Goal: Task Accomplishment & Management: Manage account settings

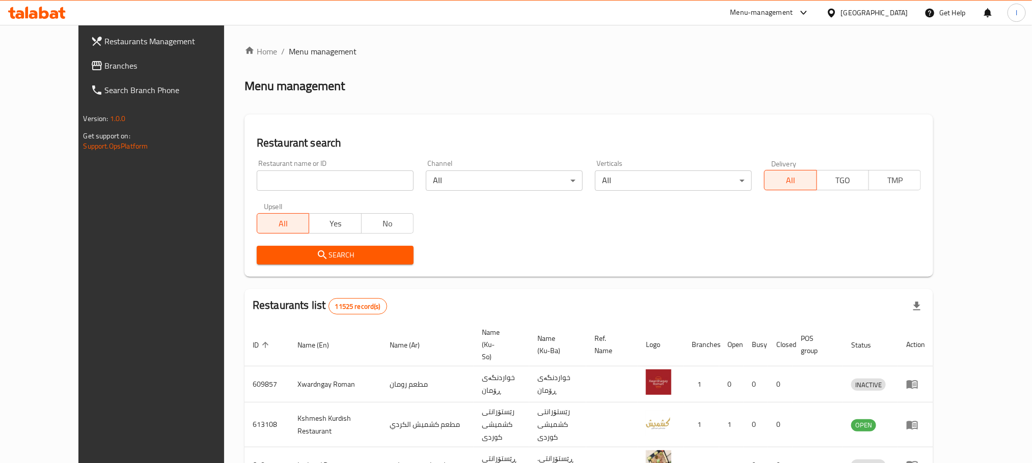
click at [257, 187] on input "search" at bounding box center [335, 181] width 157 height 20
paste input "Brzhawi wasta ayub"
type input "Brzhawi wasta ayub"
click button "Search" at bounding box center [335, 255] width 157 height 19
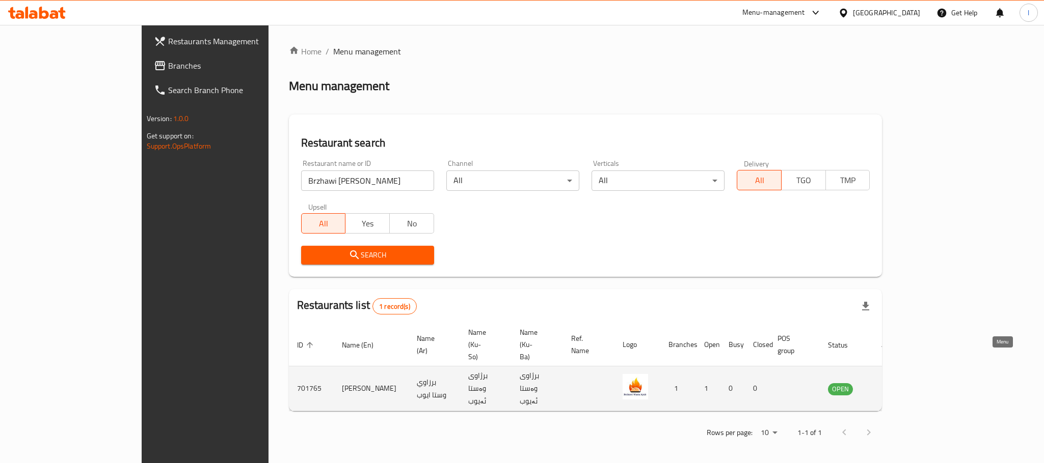
click at [893, 383] on icon "enhanced table" at bounding box center [887, 389] width 12 height 12
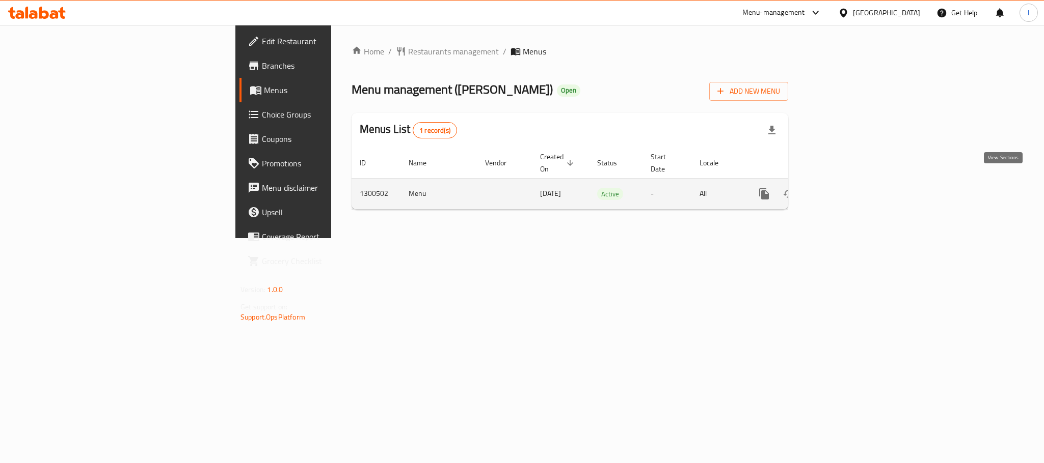
click at [843, 188] on icon "enhanced table" at bounding box center [837, 194] width 12 height 12
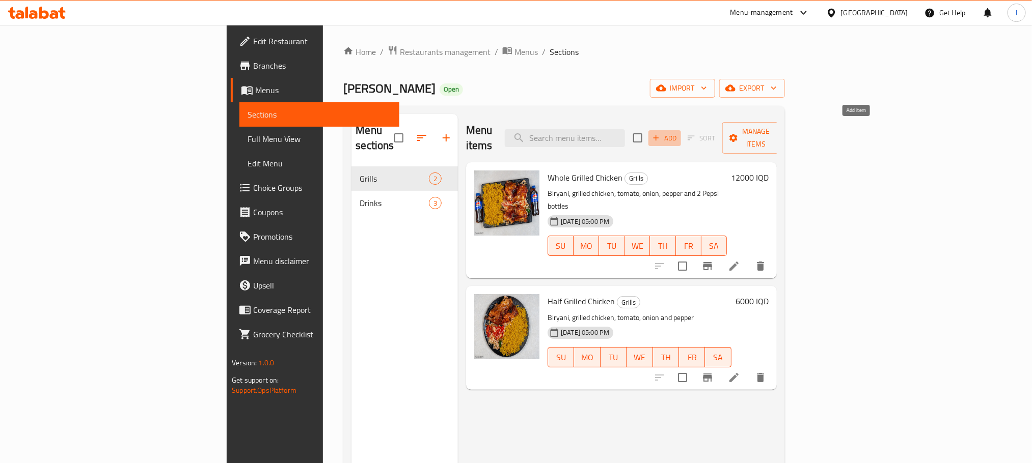
click at [681, 130] on button "Add" at bounding box center [664, 138] width 33 height 16
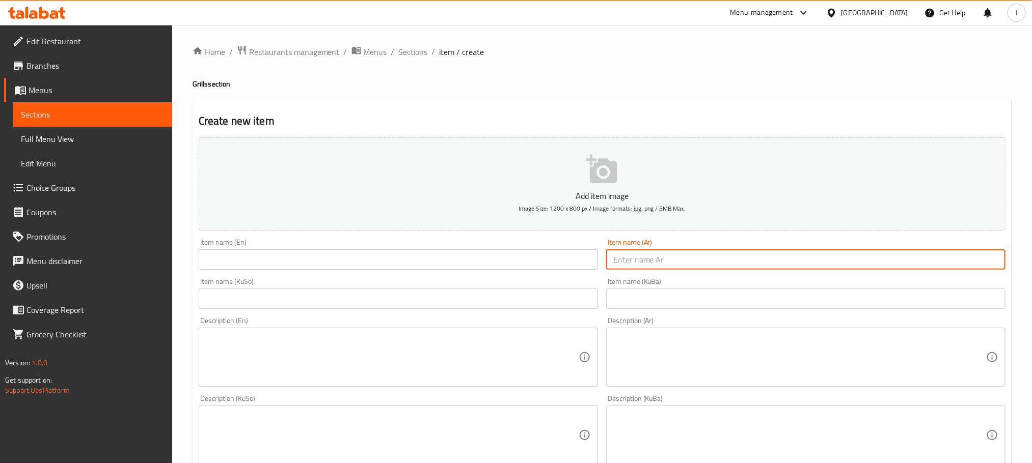
click at [693, 255] on input "text" at bounding box center [805, 260] width 399 height 20
click at [518, 300] on input "text" at bounding box center [398, 299] width 399 height 20
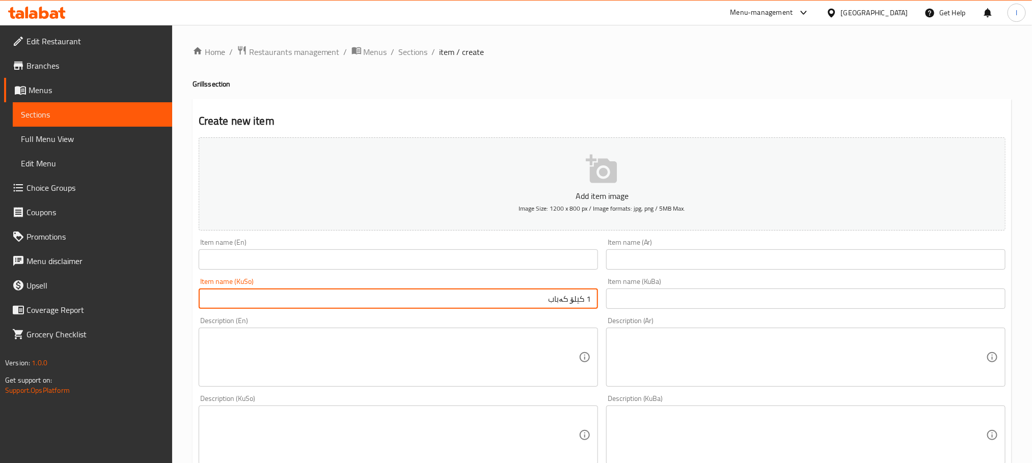
click at [518, 300] on input "1 کیلۆ کەباب" at bounding box center [398, 299] width 399 height 20
type input "1 کیلۆ کەباب"
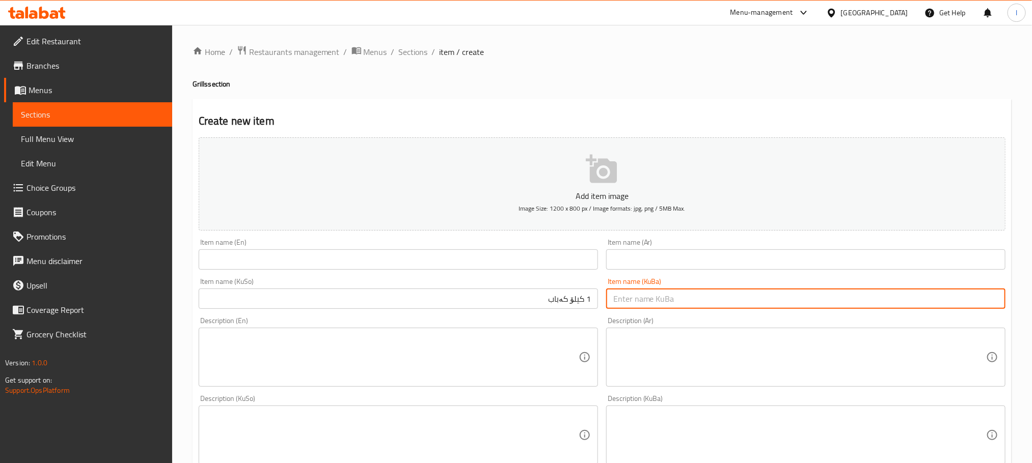
click at [651, 302] on input "text" at bounding box center [805, 299] width 399 height 20
paste input "1 کیلۆ کەباب"
type input "1 کیلۆ کەباب"
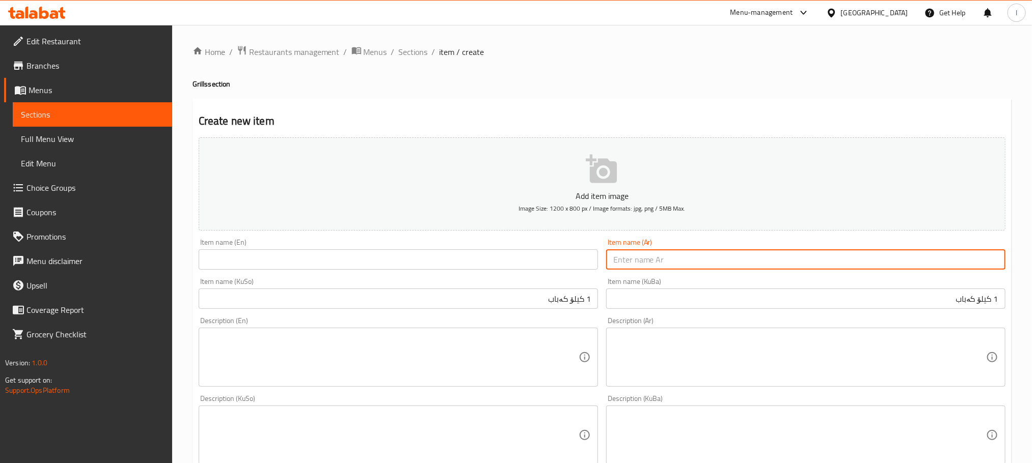
click at [686, 261] on input "text" at bounding box center [805, 260] width 399 height 20
click at [874, 260] on input "1 كيلو كباب" at bounding box center [805, 260] width 399 height 20
type input "1 كيلو كباب"
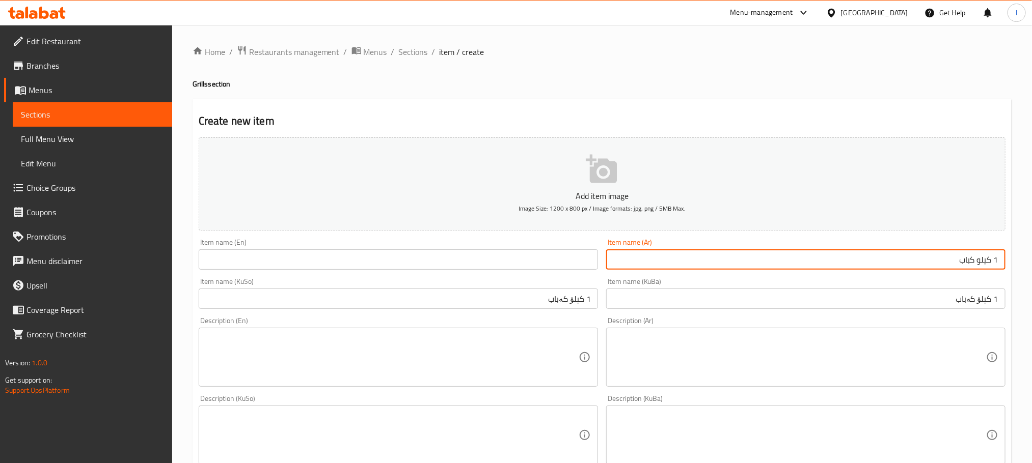
click at [266, 256] on input "text" at bounding box center [398, 260] width 399 height 20
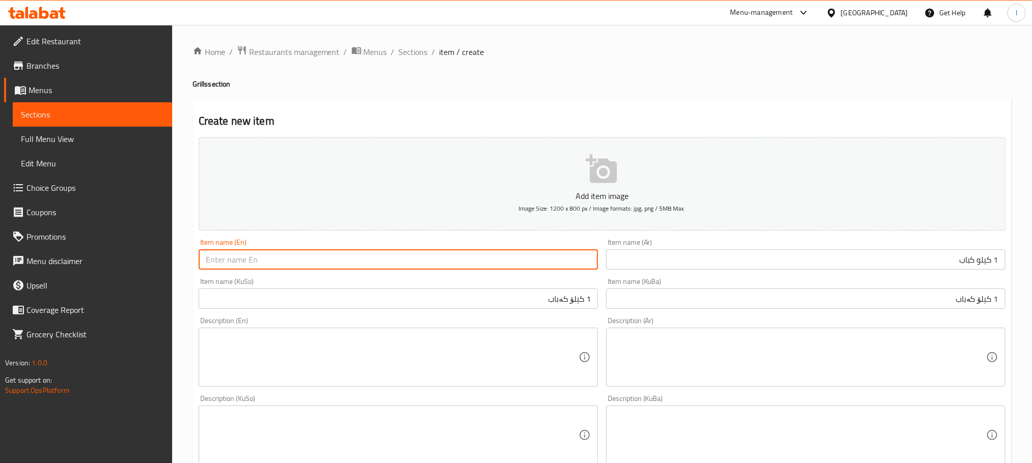
paste input "1 kg kebab"
click at [222, 260] on input "1 kg kebab" at bounding box center [398, 260] width 399 height 20
type input "1 Kilo Kebab"
click at [523, 427] on textarea at bounding box center [392, 436] width 373 height 48
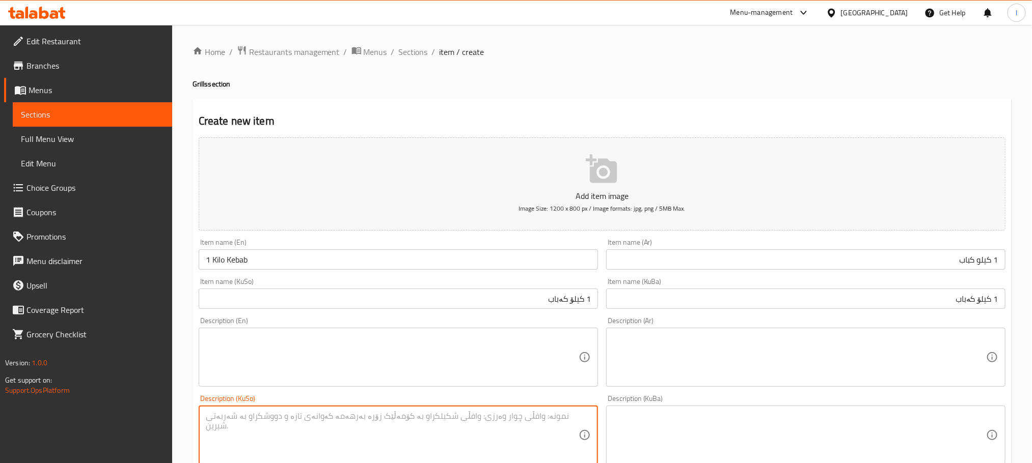
paste textarea "8 نان، زەڵاتەی سەوز لەگەڵ 1 شیش باڵ"
type textarea "8 نان، زەڵاتەی سەوز لەگەڵ 1 شیش باڵ"
click at [648, 423] on textarea at bounding box center [799, 436] width 373 height 48
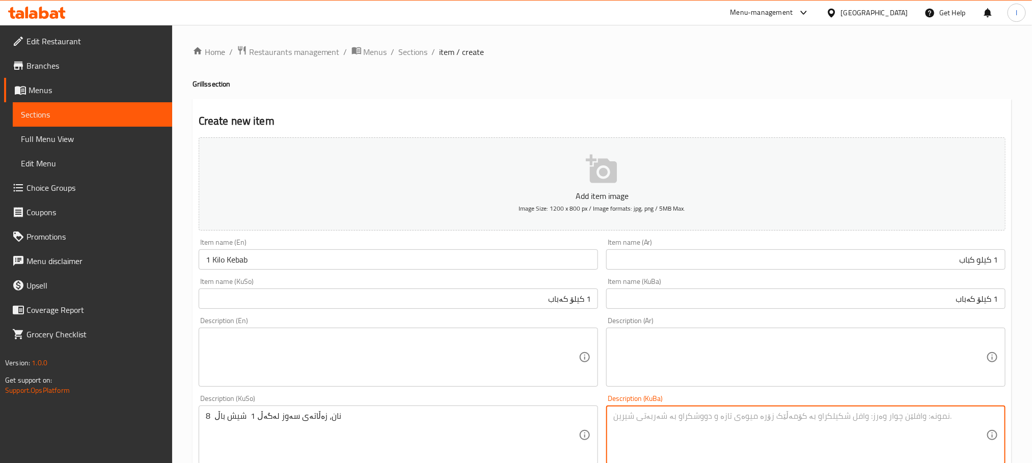
paste textarea "8 نان، زەڵاتەی سەوز لەگەڵ 1 شیش باڵ"
type textarea "8 نان، زەڵاتەی سەوز لەگەڵ 1 شیش باڵ"
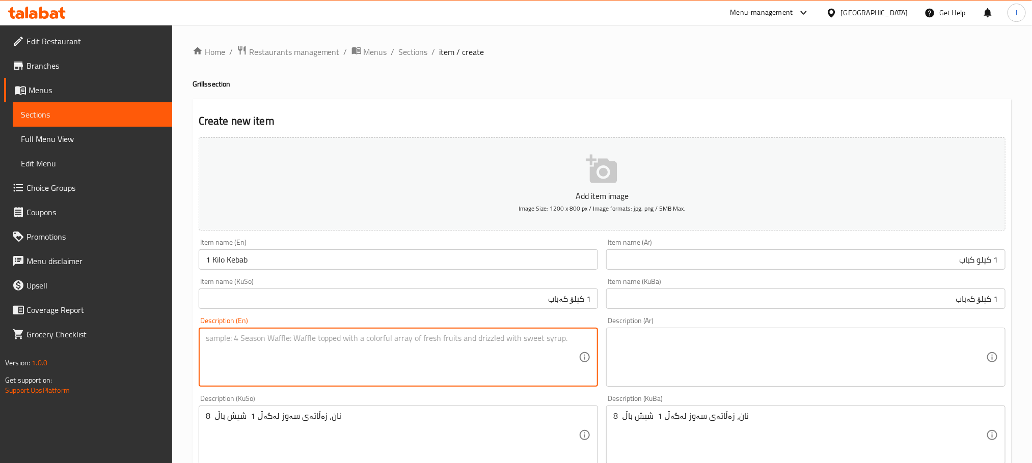
click at [306, 366] on textarea at bounding box center [392, 358] width 373 height 48
paste textarea "8 breads, green salad with 1 bottle of wings"
type textarea "8 breads, green salad with 1 bottle of wings"
click at [673, 337] on textarea at bounding box center [799, 358] width 373 height 48
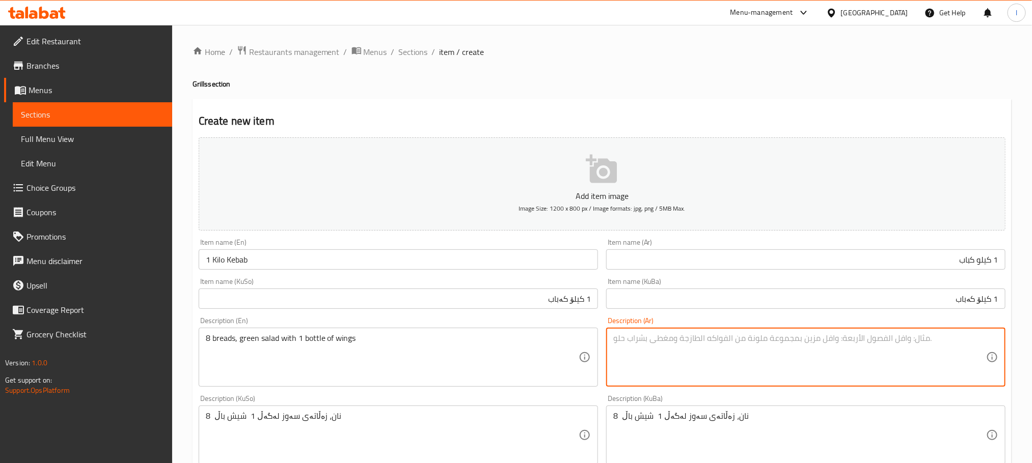
paste textarea "8 breads, green salad with 1 bottle of wings"
type textarea "8 breads, green salad with 1 bottle of wings"
drag, startPoint x: 778, startPoint y: 345, endPoint x: 263, endPoint y: 290, distance: 518.4
click at [263, 290] on div "Add item image Image Size: 1200 x 800 px / Image formats: jpg, png / 5MB Max. I…" at bounding box center [602, 411] width 815 height 556
paste textarea "8 خبزات وسلطة خضراء وزجاجة أجنحة واحدة"
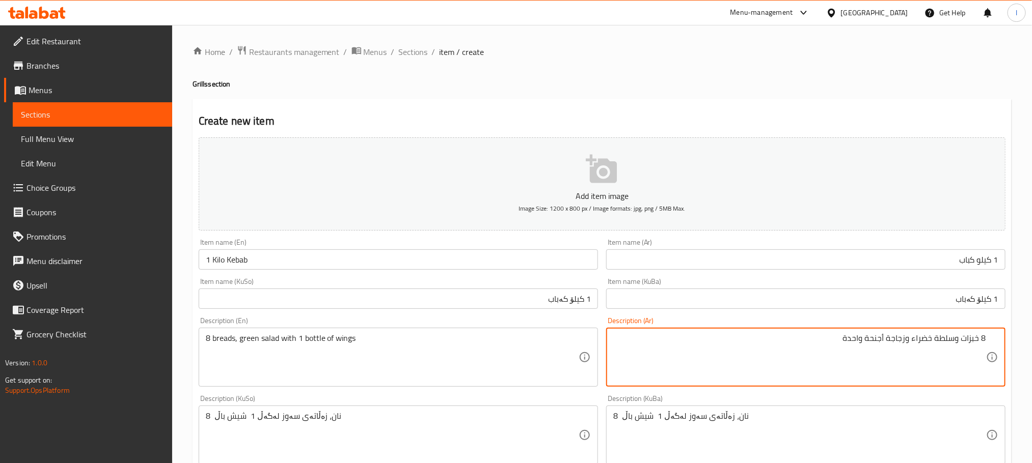
click at [961, 341] on textarea "8 خبزات وسلطة خضراء وزجاجة أجنحة واحدة" at bounding box center [799, 358] width 373 height 48
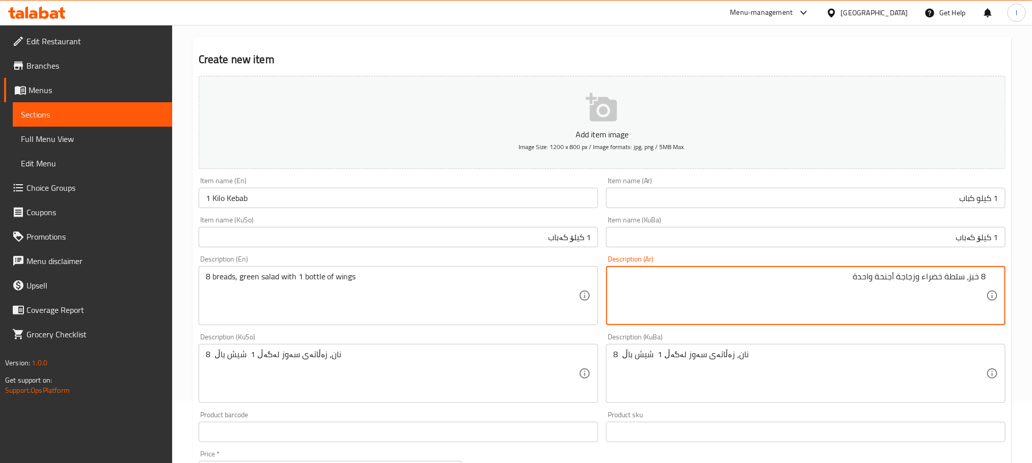
scroll to position [63, 0]
drag, startPoint x: 917, startPoint y: 277, endPoint x: 895, endPoint y: 283, distance: 22.1
click at [895, 283] on textarea "8 خبز، سلطة خضراء وزجاجة أجنحة واحدة" at bounding box center [799, 295] width 373 height 48
drag, startPoint x: 879, startPoint y: 277, endPoint x: 763, endPoint y: 266, distance: 116.2
click at [763, 266] on div "8 خبز، سلطة خضراء شيش أجنحة واحدة Description (Ar)" at bounding box center [805, 294] width 399 height 59
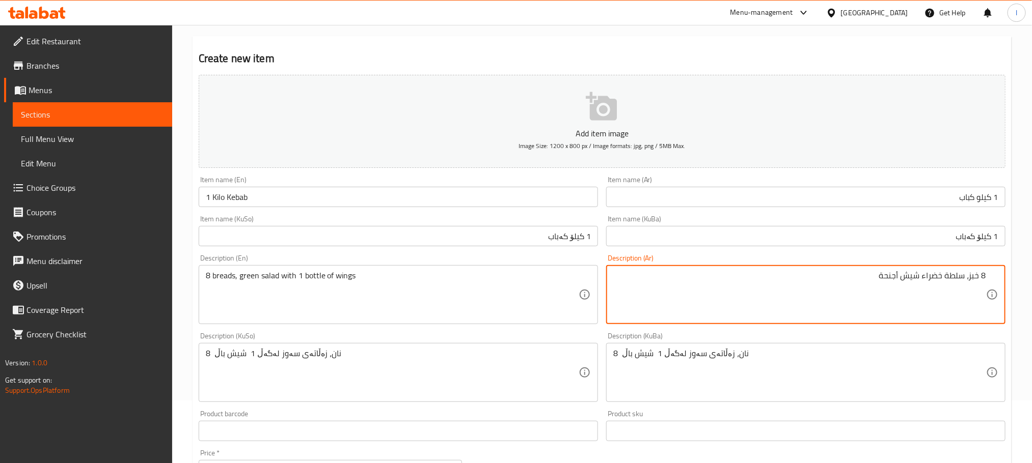
click at [920, 274] on textarea "8 خبز، سلطة خضراء شيش أجنحة" at bounding box center [799, 295] width 373 height 48
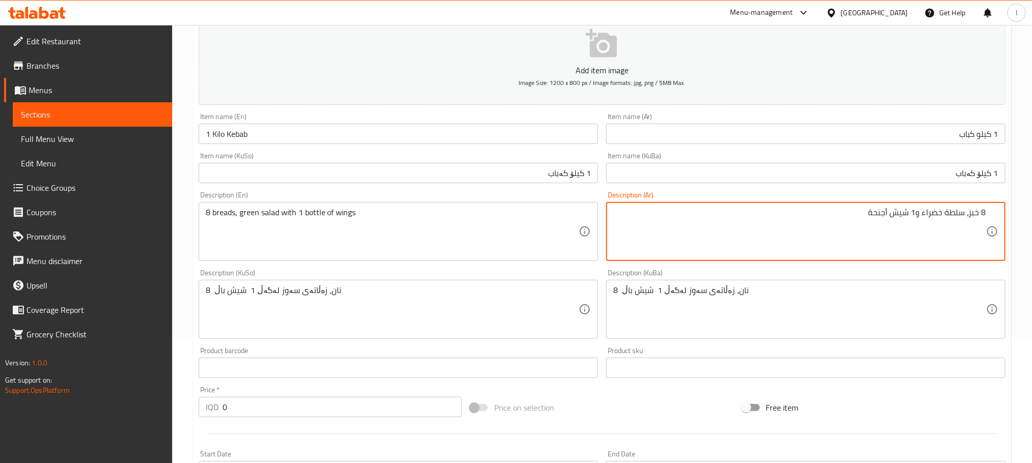
type textarea "8 خبز، سلطة خضراء و1 شيش أجنحة"
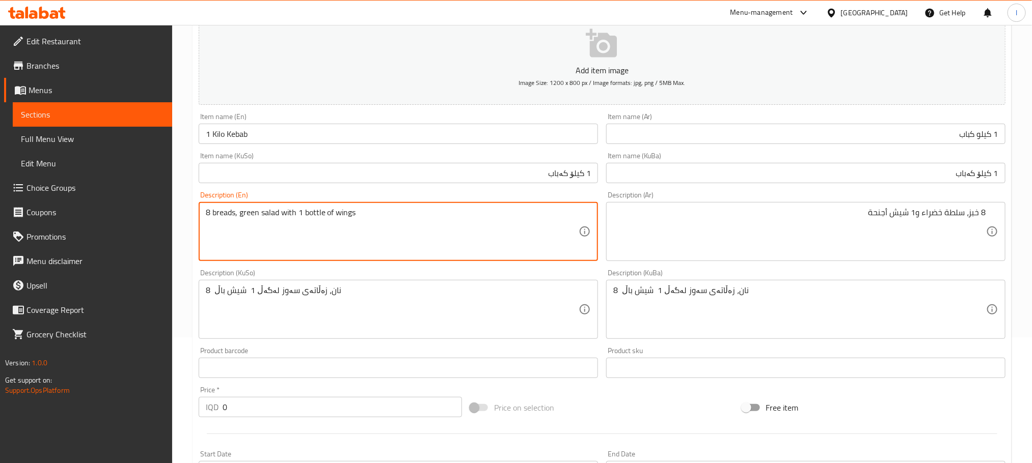
drag, startPoint x: 332, startPoint y: 208, endPoint x: 303, endPoint y: 214, distance: 30.2
click at [236, 216] on textarea "8 breads, green salad with 1 shish wings" at bounding box center [392, 232] width 373 height 48
click at [217, 217] on textarea "8 bread, green salad with 1 shish wings" at bounding box center [392, 232] width 373 height 48
type textarea "8 Bread, green salad with 1 shish wings"
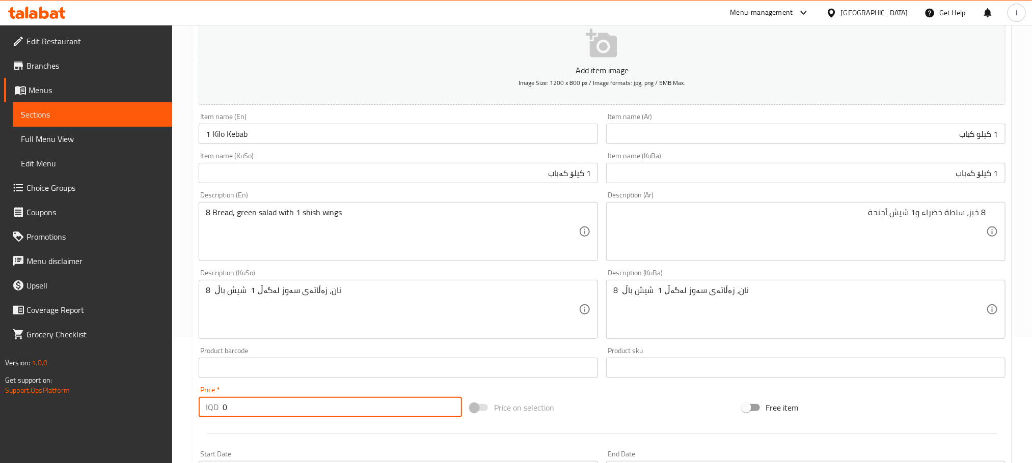
drag, startPoint x: 254, startPoint y: 401, endPoint x: 139, endPoint y: 402, distance: 115.1
click at [139, 402] on div "Edit Restaurant Branches Menus Sections Full Menu View Edit Menu Choice Groups …" at bounding box center [516, 305] width 1032 height 812
type input "25000"
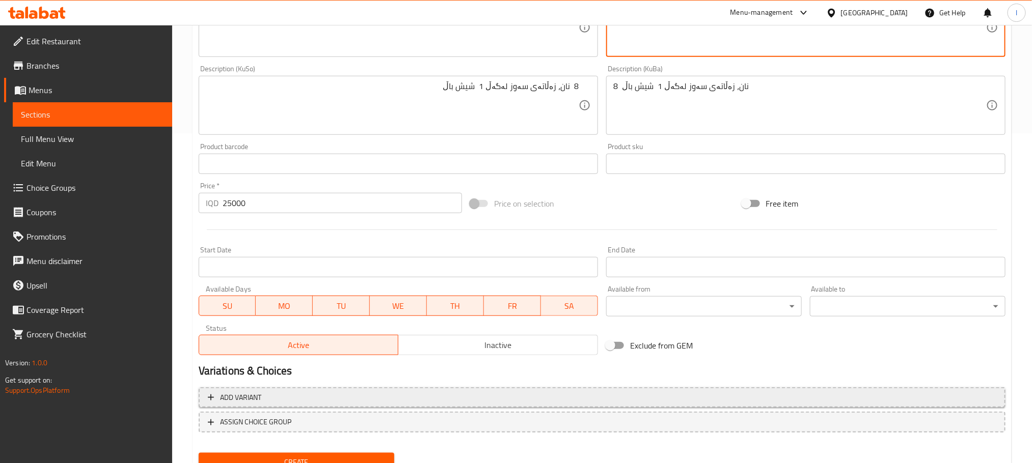
scroll to position [372, 0]
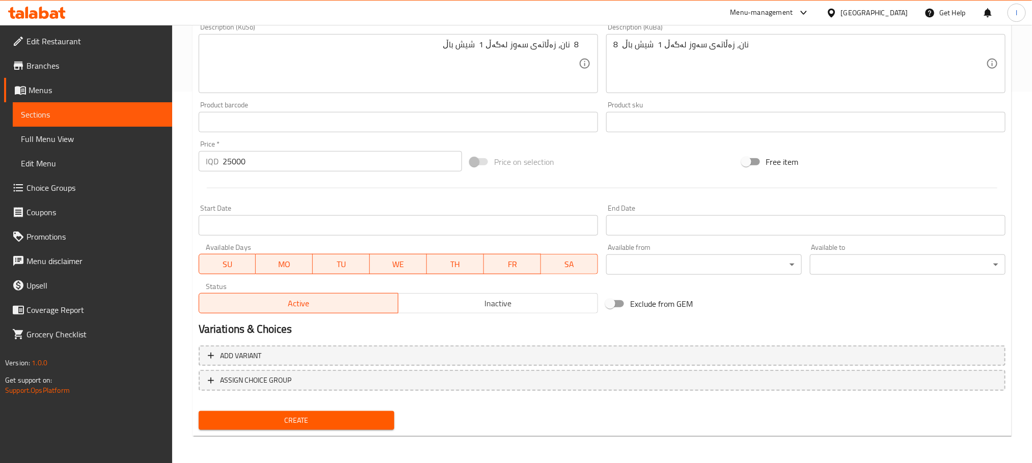
type textarea "8 خبز، سلطة خضراء مع 1 شيش أجنحة"
click at [367, 412] on button "Create" at bounding box center [297, 421] width 196 height 19
type input "0"
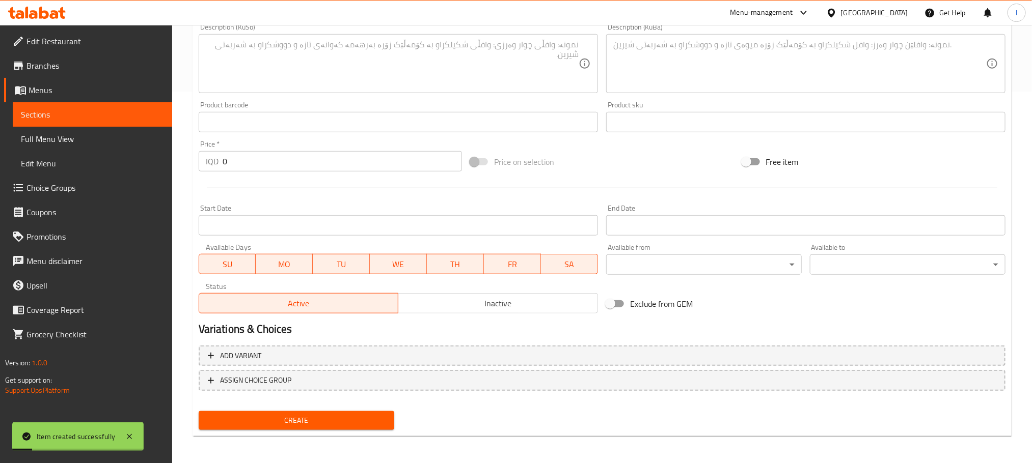
scroll to position [0, 0]
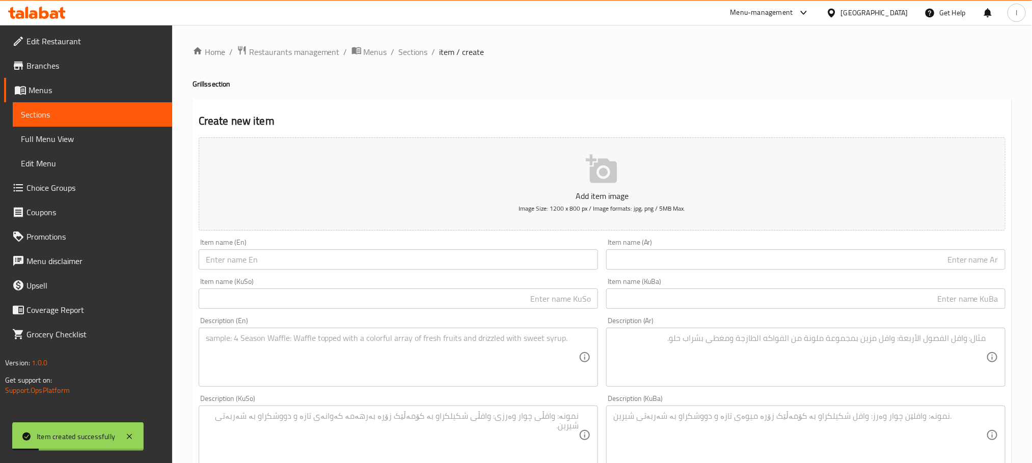
click at [695, 263] on input "text" at bounding box center [805, 260] width 399 height 20
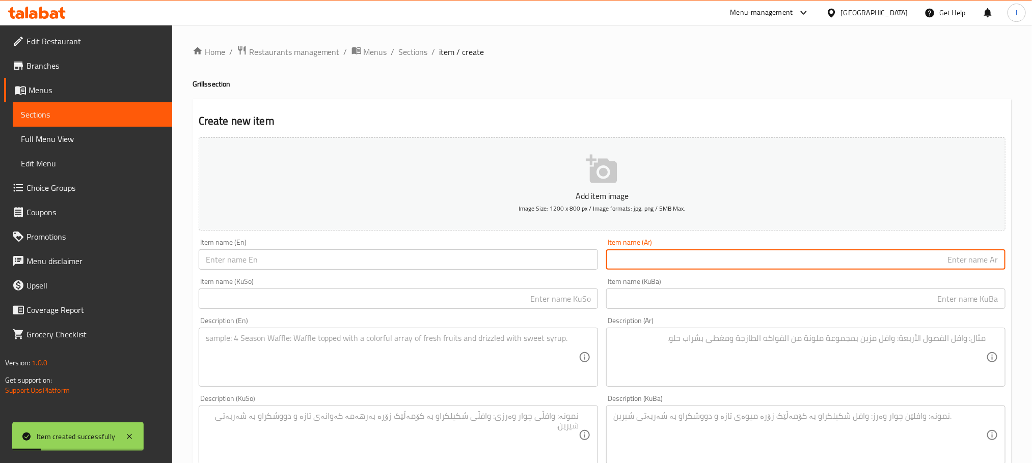
paste input "نیو کیلۆ کەباب"
type input "نیو کیلۆ کەباب"
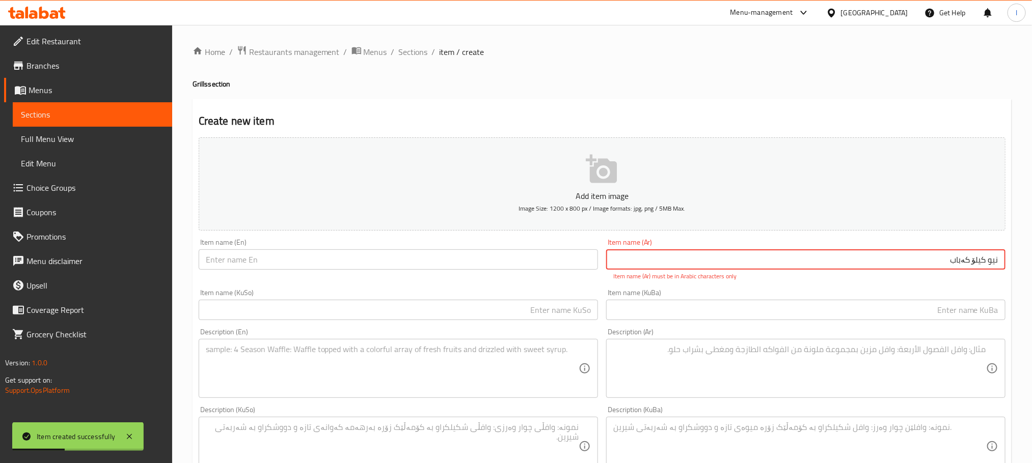
drag, startPoint x: 751, startPoint y: 260, endPoint x: 1043, endPoint y: 251, distance: 292.0
click at [1032, 251] on html "Item created successfully ​ Menu-management Iraq Get Help l Edit Restaurant Bra…" at bounding box center [516, 231] width 1032 height 463
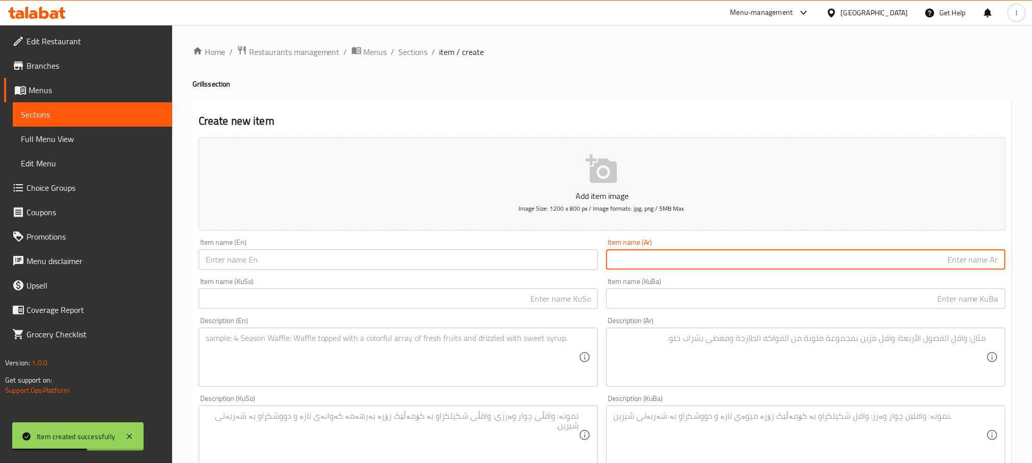
click at [424, 298] on input "text" at bounding box center [398, 299] width 399 height 20
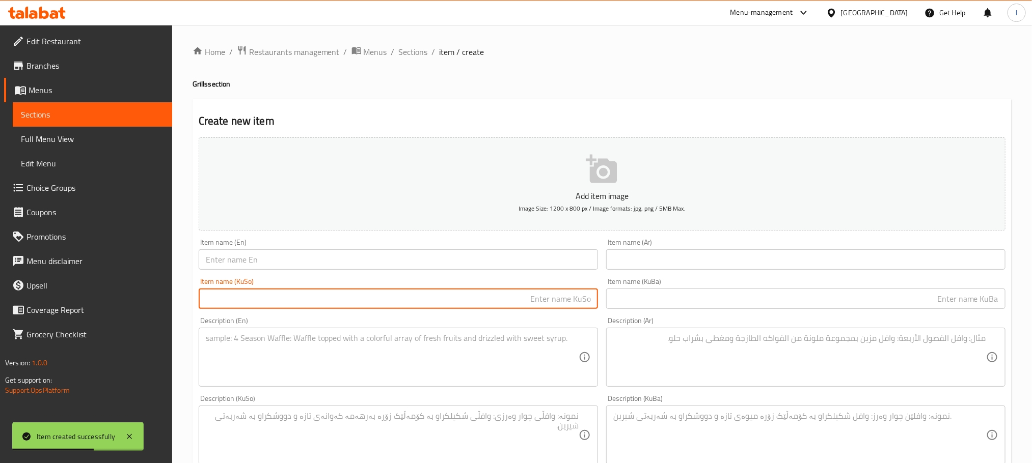
paste input "نیو کیلۆ کەباب"
type input "نیو کیلۆ کەباب"
click at [781, 261] on input "text" at bounding box center [805, 260] width 399 height 20
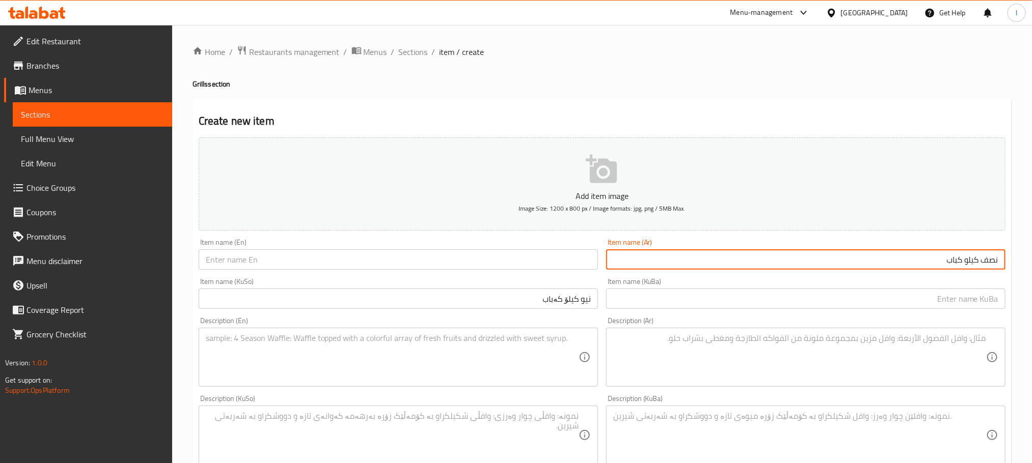
type input "نصف كيلو كباب"
click at [240, 256] on input "text" at bounding box center [398, 260] width 399 height 20
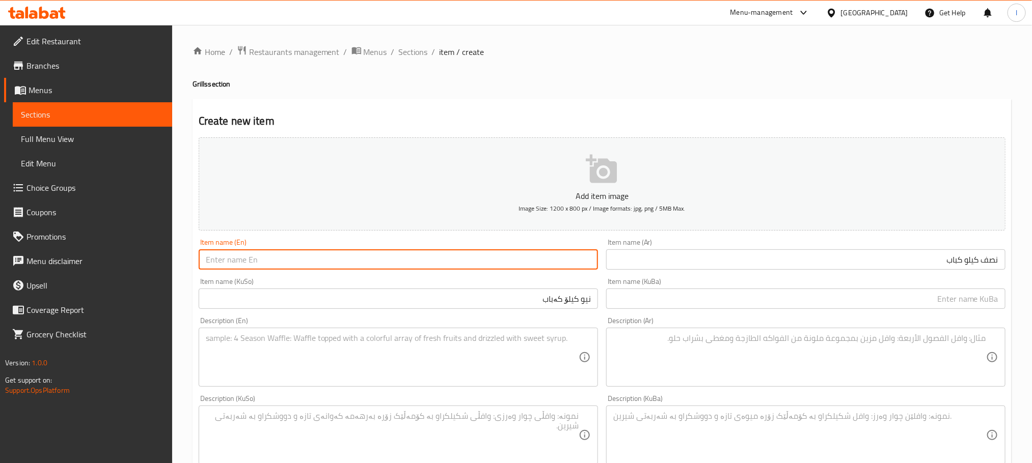
type input "H"
type input "h"
type input "Half Kilo Kebab"
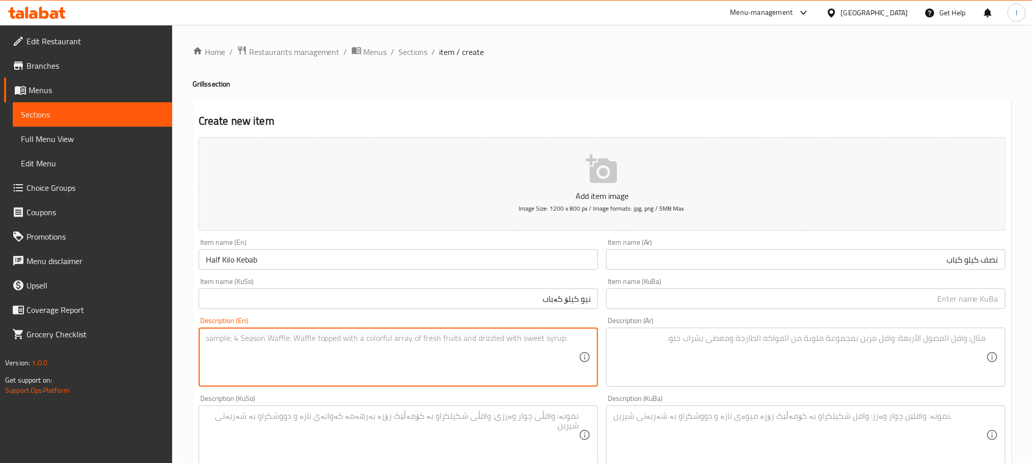
click at [271, 361] on textarea at bounding box center [392, 358] width 373 height 48
paste textarea "4 bread and green salad"
click at [214, 338] on textarea "4 bread and green salad" at bounding box center [392, 358] width 373 height 48
type textarea "4 Bread and green salad"
click at [676, 356] on textarea at bounding box center [799, 358] width 373 height 48
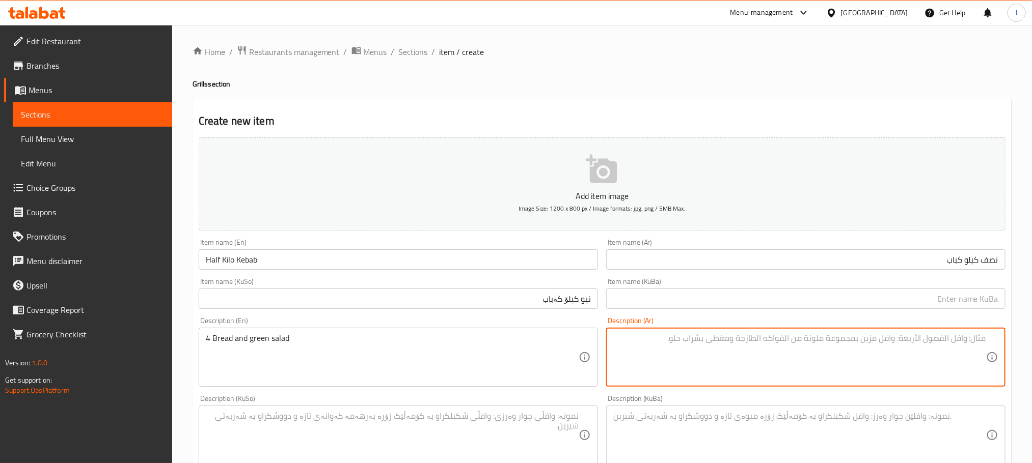
paste textarea "4 خبز وسلطة خضراء"
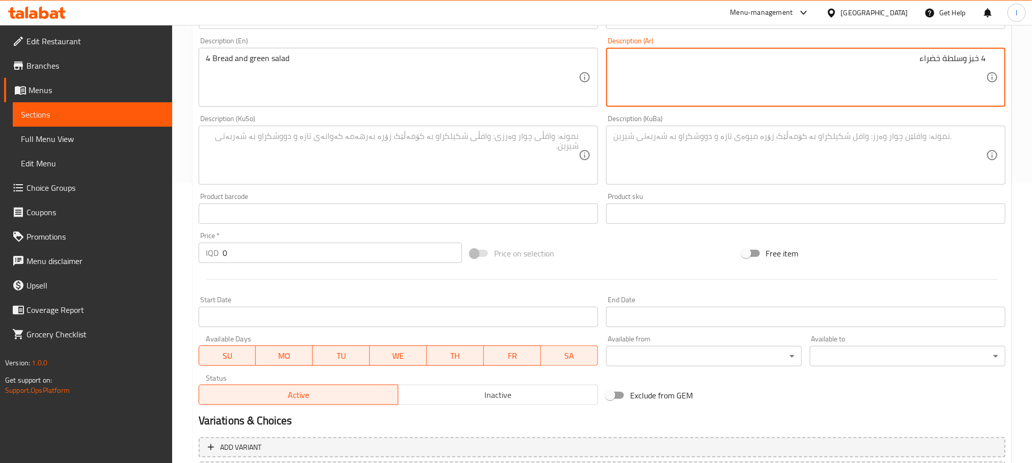
type textarea "4 خبز وسلطة خضراء"
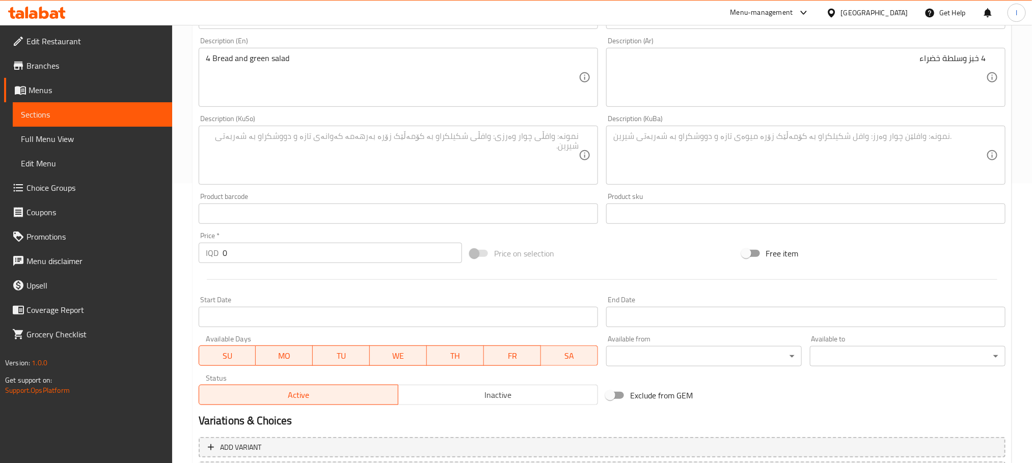
click at [372, 185] on div "Description (KuSo)" at bounding box center [398, 155] width 399 height 59
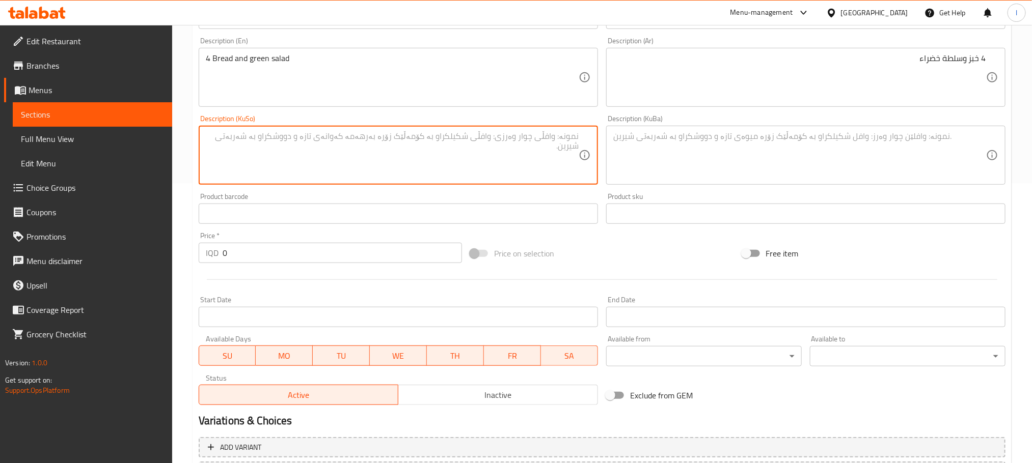
paste textarea "4 نان و زەڵاتەی سەوز"
type textarea "4 نان و زەڵاتەی سەوز"
click at [704, 162] on textarea at bounding box center [799, 155] width 373 height 48
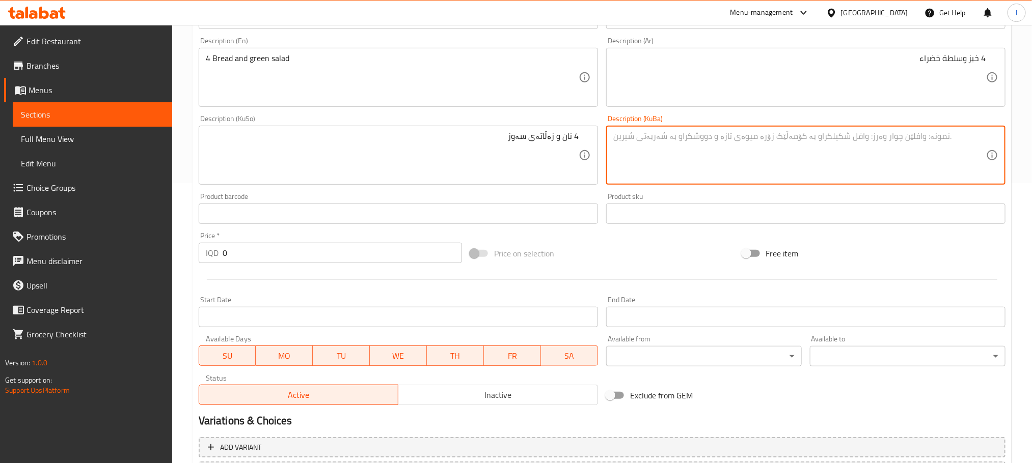
paste textarea "4 نان و زەڵاتەی سەوز"
type textarea "4 نان و زەڵاتەی سەوز"
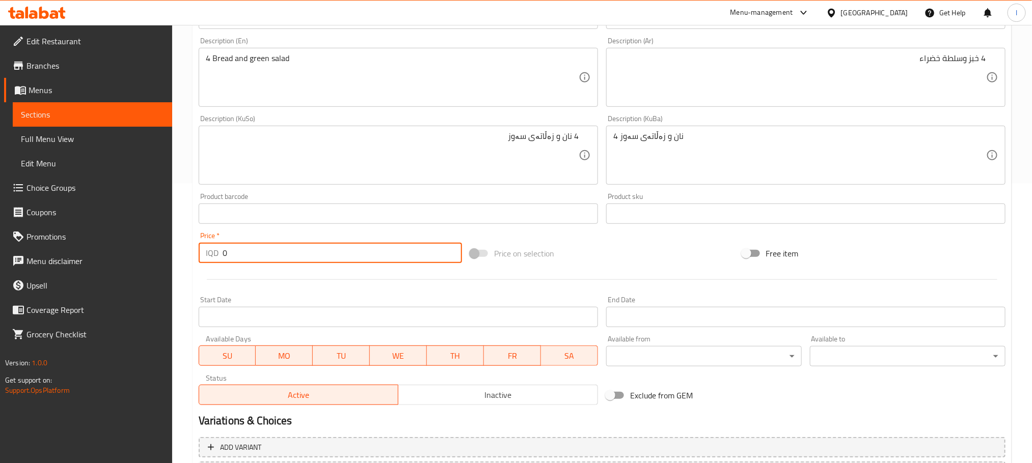
drag, startPoint x: 284, startPoint y: 252, endPoint x: 109, endPoint y: 245, distance: 175.4
click at [109, 245] on div "Edit Restaurant Branches Menus Sections Full Menu View Edit Menu Choice Groups …" at bounding box center [516, 151] width 1032 height 812
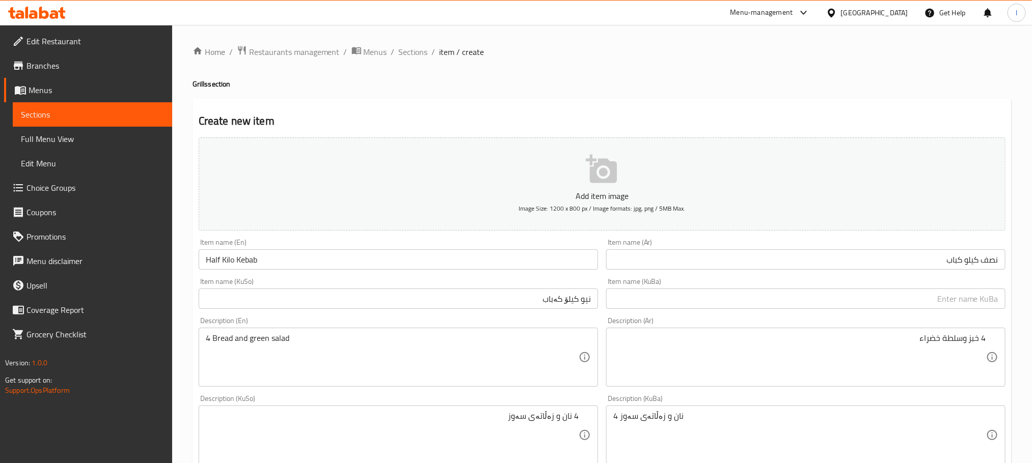
scroll to position [372, 0]
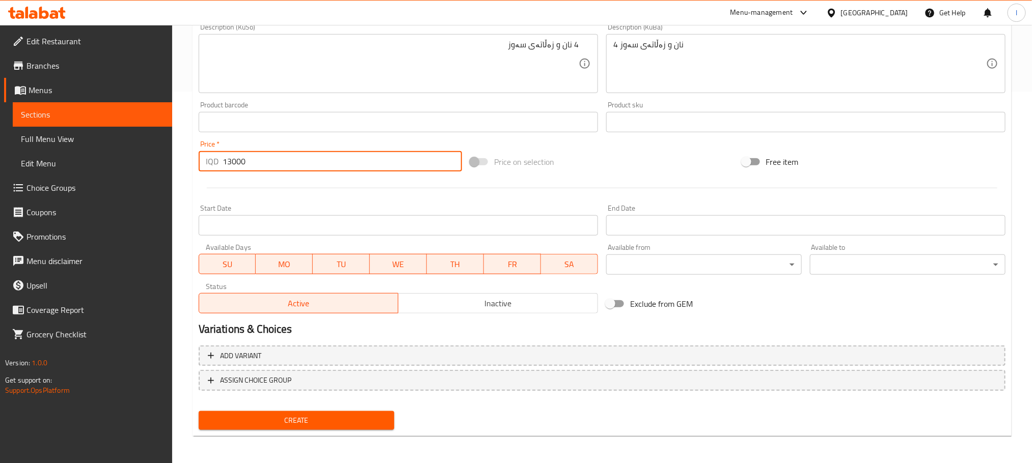
type input "13000"
click at [372, 418] on span "Create" at bounding box center [296, 421] width 179 height 13
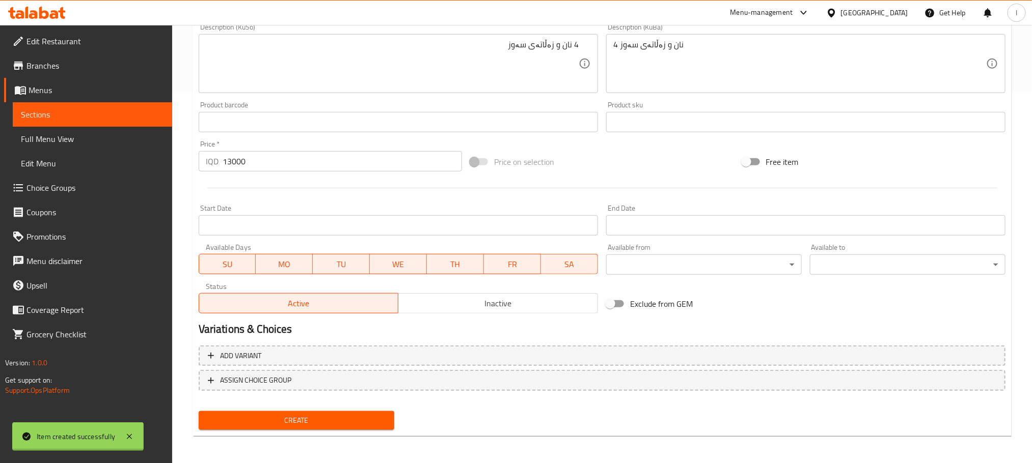
type input "0"
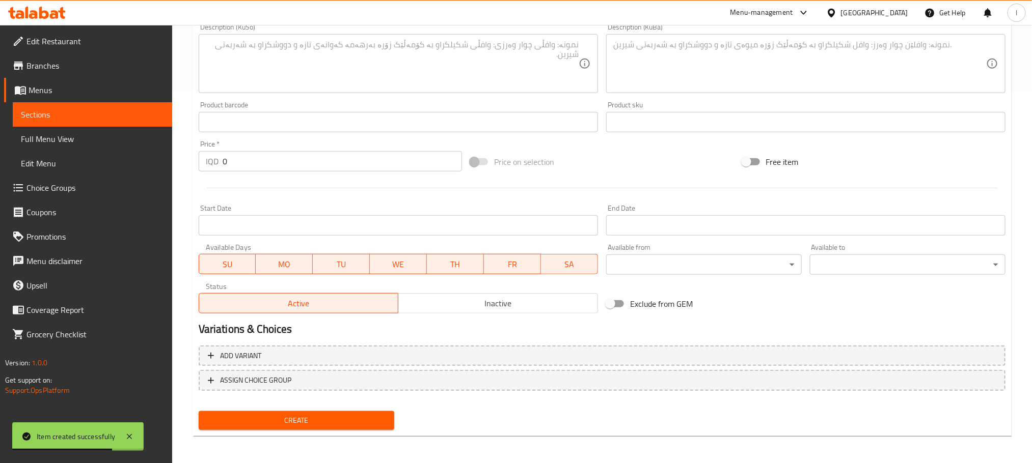
scroll to position [0, 0]
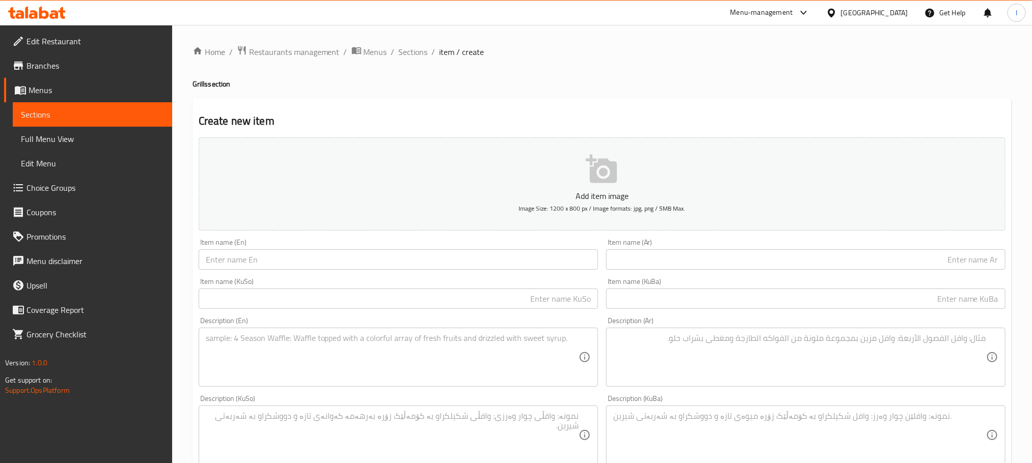
click at [517, 306] on input "text" at bounding box center [398, 299] width 399 height 20
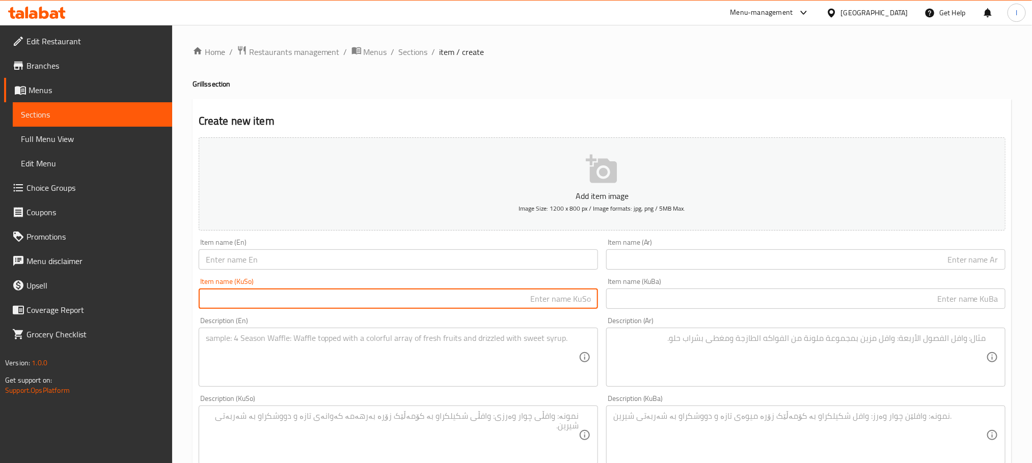
paste input "کەباب"
type input "کەباب"
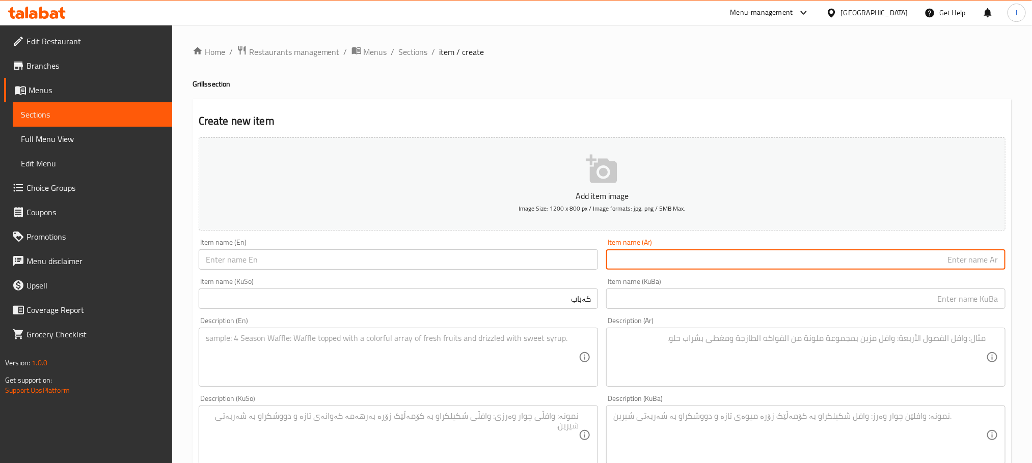
click at [712, 255] on input "text" at bounding box center [805, 260] width 399 height 20
type input "كباب"
click at [480, 263] on input "text" at bounding box center [398, 260] width 399 height 20
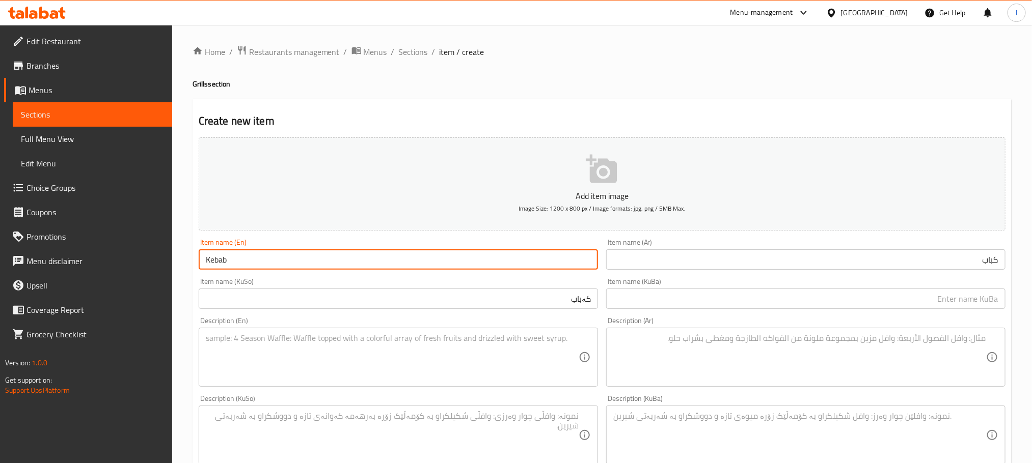
type input "Kebab"
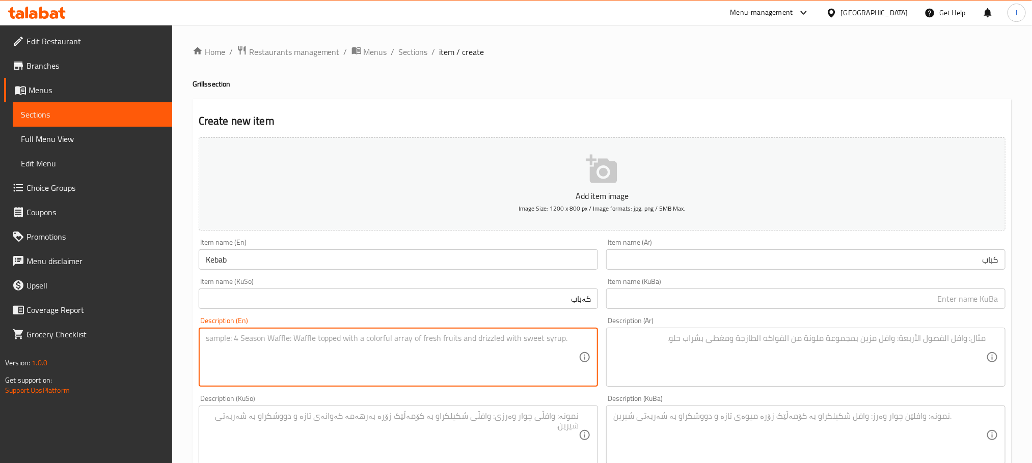
click at [493, 347] on textarea at bounding box center [392, 358] width 373 height 48
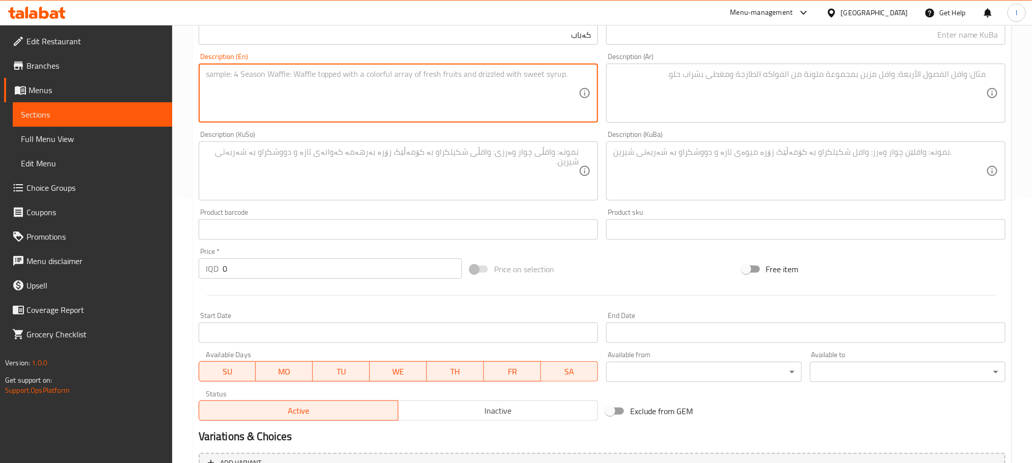
scroll to position [280, 0]
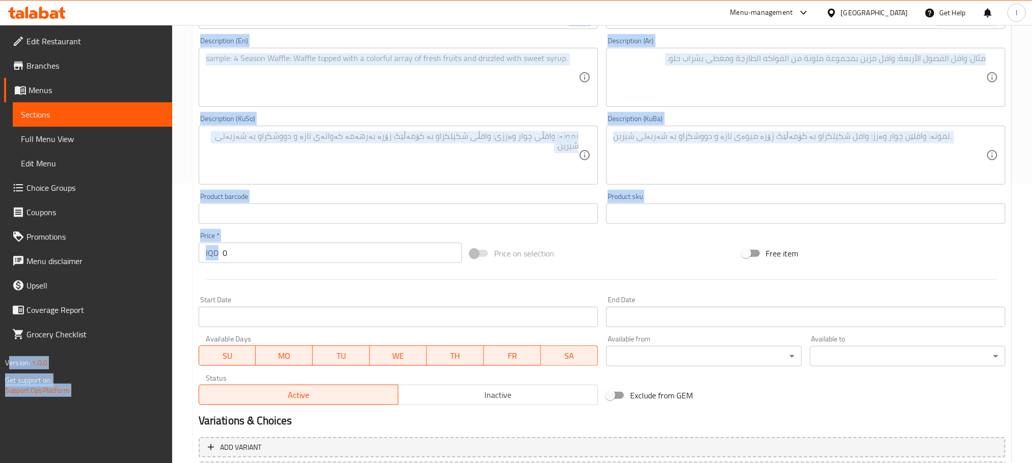
drag, startPoint x: 254, startPoint y: 263, endPoint x: 92, endPoint y: 263, distance: 162.0
click at [92, 263] on div "Edit Restaurant Branches Menus Sections Full Menu View Edit Menu Choice Groups …" at bounding box center [516, 151] width 1032 height 812
click at [243, 257] on input "0" at bounding box center [342, 253] width 239 height 20
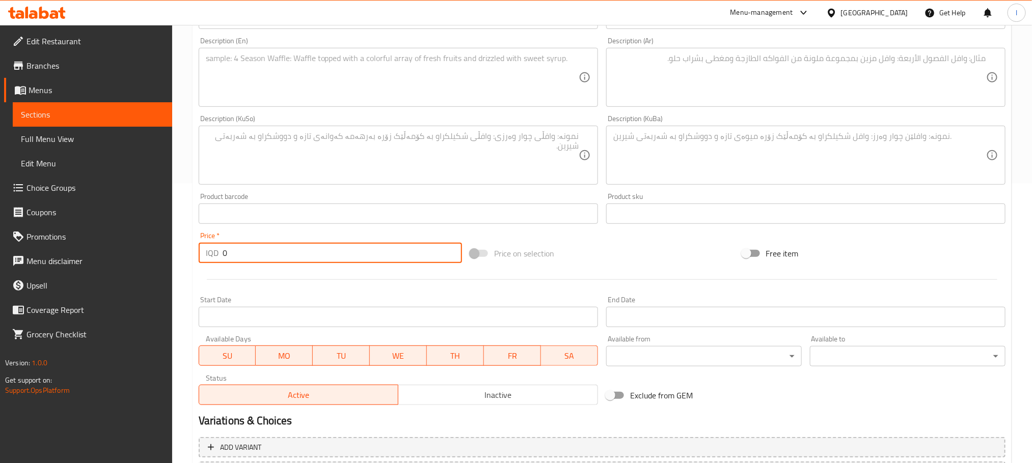
click at [243, 257] on input "0" at bounding box center [342, 253] width 239 height 20
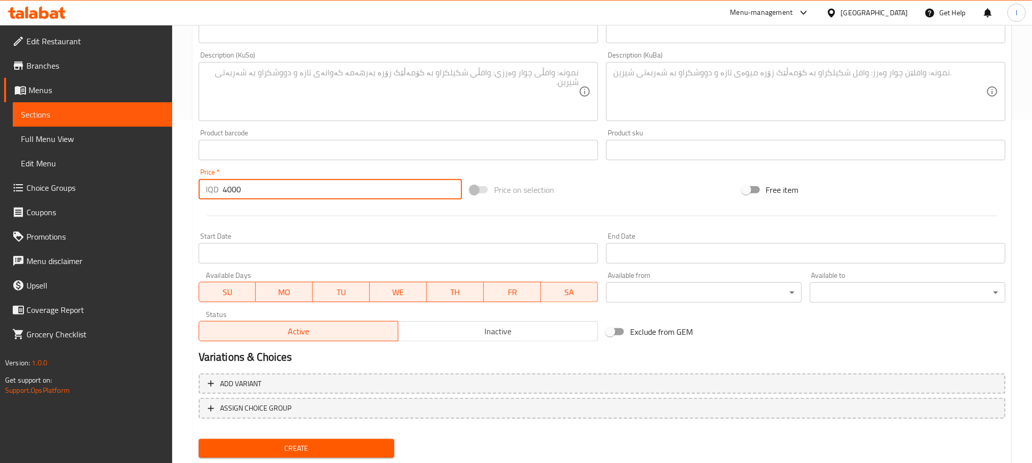
scroll to position [372, 0]
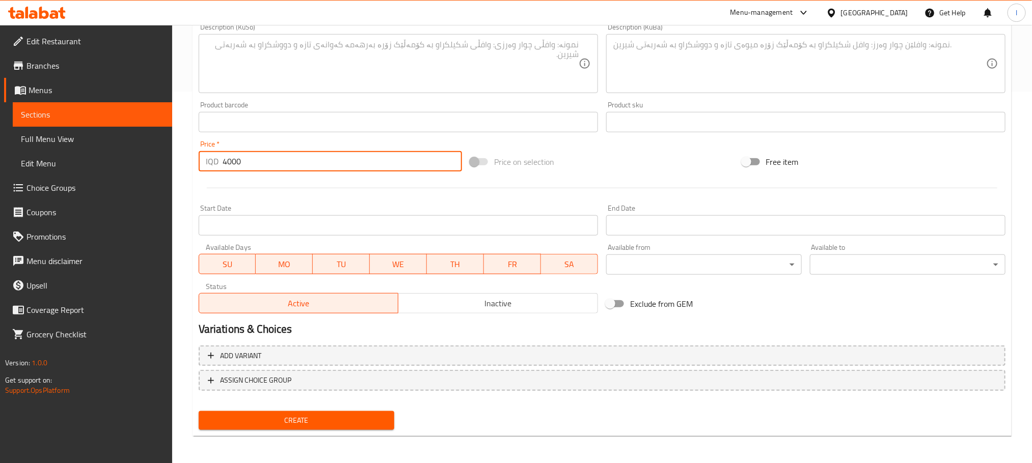
type input "4000"
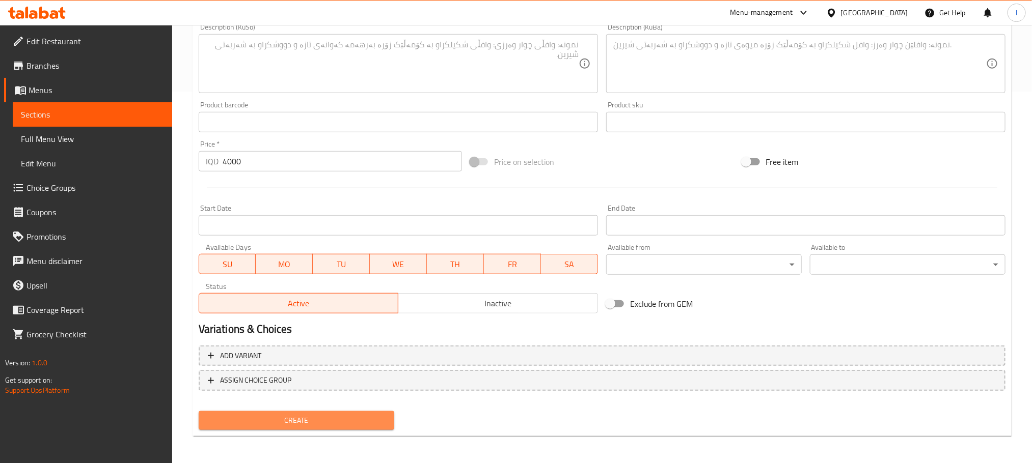
click at [343, 415] on span "Create" at bounding box center [296, 421] width 179 height 13
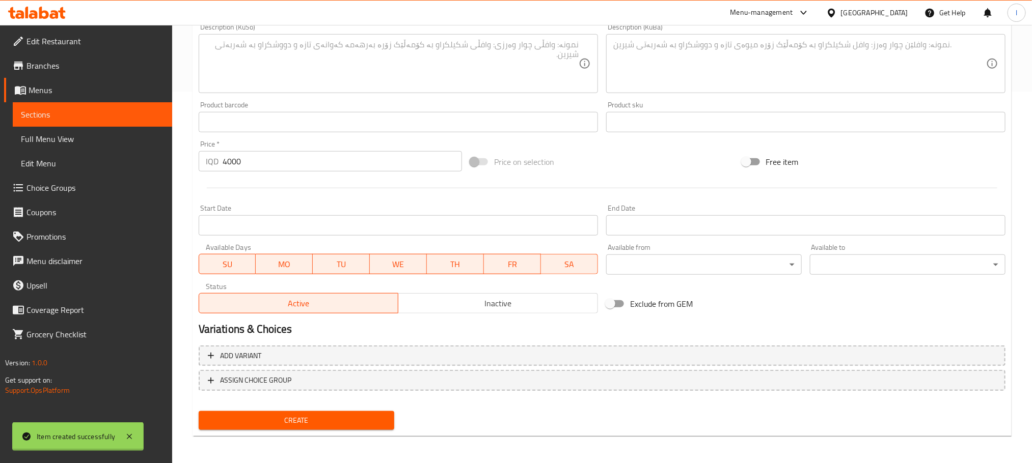
type input "0"
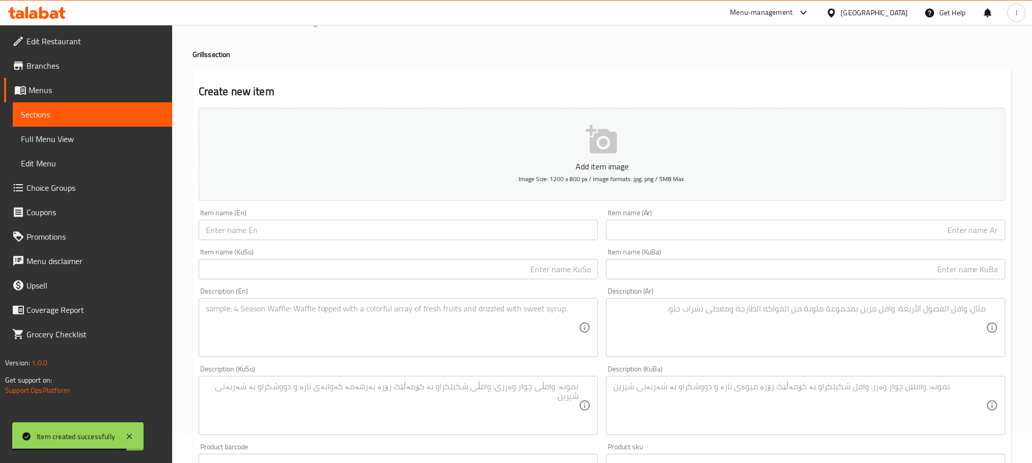
scroll to position [0, 0]
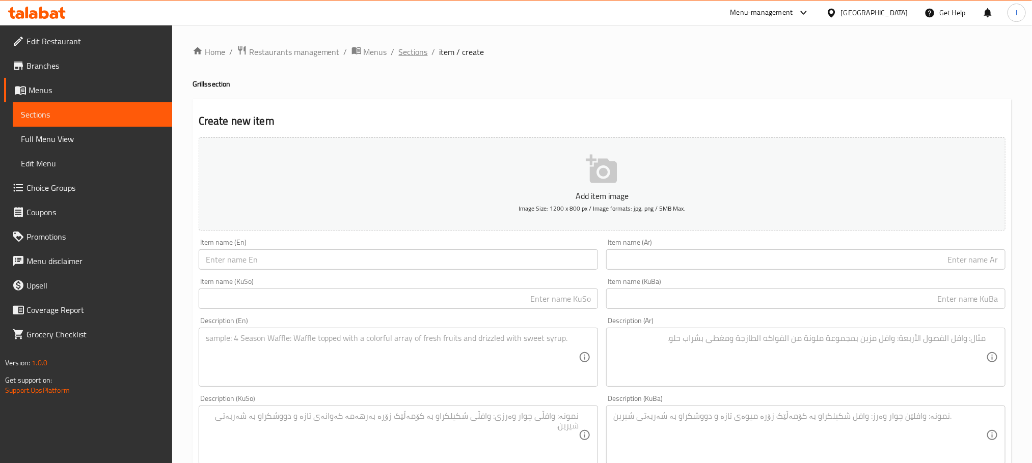
click at [416, 52] on span "Sections" at bounding box center [413, 52] width 29 height 12
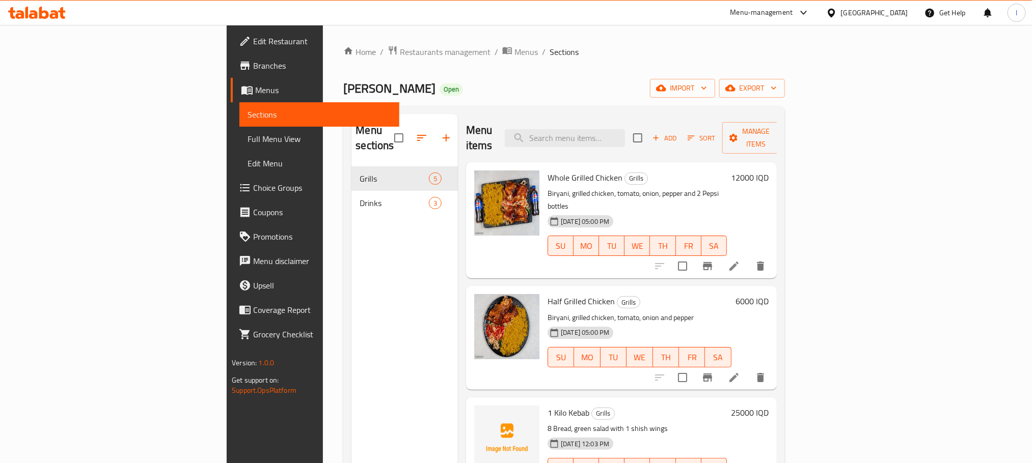
click at [678, 132] on span "Add" at bounding box center [665, 138] width 28 height 12
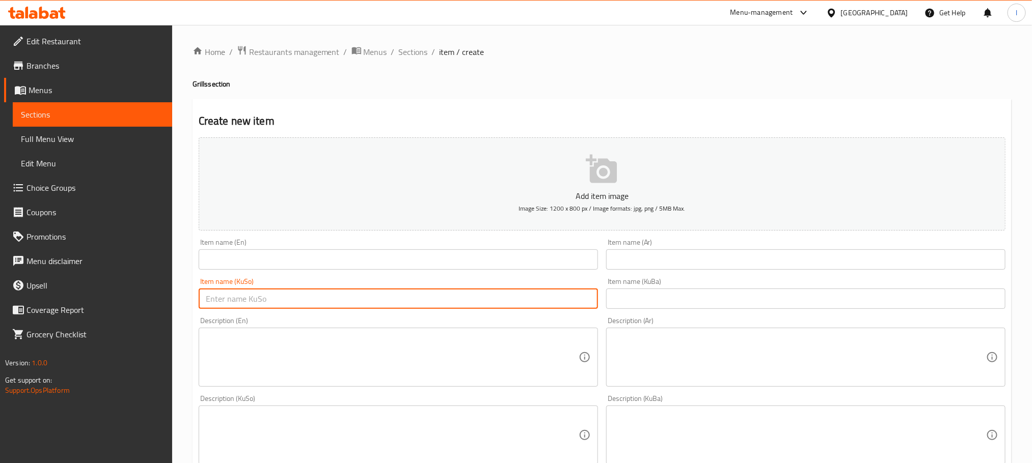
click at [532, 304] on input "text" at bounding box center [398, 299] width 399 height 20
paste input "تکەی مریشک ٤٠٠٠"
drag, startPoint x: 543, startPoint y: 298, endPoint x: 515, endPoint y: 297, distance: 27.5
click at [515, 297] on input "تکەی مریشک ٤٠٠٠" at bounding box center [398, 299] width 399 height 20
click at [541, 305] on input "تکەی مریشک ٠" at bounding box center [398, 299] width 399 height 20
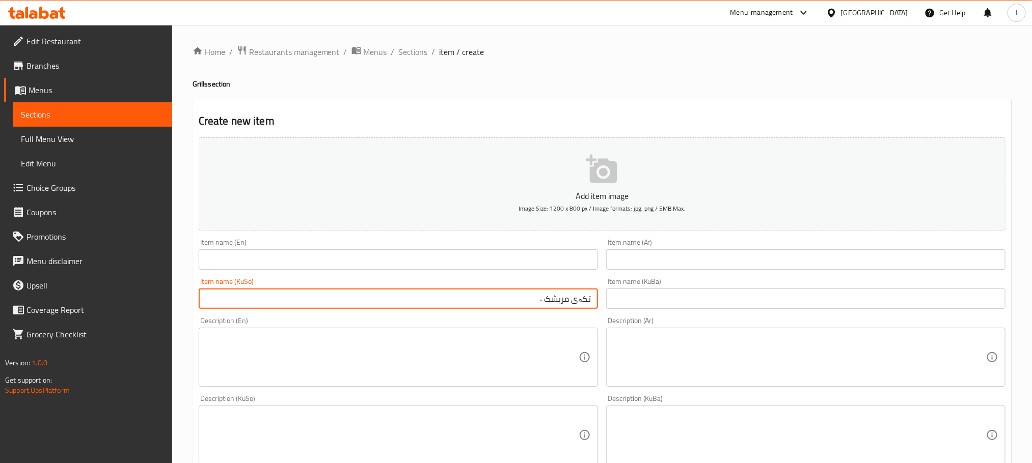
drag, startPoint x: 546, startPoint y: 298, endPoint x: 536, endPoint y: 299, distance: 9.7
click at [536, 299] on input "تکەی مریشک ٠" at bounding box center [398, 299] width 399 height 20
click at [565, 303] on input "تکەی مریشک" at bounding box center [398, 299] width 399 height 20
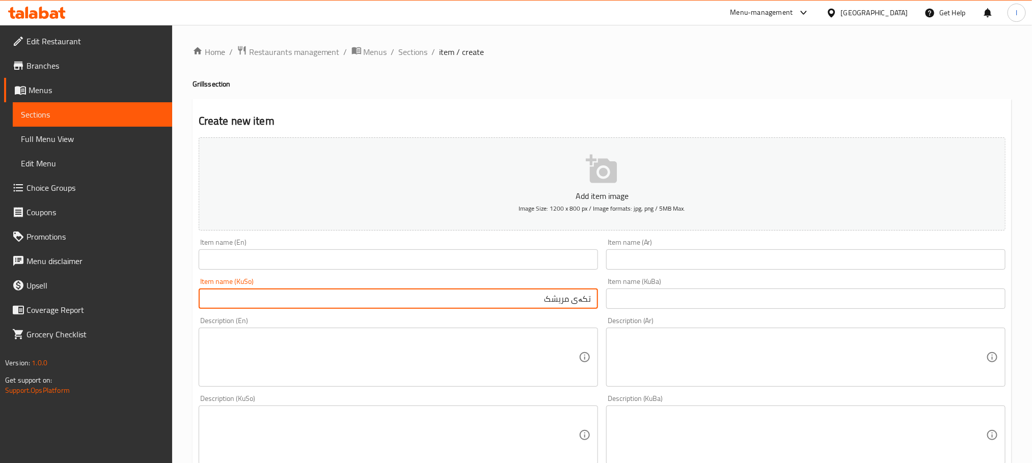
type input "تکەی مریشک"
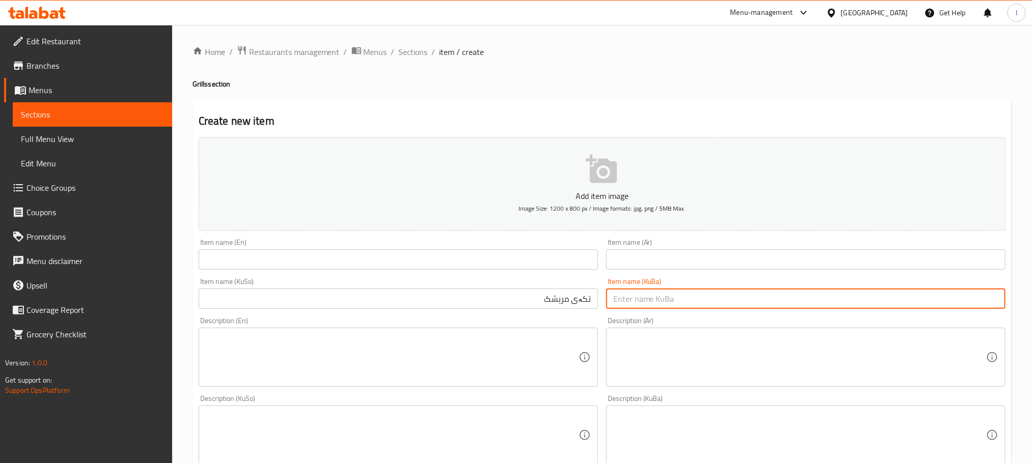
click at [646, 298] on input "text" at bounding box center [805, 299] width 399 height 20
paste input "تکەی مریشک"
type input "تکەی مریشک"
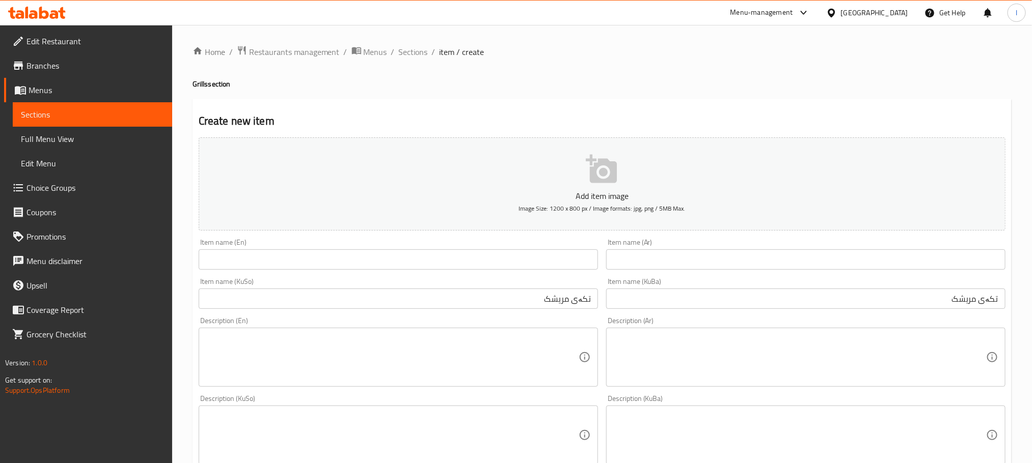
click at [284, 248] on div "Item name (En) Item name (En)" at bounding box center [398, 254] width 399 height 31
click at [279, 260] on input "text" at bounding box center [398, 260] width 399 height 20
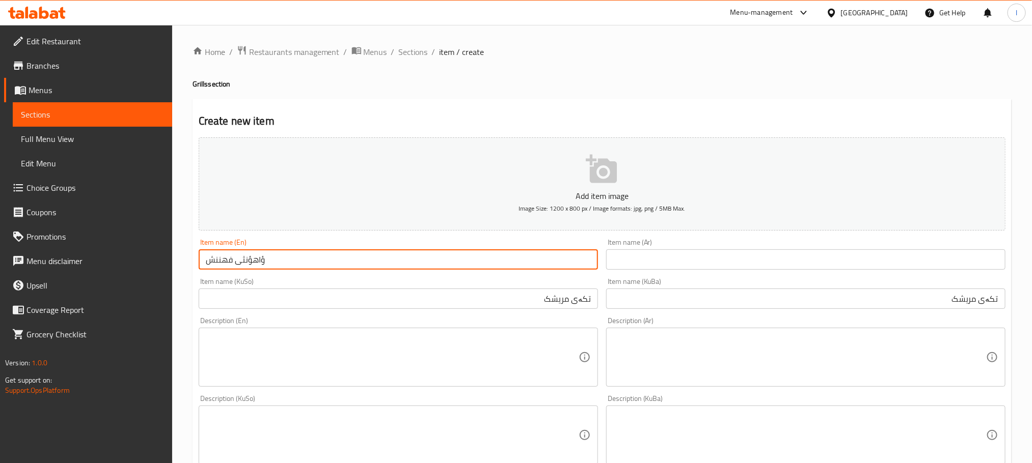
type input "ؤاهؤنثى فهننش"
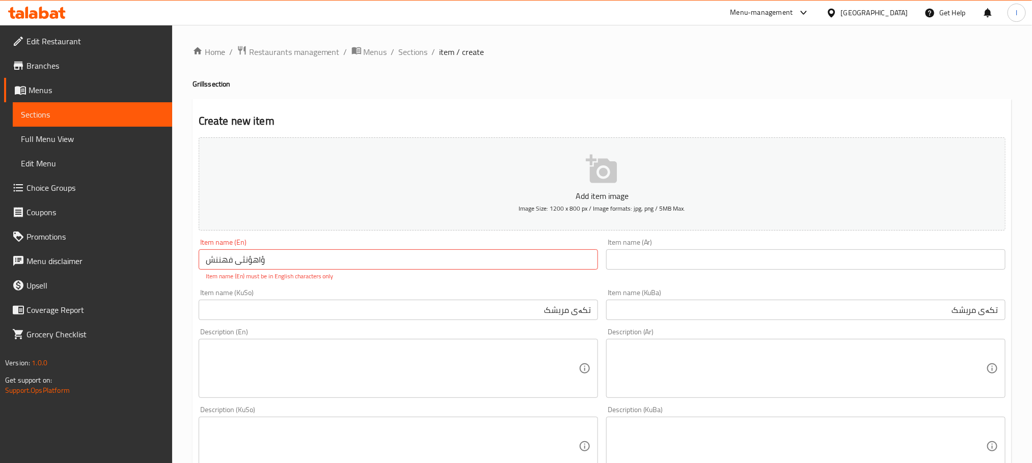
click at [289, 237] on div "Item name (En) ؤاهؤنثى فهننش Item name (En) Item name (En) must be in English c…" at bounding box center [398, 260] width 407 height 50
drag, startPoint x: 271, startPoint y: 258, endPoint x: 119, endPoint y: 285, distance: 154.1
click at [119, 285] on div "Edit Restaurant Branches Menus Sections Full Menu View Edit Menu Choice Groups …" at bounding box center [516, 436] width 1032 height 823
type input "Chicken Tikka"
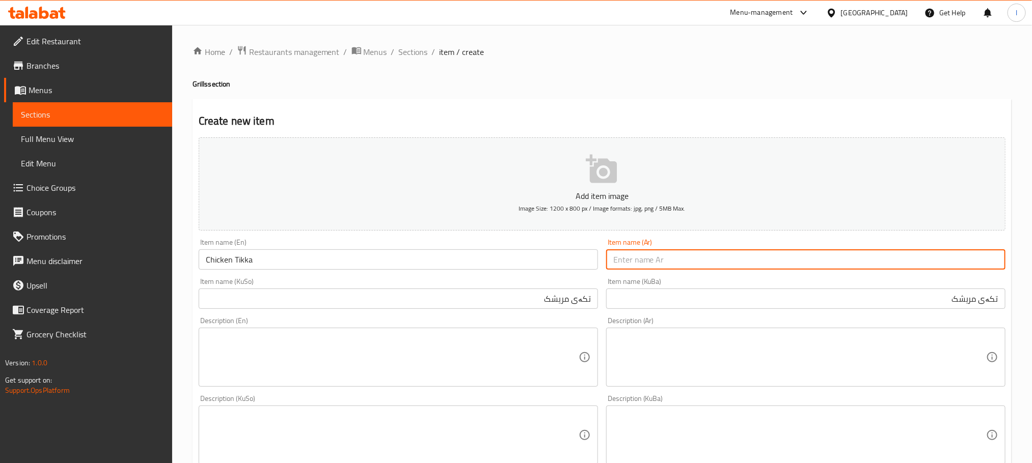
click at [631, 269] on input "text" at bounding box center [805, 260] width 399 height 20
type input "ژ"
type input "تكا دجاج"
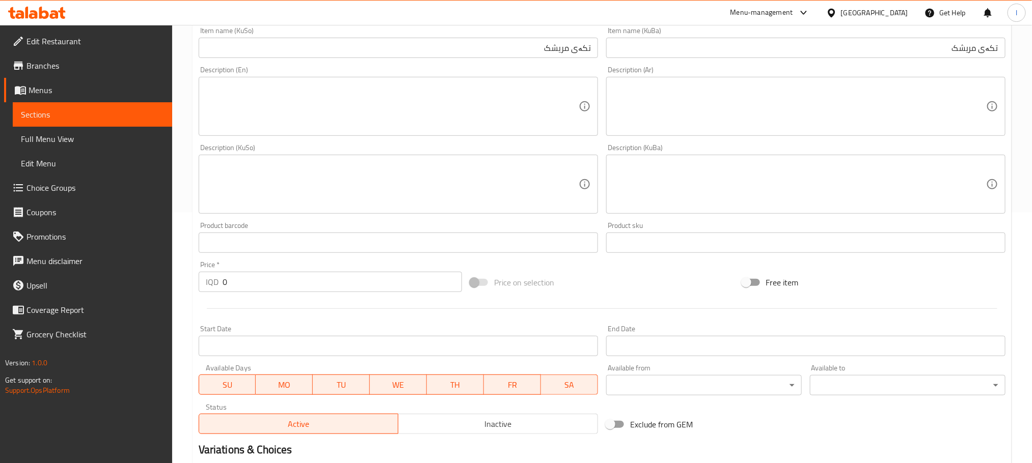
scroll to position [280, 0]
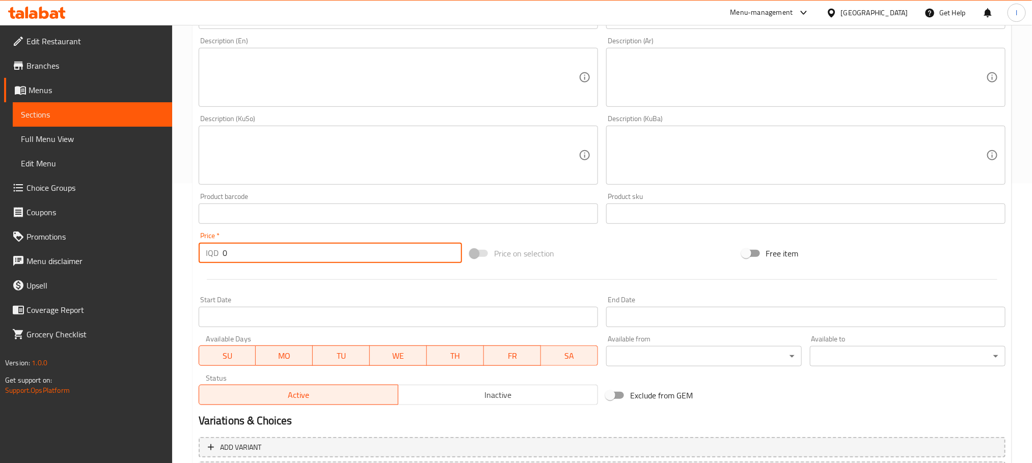
drag, startPoint x: 246, startPoint y: 255, endPoint x: 90, endPoint y: 248, distance: 156.0
click at [90, 248] on div "Edit Restaurant Branches Menus Sections Full Menu View Edit Menu Choice Groups …" at bounding box center [516, 151] width 1032 height 812
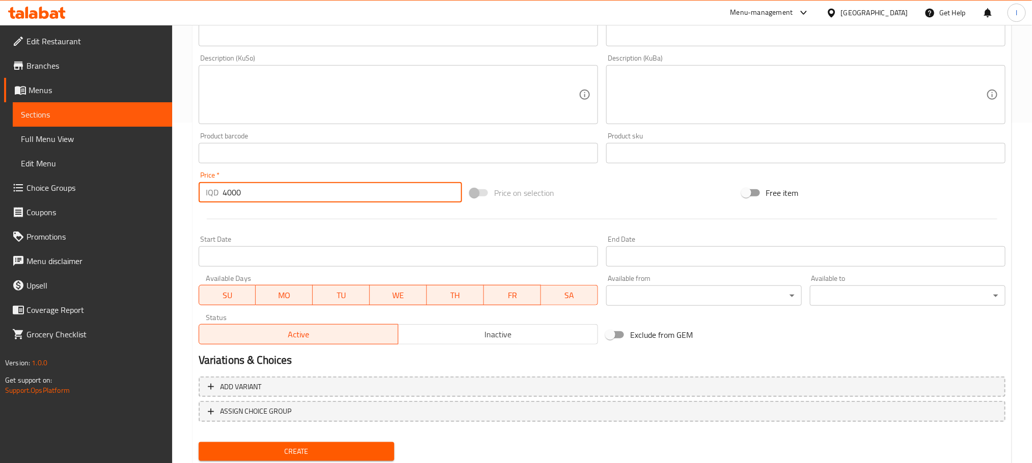
scroll to position [372, 0]
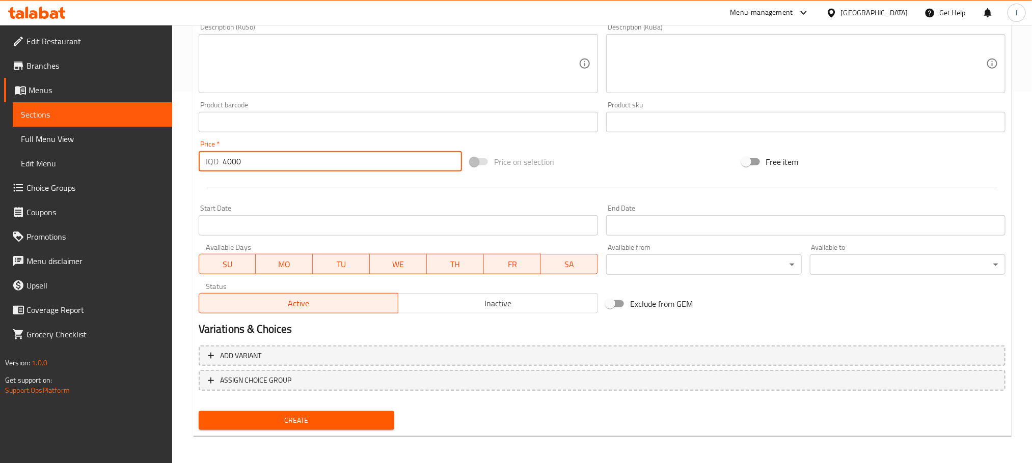
type input "4000"
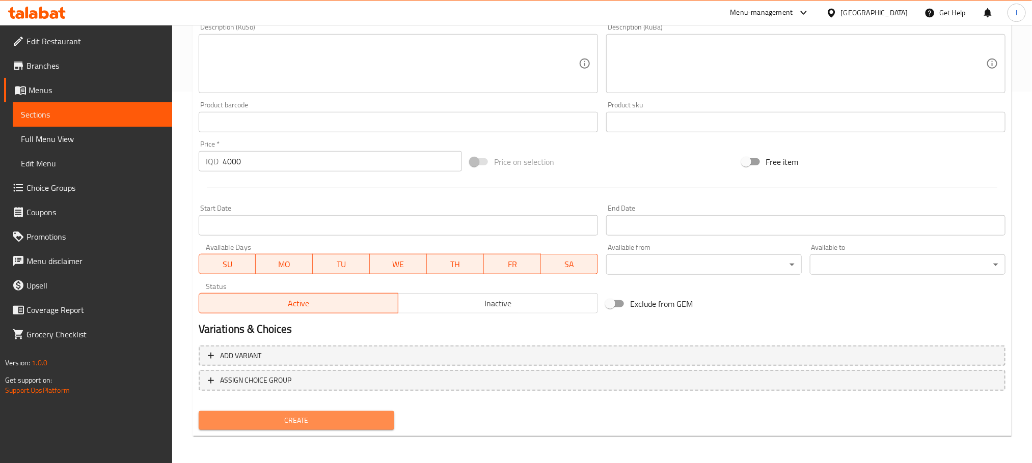
click at [369, 413] on button "Create" at bounding box center [297, 421] width 196 height 19
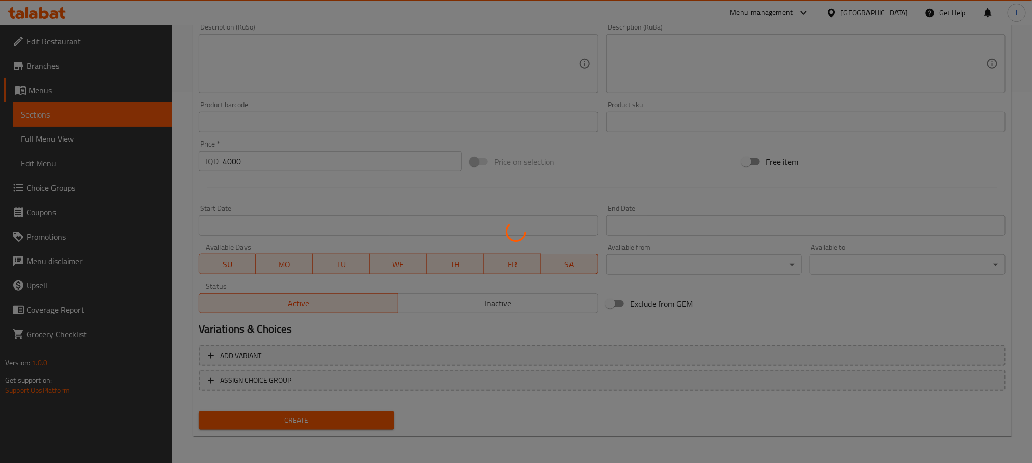
type input "0"
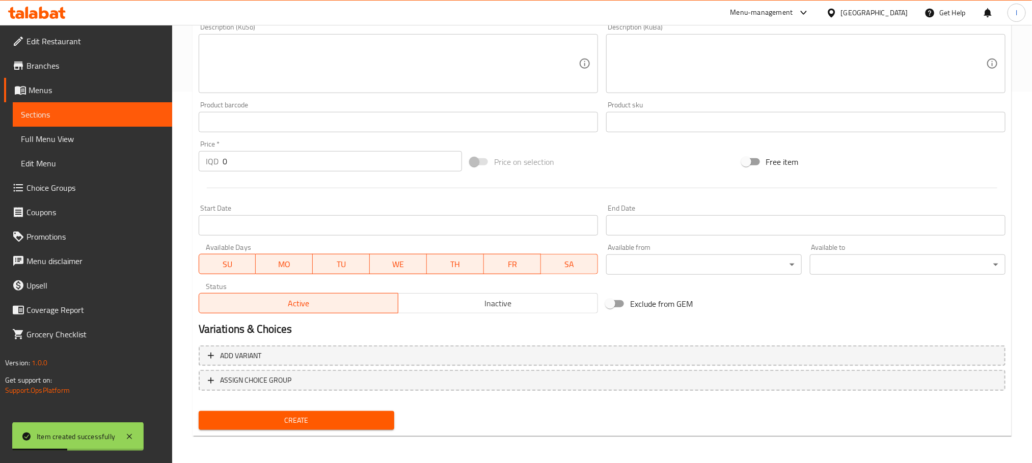
scroll to position [0, 0]
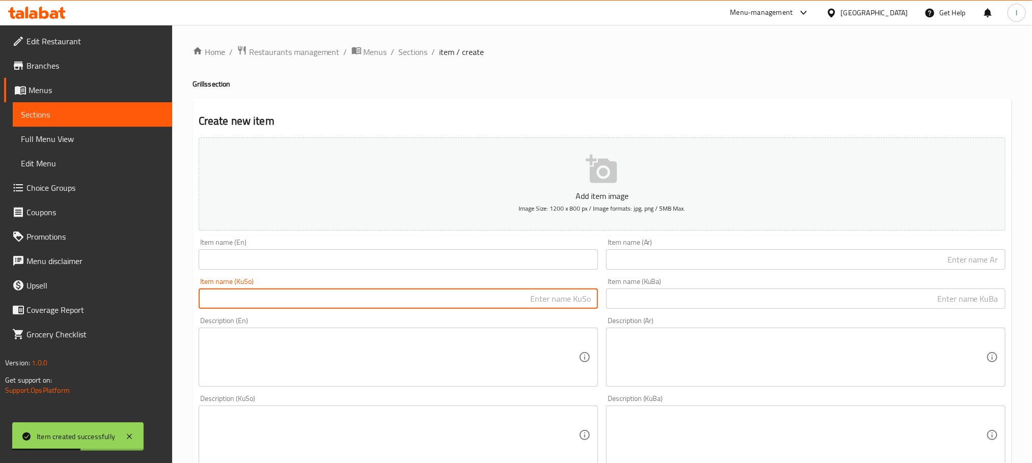
click at [477, 293] on input "text" at bounding box center [398, 299] width 399 height 20
paste input "تکەی باڵ ٤٠٠٠"
drag, startPoint x: 562, startPoint y: 300, endPoint x: 529, endPoint y: 299, distance: 33.6
click at [529, 299] on input "تکەی باڵ ٤٠٠٠" at bounding box center [398, 299] width 399 height 20
click at [554, 297] on input "تکەی باڵ" at bounding box center [398, 299] width 399 height 20
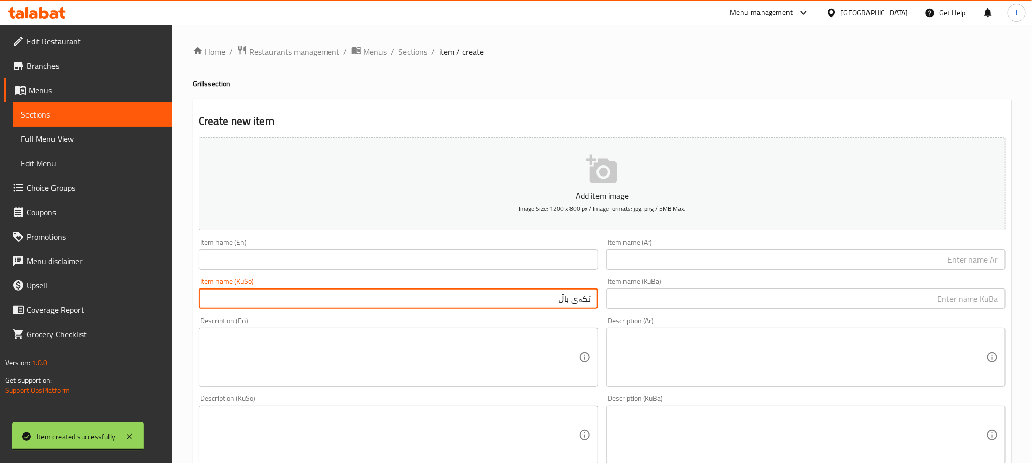
click at [554, 297] on input "تکەی باڵ" at bounding box center [398, 299] width 399 height 20
type input "تکەی باڵ"
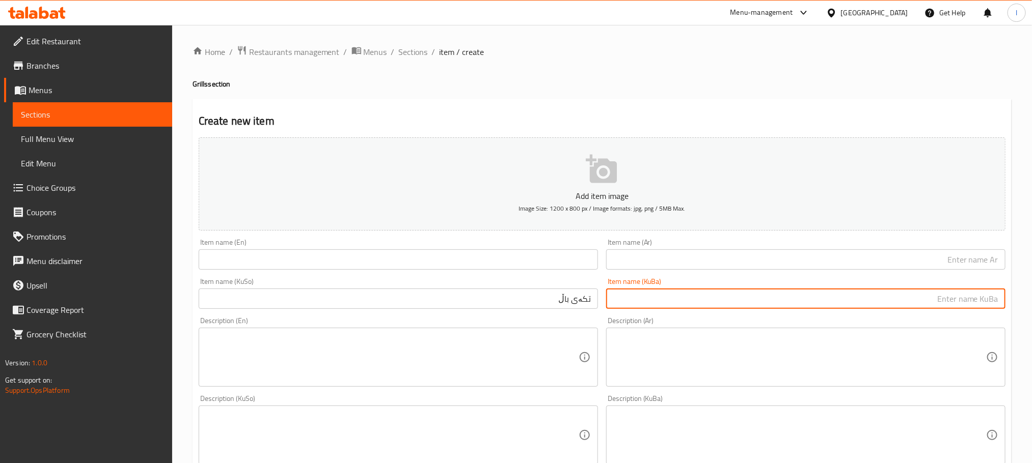
click at [723, 297] on input "text" at bounding box center [805, 299] width 399 height 20
paste input "تکەی باڵ"
type input "تکەی باڵ"
click at [701, 254] on input "text" at bounding box center [805, 260] width 399 height 20
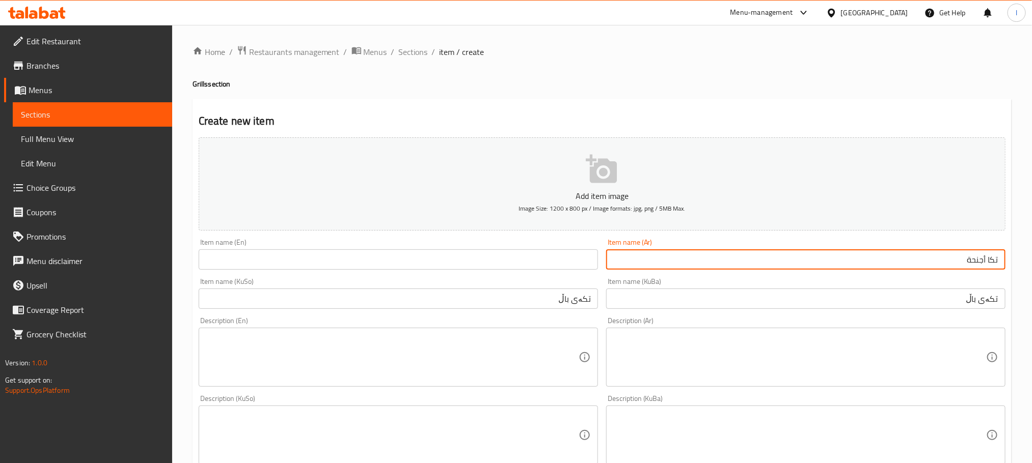
type input "تكا أجنحة"
click at [360, 258] on input "text" at bounding box center [398, 260] width 399 height 20
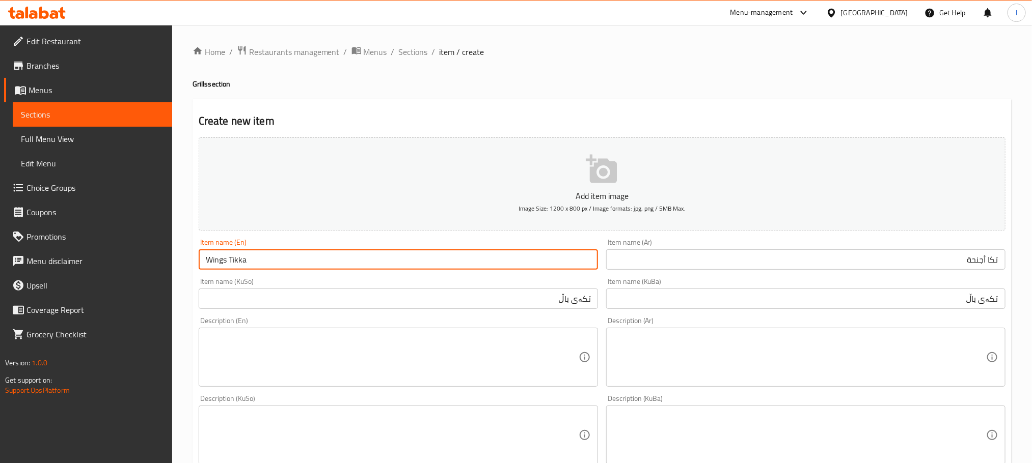
type input "Wings Tikka"
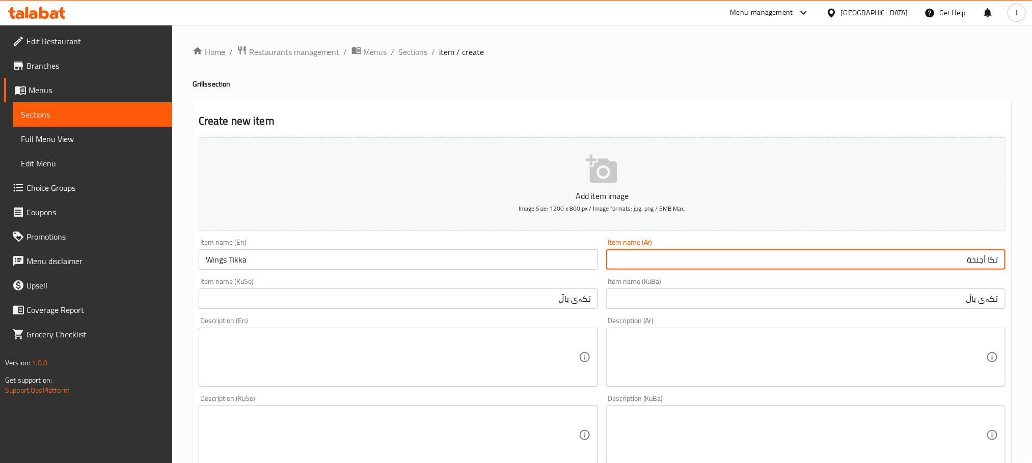
drag, startPoint x: 908, startPoint y: 268, endPoint x: 1043, endPoint y: 244, distance: 137.0
click at [1032, 244] on html "​ Menu-management Iraq Get Help l Edit Restaurant Branches Menus Sections Full …" at bounding box center [516, 231] width 1032 height 463
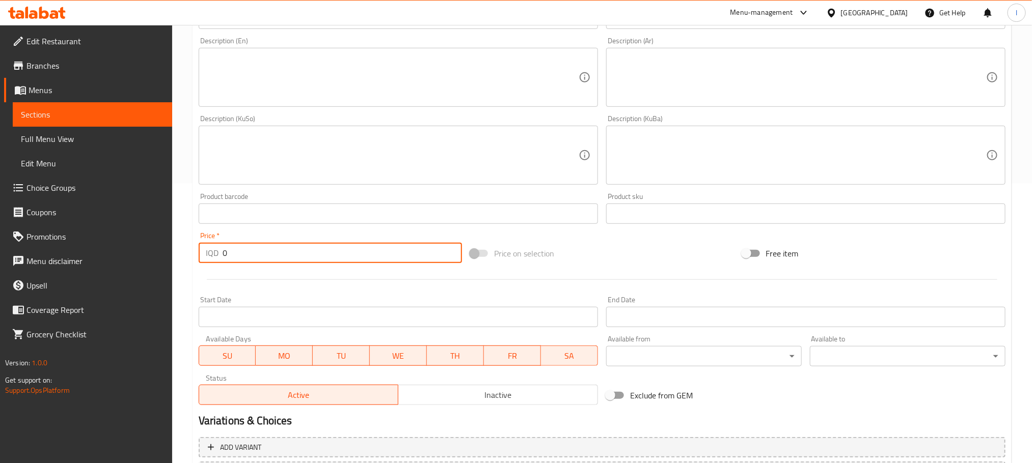
drag, startPoint x: 245, startPoint y: 262, endPoint x: 126, endPoint y: 260, distance: 119.2
click at [126, 260] on div "Edit Restaurant Branches Menus Sections Full Menu View Edit Menu Choice Groups …" at bounding box center [516, 151] width 1032 height 812
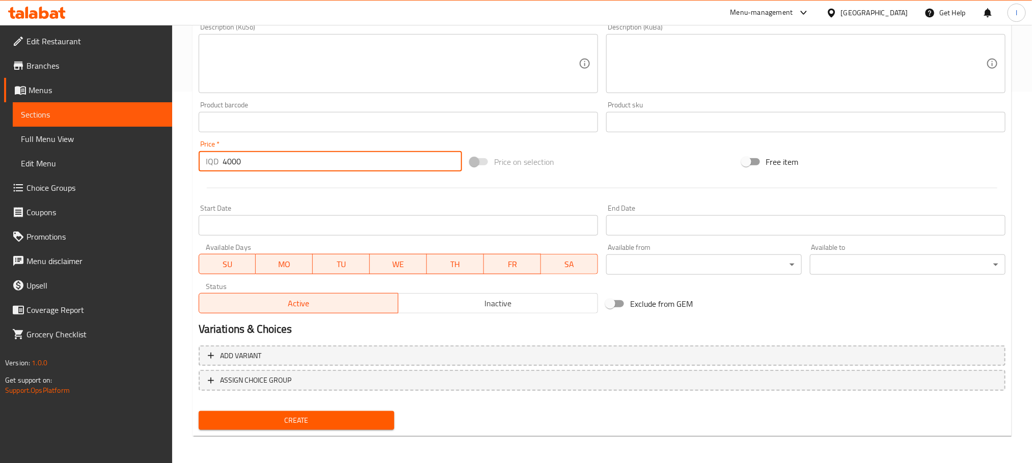
type input "4000"
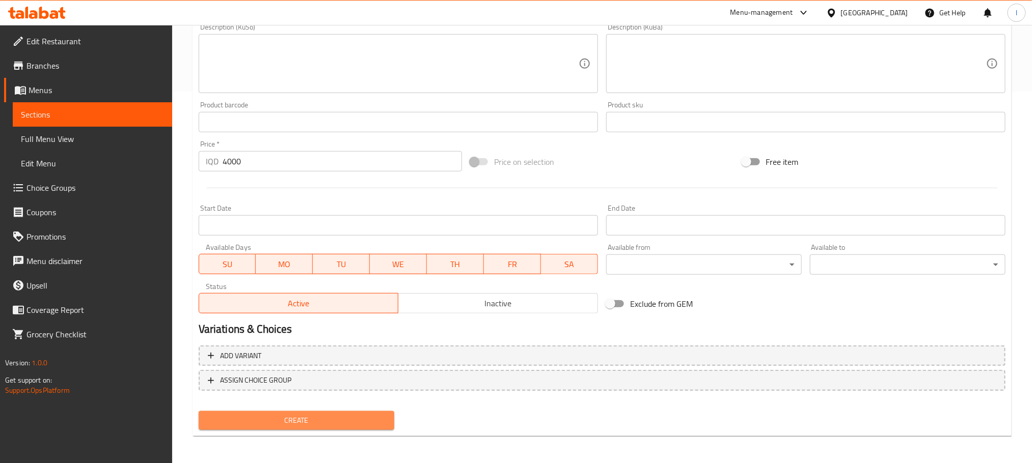
click at [310, 416] on span "Create" at bounding box center [296, 421] width 179 height 13
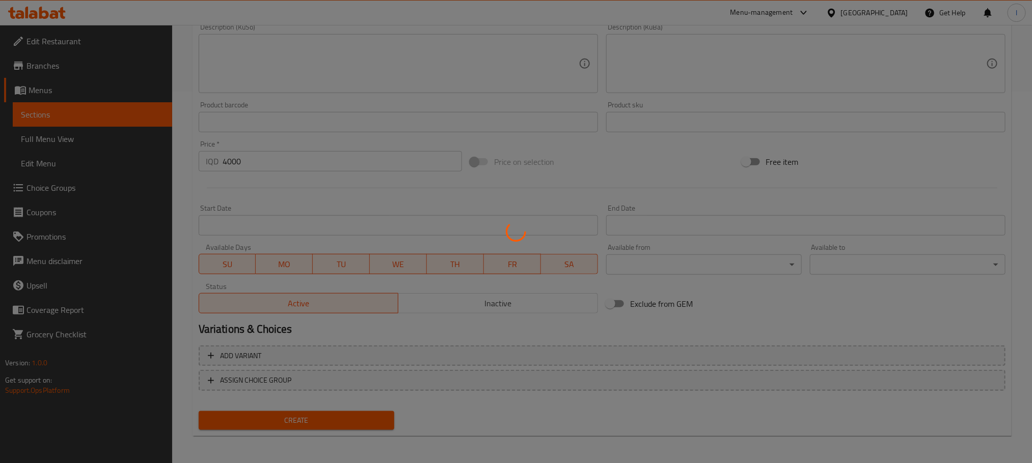
type input "0"
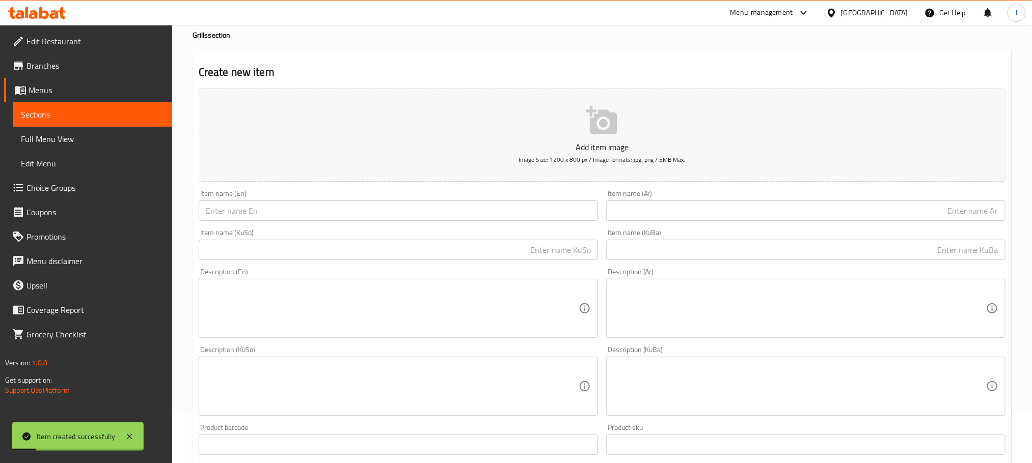
scroll to position [0, 0]
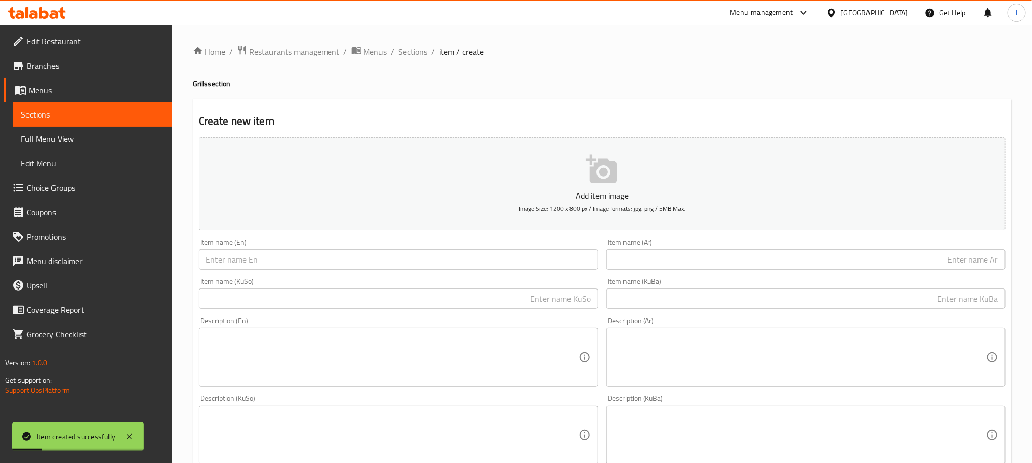
click at [448, 292] on input "text" at bounding box center [398, 299] width 399 height 20
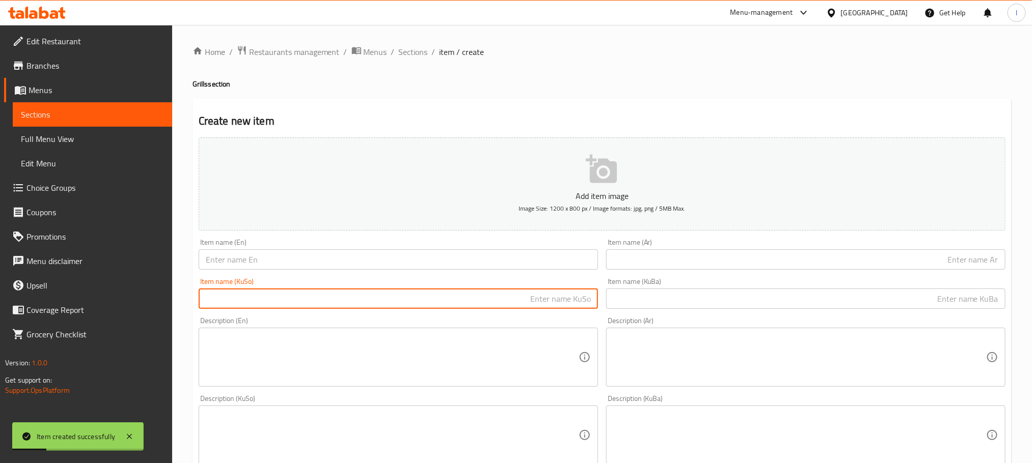
paste input "تکەی جگەر ٤٠٠٠"
drag, startPoint x: 555, startPoint y: 298, endPoint x: 535, endPoint y: 298, distance: 19.9
click at [535, 298] on input "تکەی جگەر ٤٠٠٠" at bounding box center [398, 299] width 399 height 20
drag, startPoint x: 552, startPoint y: 293, endPoint x: 654, endPoint y: 280, distance: 103.2
click at [654, 280] on div "Add item image Image Size: 1200 x 800 px / Image formats: jpg, png / 5MB Max. I…" at bounding box center [602, 411] width 815 height 556
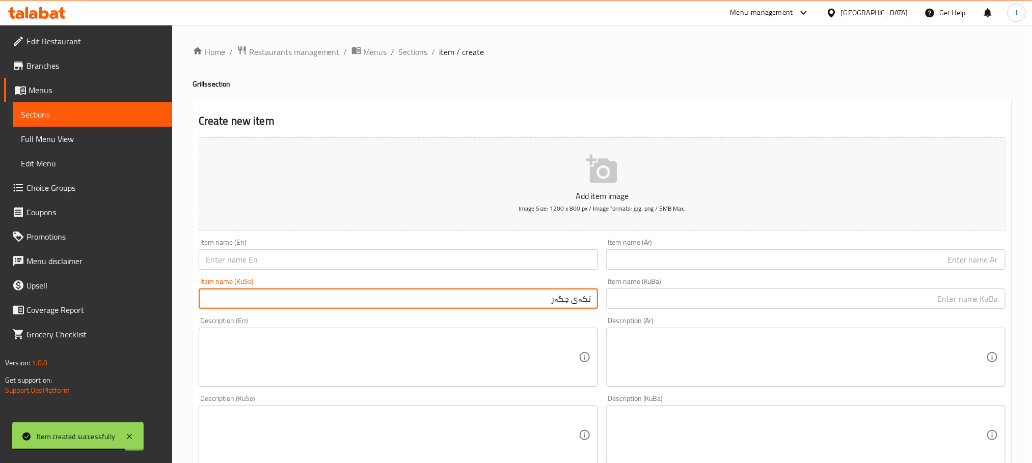
type input "تکەی جگەر"
click at [679, 287] on div "Item name (KuBa) Item name (KuBa)" at bounding box center [805, 293] width 399 height 31
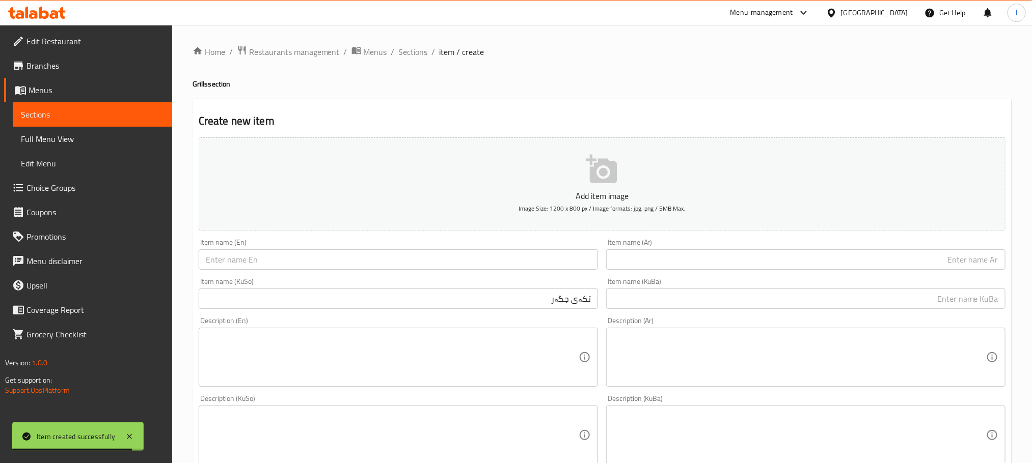
click at [687, 295] on input "text" at bounding box center [805, 299] width 399 height 20
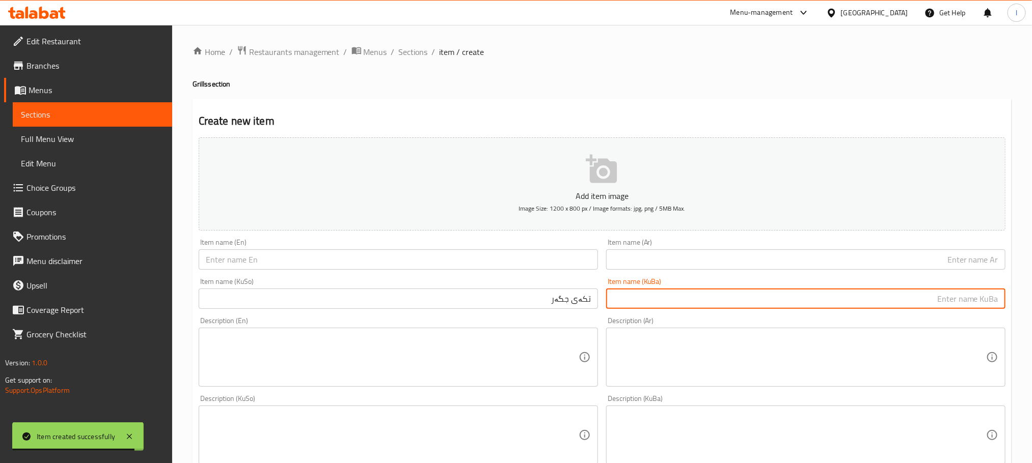
paste input "تکەی جگەر"
type input "تکەی جگەر"
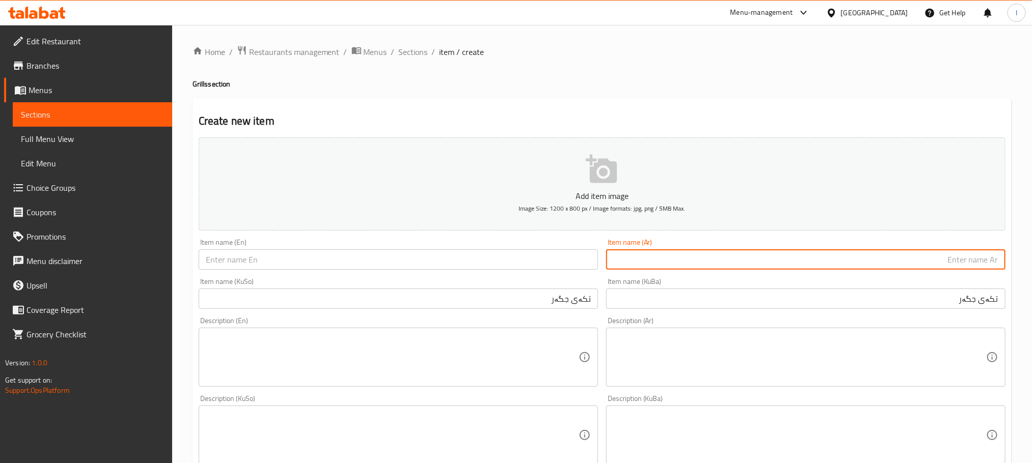
click at [920, 266] on input "text" at bounding box center [805, 260] width 399 height 20
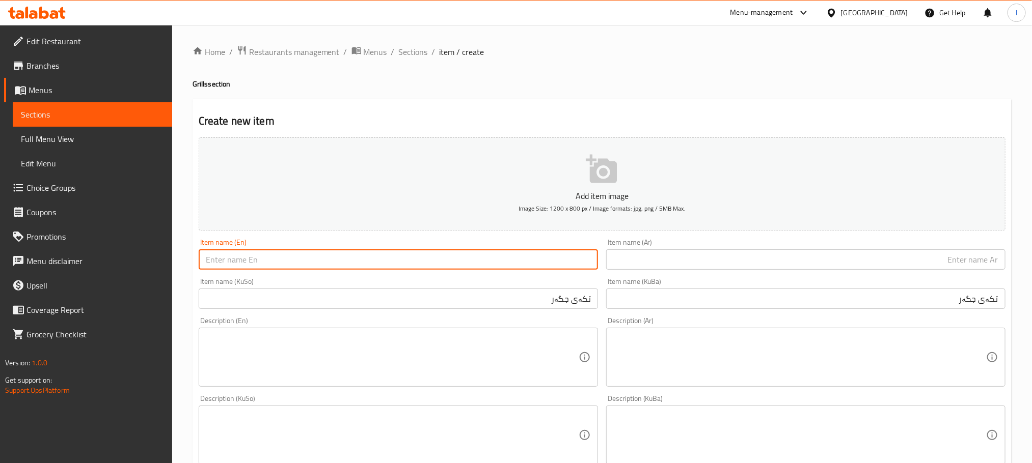
click at [277, 263] on input "text" at bounding box center [398, 260] width 399 height 20
paste input "Liver Tikka"
type input "Liver Tikka"
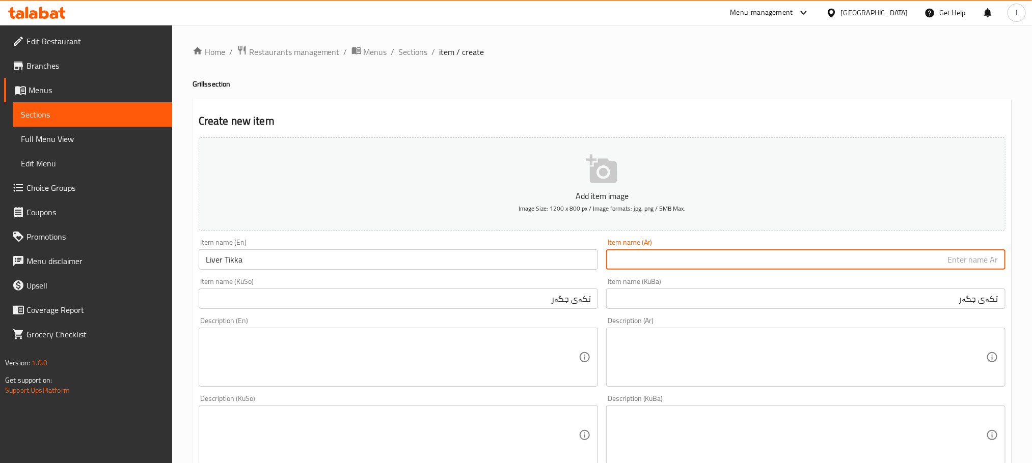
click at [640, 263] on input "text" at bounding box center [805, 260] width 399 height 20
paste input "تكا كبدة"
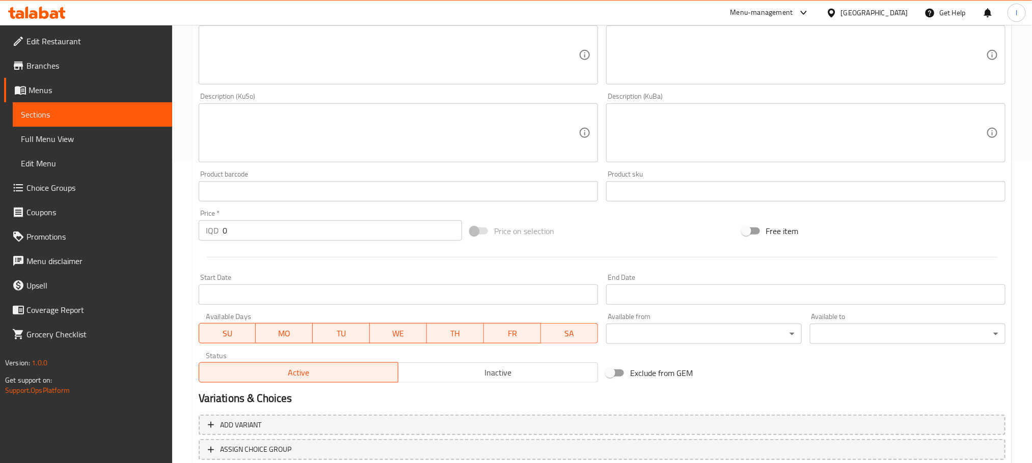
scroll to position [372, 0]
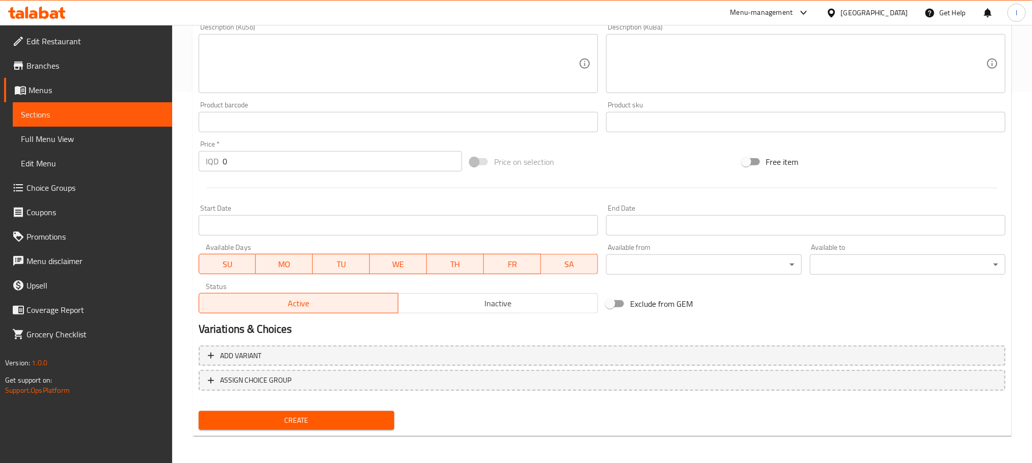
type input "تكا كبدة"
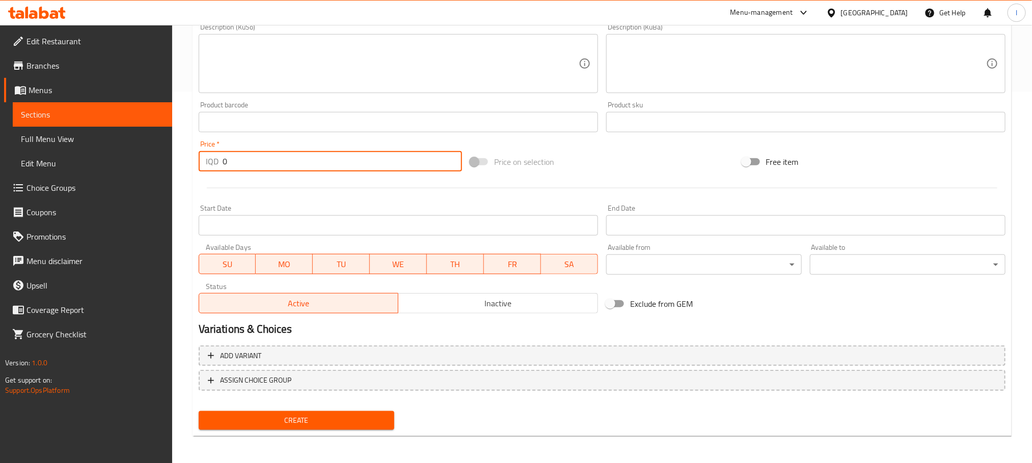
drag, startPoint x: 254, startPoint y: 153, endPoint x: 124, endPoint y: 149, distance: 129.9
click at [124, 149] on div "Edit Restaurant Branches Menus Sections Full Menu View Edit Menu Choice Groups …" at bounding box center [516, 59] width 1032 height 812
type input "4000"
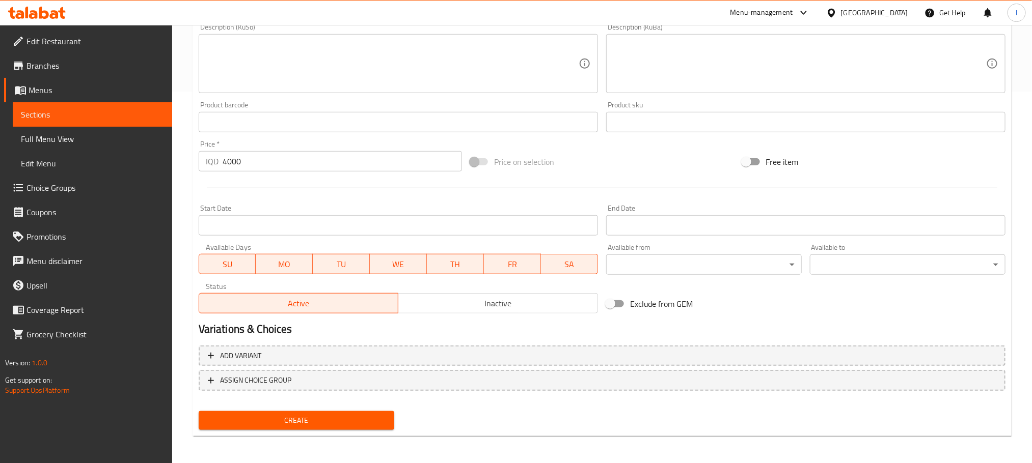
click at [320, 430] on div "Create" at bounding box center [297, 420] width 204 height 27
click at [320, 419] on span "Create" at bounding box center [296, 421] width 179 height 13
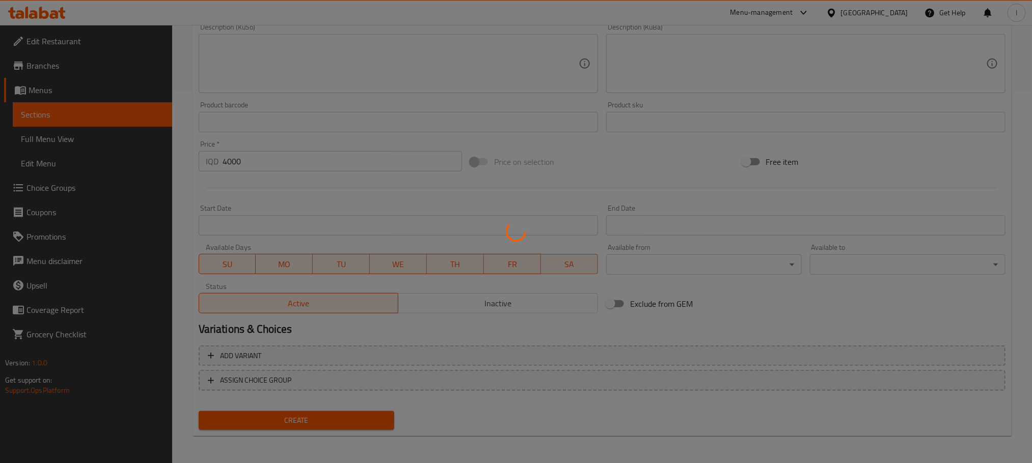
type input "0"
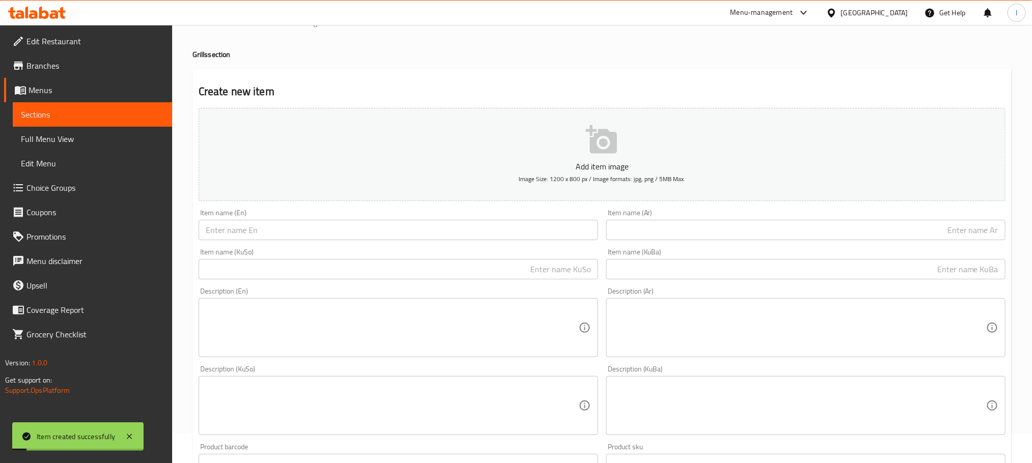
scroll to position [0, 0]
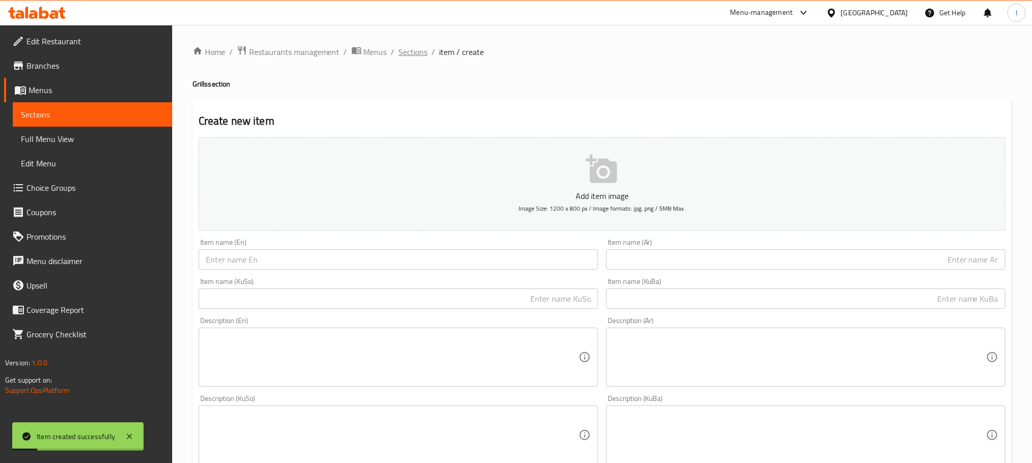
click at [405, 55] on span "Sections" at bounding box center [413, 52] width 29 height 12
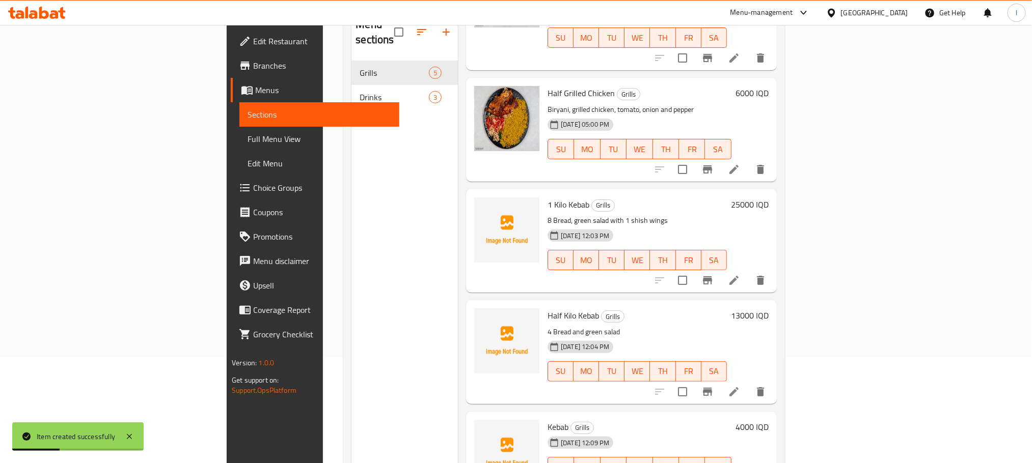
scroll to position [143, 0]
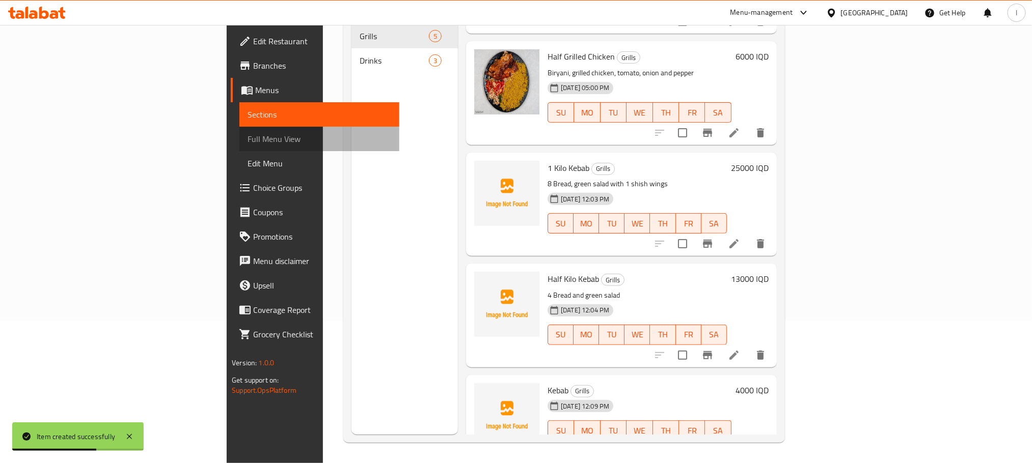
click at [248, 133] on span "Full Menu View" at bounding box center [319, 139] width 143 height 12
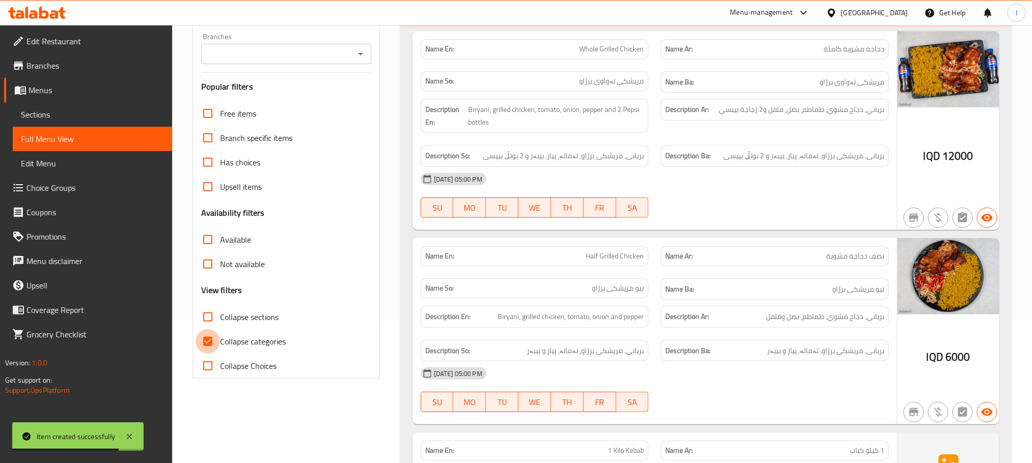
click at [206, 338] on input "Collapse categories" at bounding box center [208, 342] width 24 height 24
checkbox input "false"
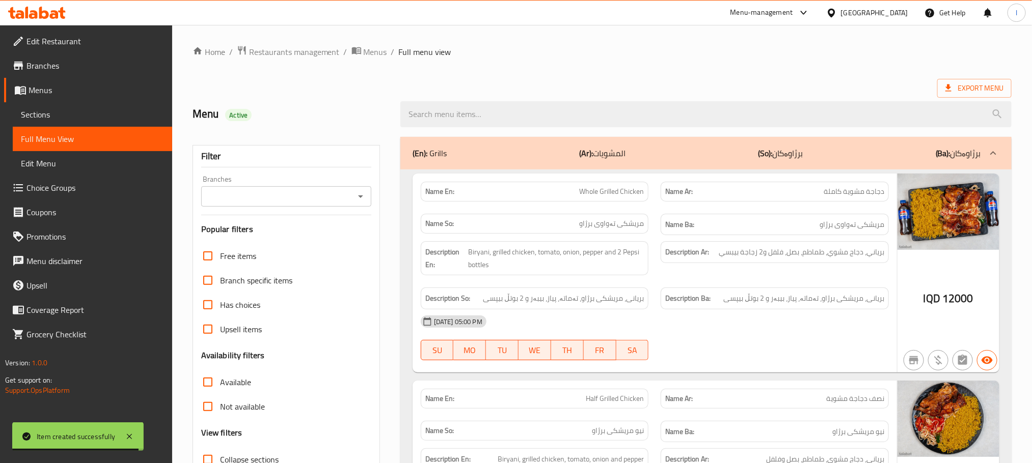
click at [362, 195] on icon "Open" at bounding box center [360, 196] width 12 height 12
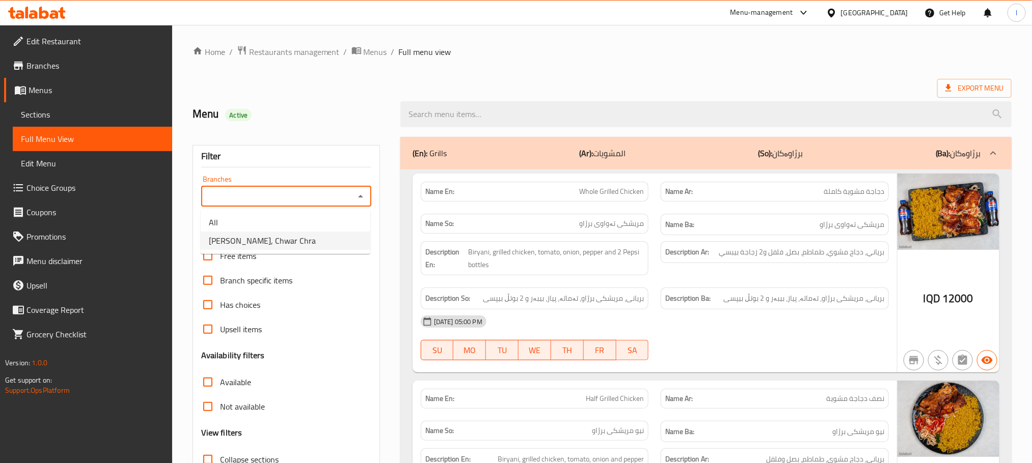
click at [303, 238] on span "Brzhawi Wasta Ayub, Chwar Chra" at bounding box center [262, 241] width 107 height 12
type input "Brzhawi Wasta Ayub, Chwar Chra"
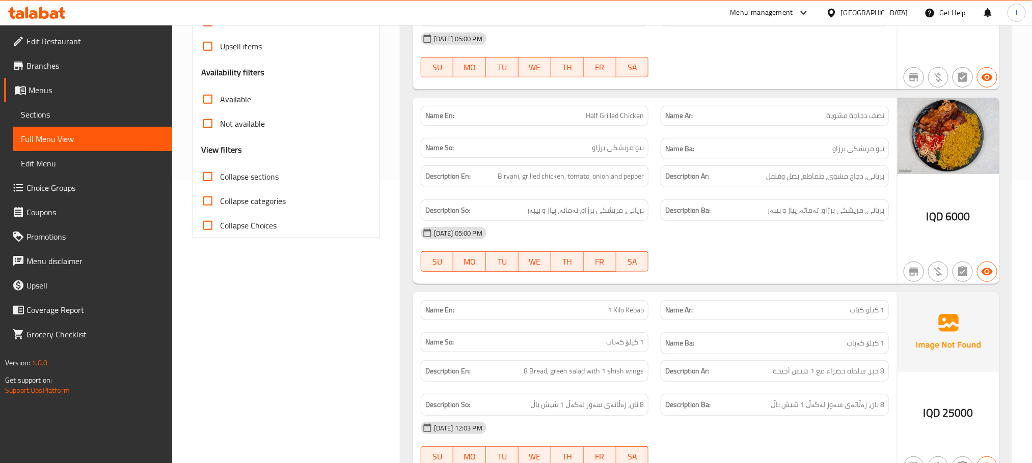
scroll to position [280, 0]
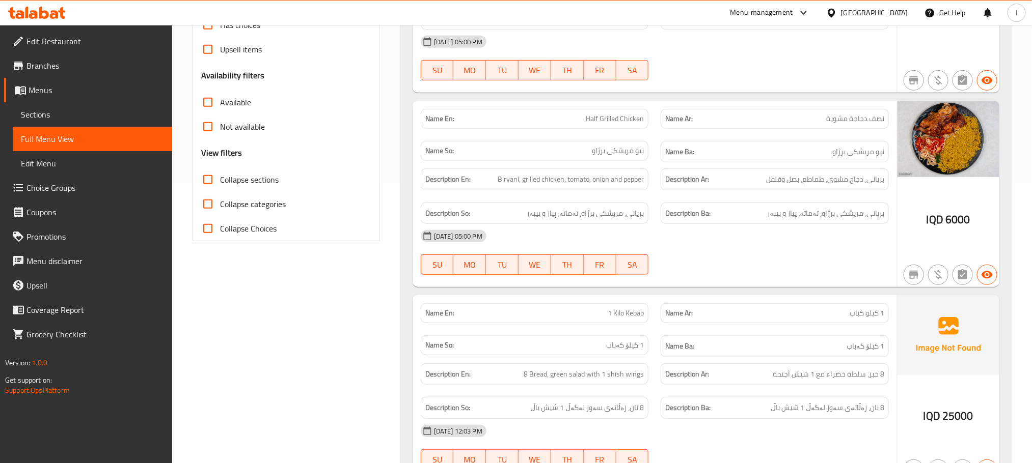
click at [209, 177] on input "Collapse sections" at bounding box center [208, 180] width 24 height 24
checkbox input "true"
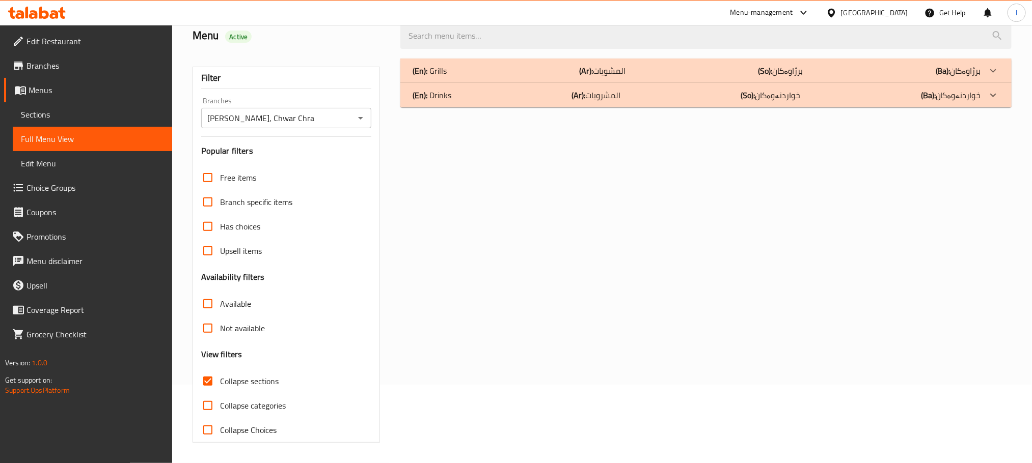
scroll to position [0, 0]
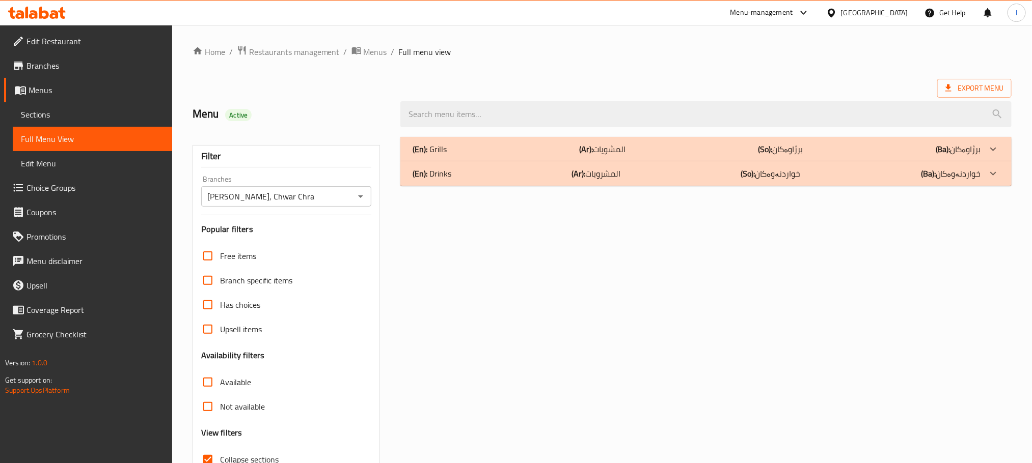
click at [489, 146] on div "(En): Grills (Ar): المشويات (So): برژاوەکان (Ba): برژاوەکان" at bounding box center [697, 149] width 568 height 12
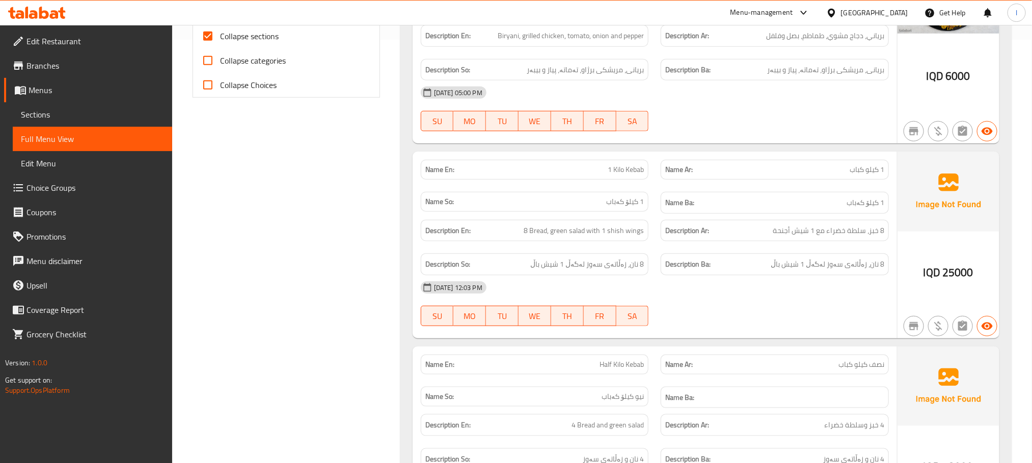
scroll to position [446, 0]
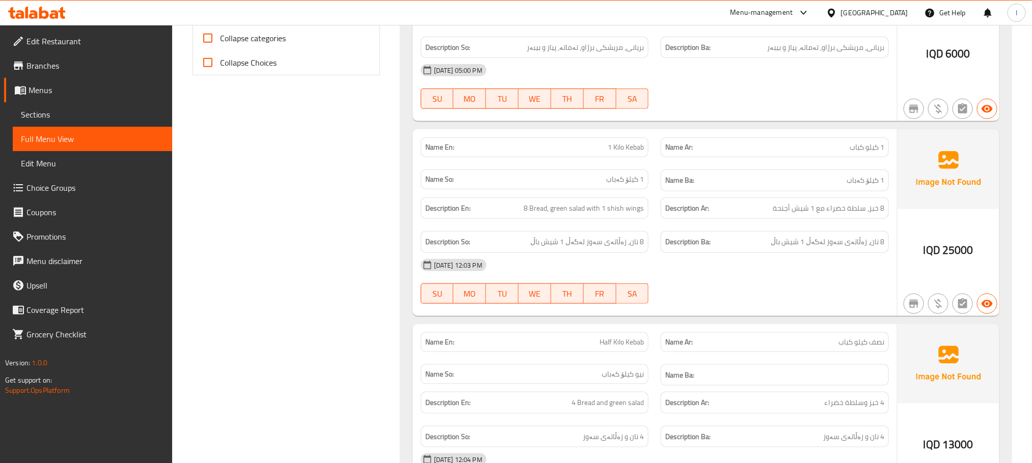
click at [617, 348] on span "Half Kilo Kebab" at bounding box center [621, 342] width 44 height 11
copy span "Half Kilo Kebab"
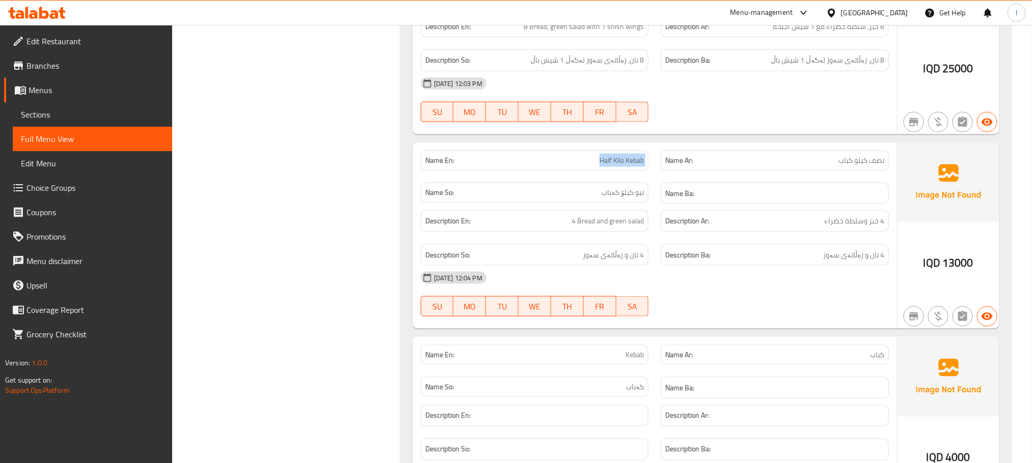
scroll to position [613, 0]
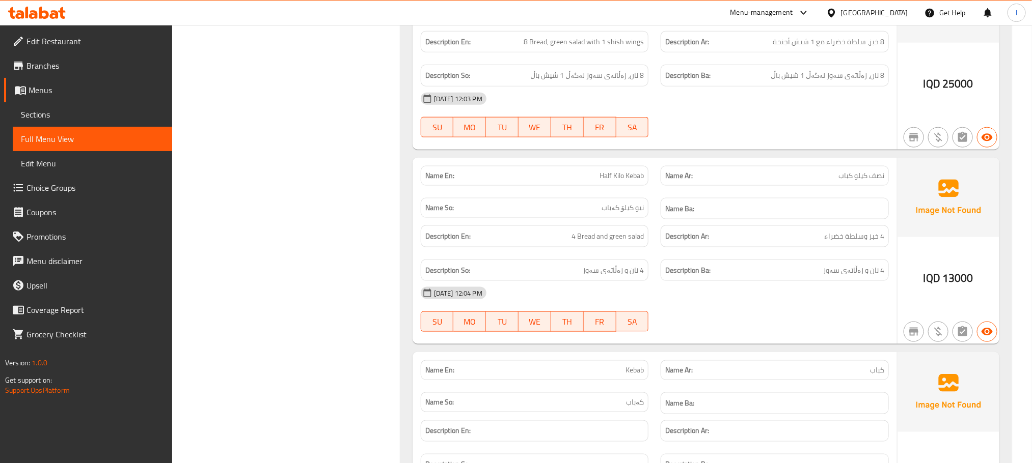
click at [705, 302] on div "14-09-2025 12:04 PM" at bounding box center [655, 293] width 480 height 24
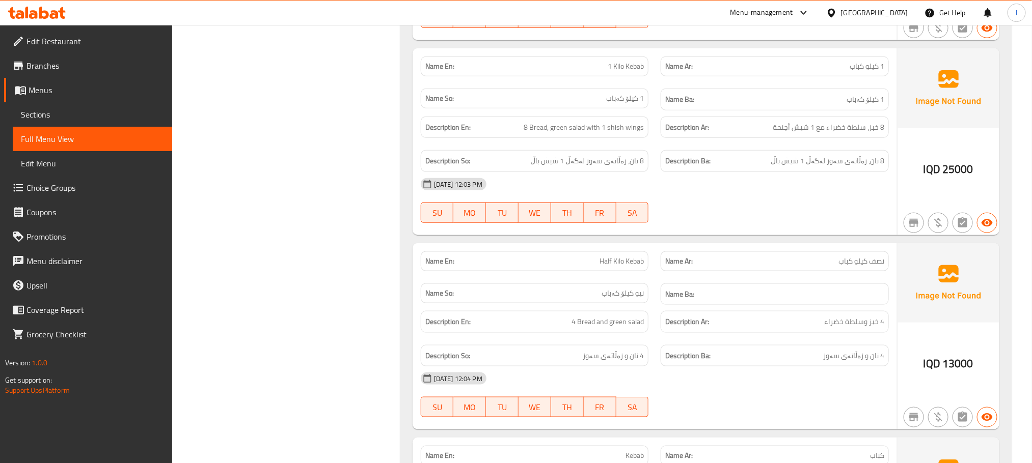
scroll to position [522, 0]
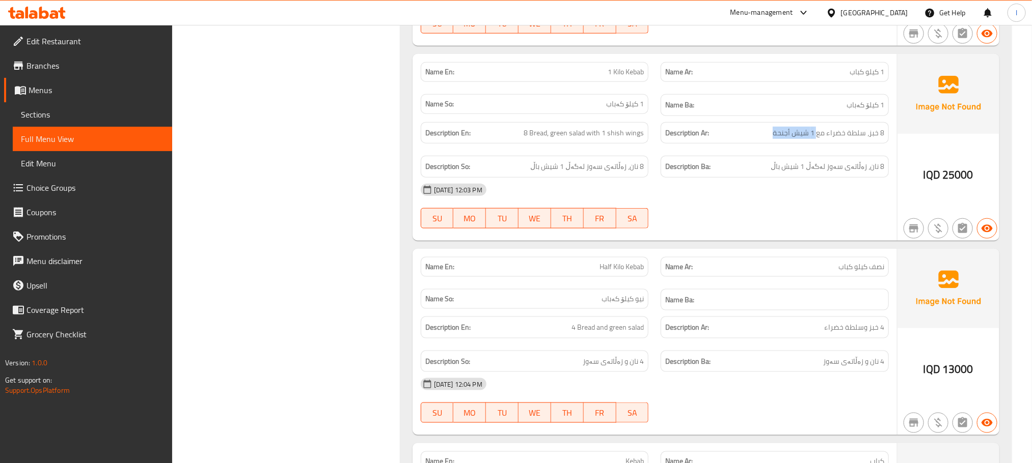
drag, startPoint x: 817, startPoint y: 132, endPoint x: 767, endPoint y: 135, distance: 50.5
click at [767, 135] on h6 "Description Ar: 8 خبز، سلطة خضراء مع 1 شيش أجنحة" at bounding box center [774, 133] width 219 height 13
copy span "1 شيش أجنحة"
click at [20, 111] on link "Sections" at bounding box center [92, 114] width 159 height 24
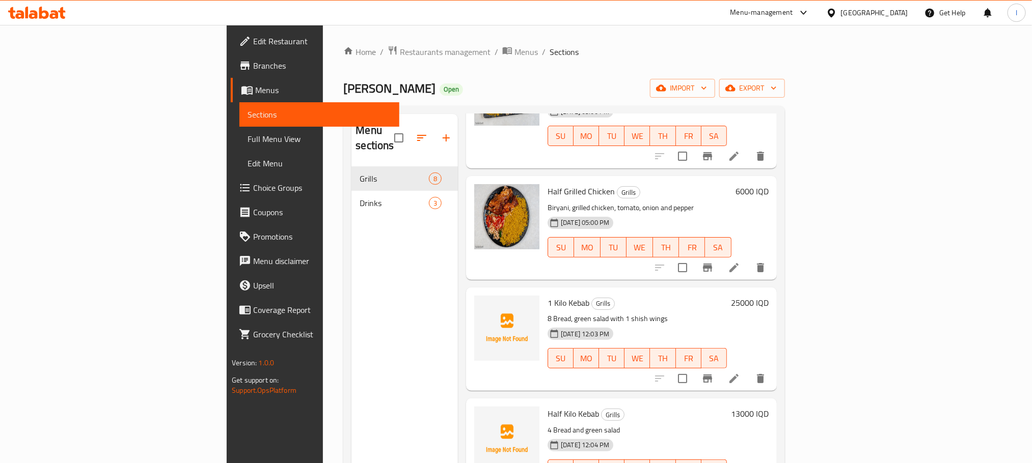
scroll to position [185, 0]
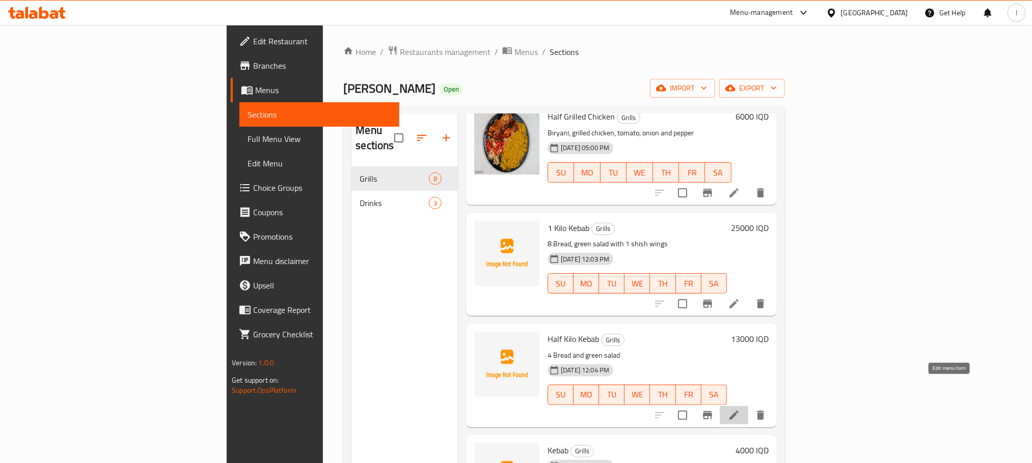
click at [740, 409] on icon at bounding box center [734, 415] width 12 height 12
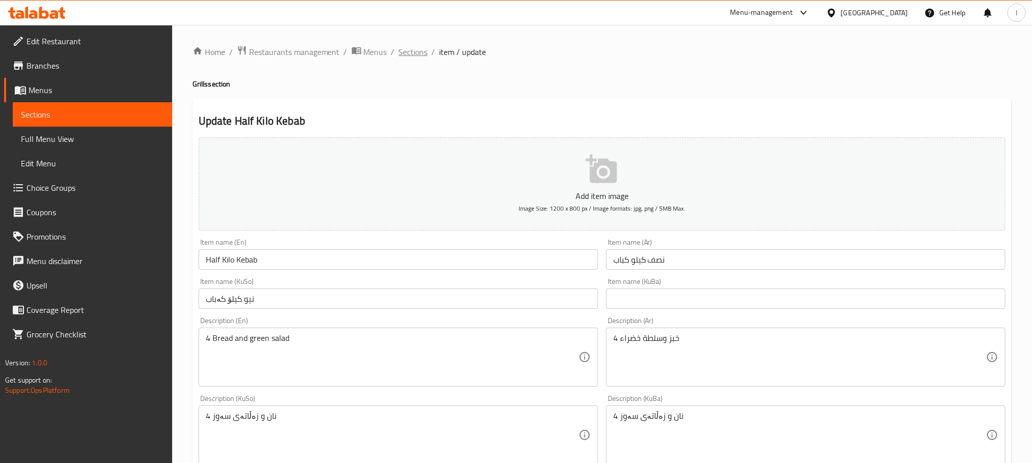
click at [416, 47] on span "Sections" at bounding box center [413, 52] width 29 height 12
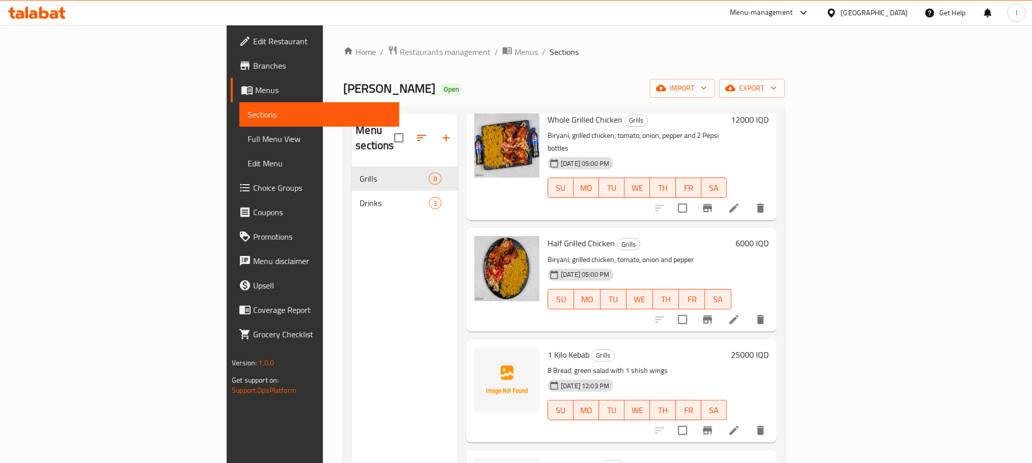
scroll to position [72, 0]
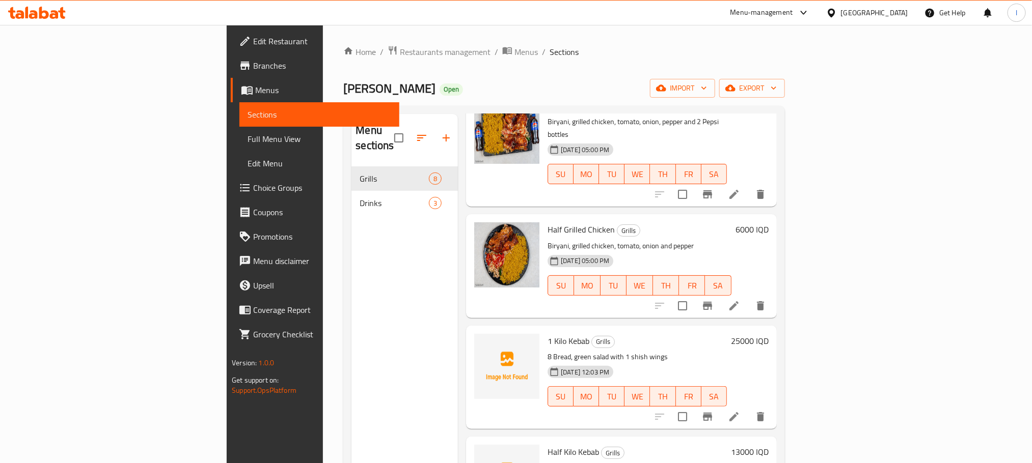
click at [748, 408] on li at bounding box center [734, 417] width 29 height 18
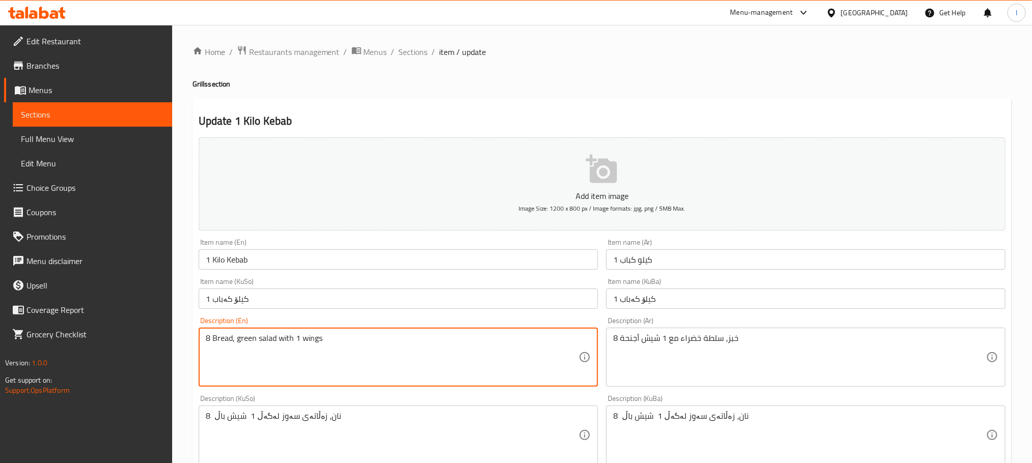
click at [329, 340] on textarea "8 Bread, green salad with 1 wings" at bounding box center [392, 358] width 373 height 48
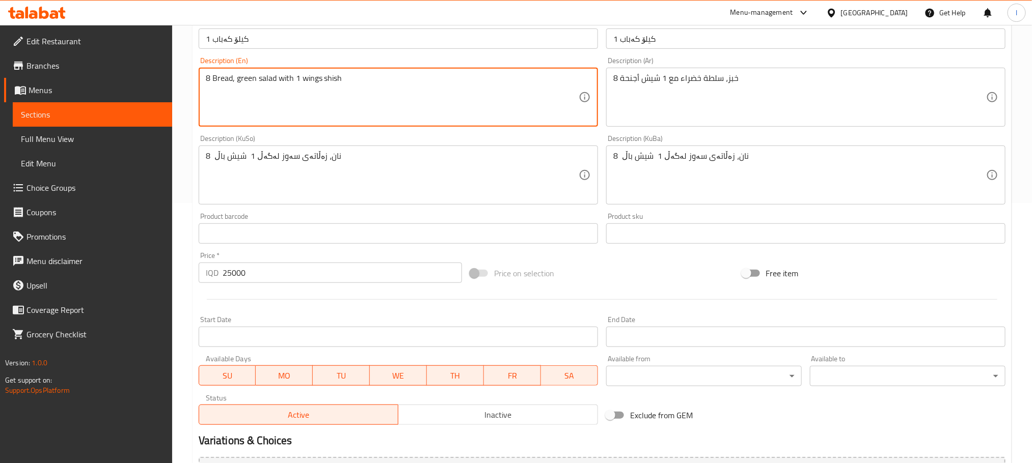
scroll to position [372, 0]
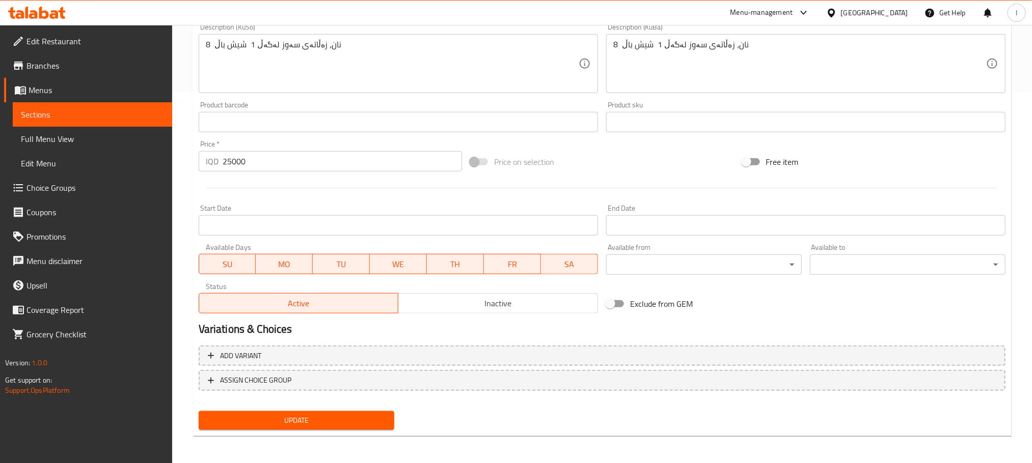
type textarea "8 Bread, green salad with 1 wings shish"
click at [376, 415] on span "Update" at bounding box center [296, 421] width 179 height 13
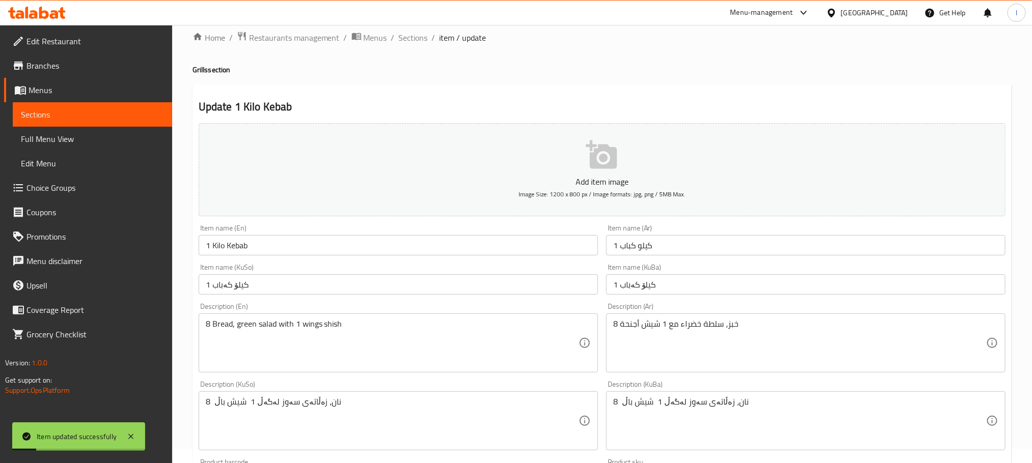
scroll to position [0, 0]
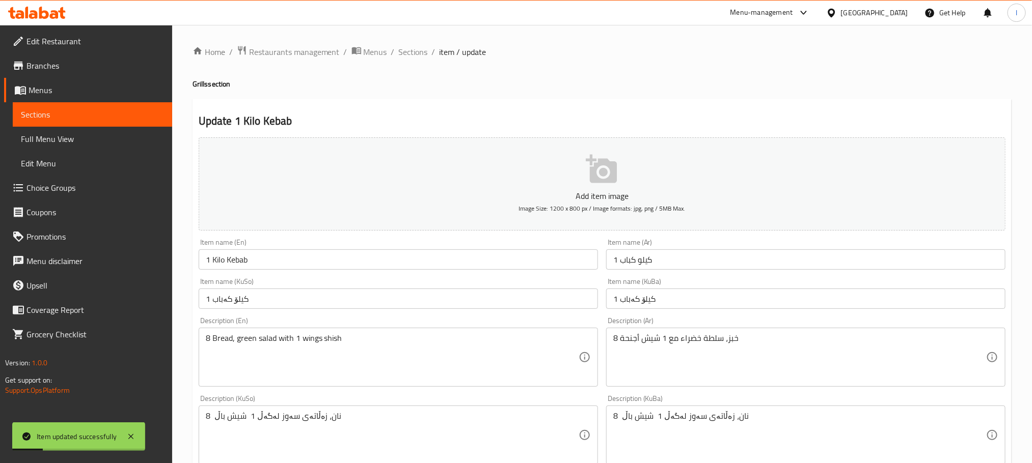
click at [411, 29] on div "Home / Restaurants management / Menus / Sections / item / update Grills section…" at bounding box center [602, 431] width 860 height 812
click at [411, 50] on span "Sections" at bounding box center [413, 52] width 29 height 12
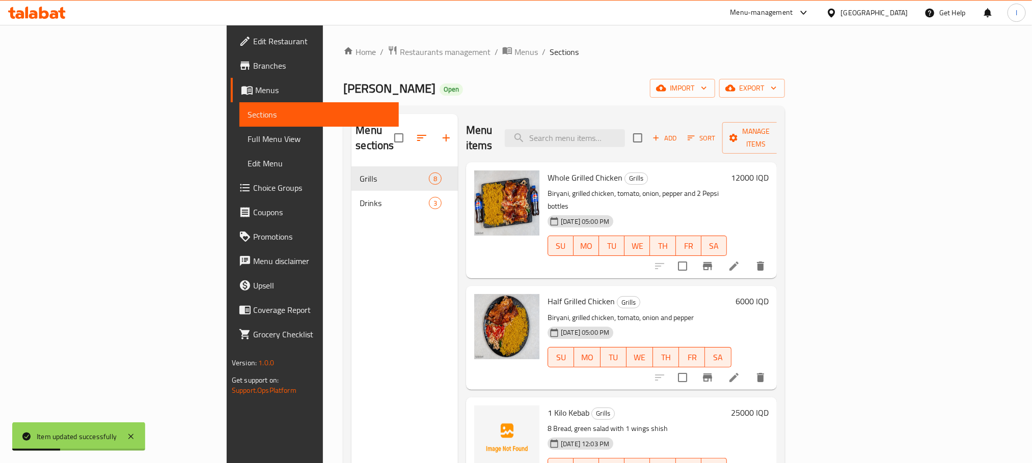
click at [248, 138] on span "Full Menu View" at bounding box center [319, 139] width 143 height 12
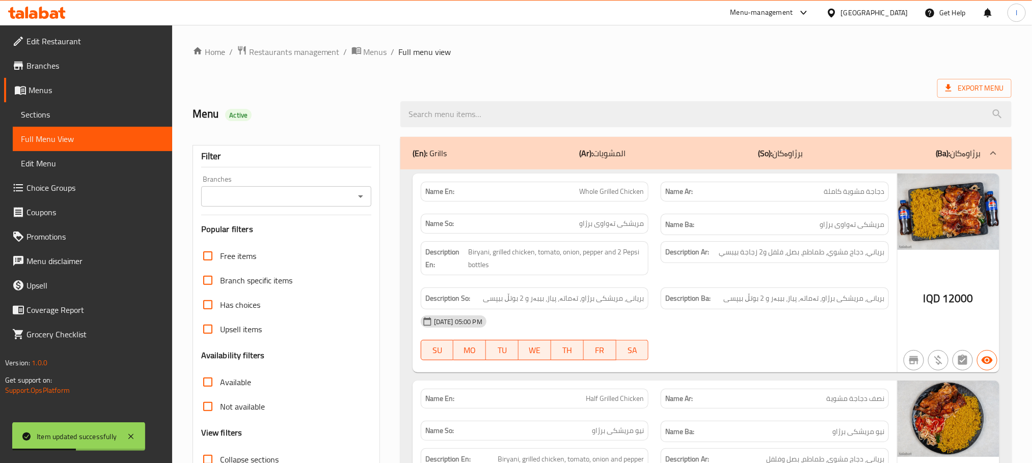
click at [354, 201] on icon "Open" at bounding box center [360, 196] width 12 height 12
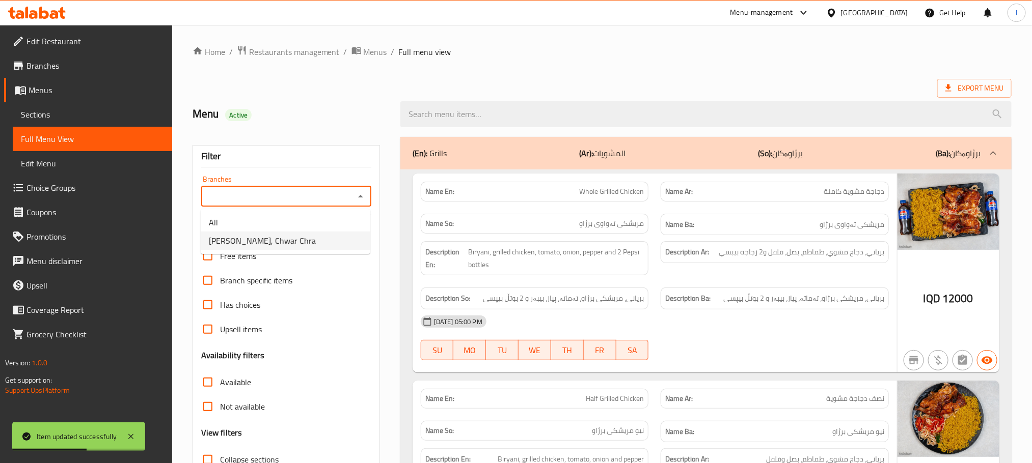
click at [316, 247] on span "Brzhawi Wasta Ayub, Chwar Chra" at bounding box center [262, 241] width 107 height 12
type input "Brzhawi Wasta Ayub, Chwar Chra"
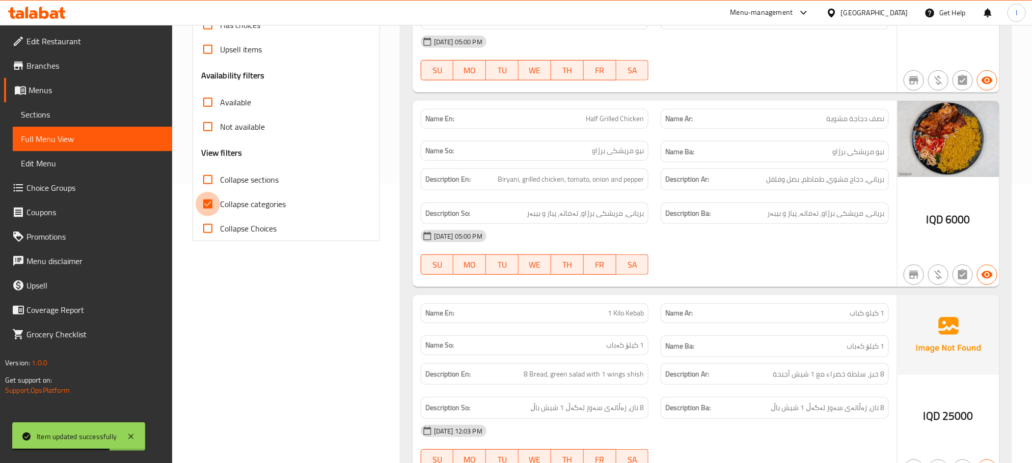
click at [211, 205] on input "Collapse categories" at bounding box center [208, 204] width 24 height 24
checkbox input "false"
click at [210, 180] on input "Collapse sections" at bounding box center [208, 180] width 24 height 24
checkbox input "true"
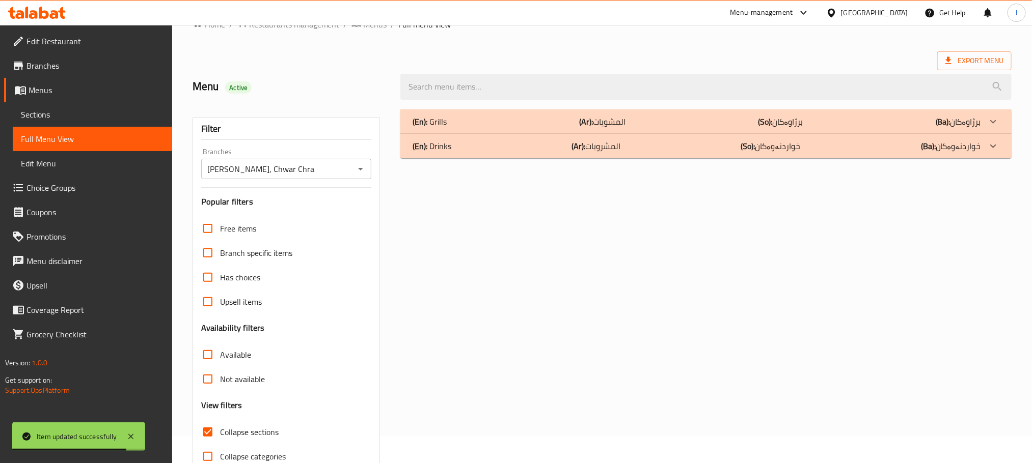
scroll to position [0, 0]
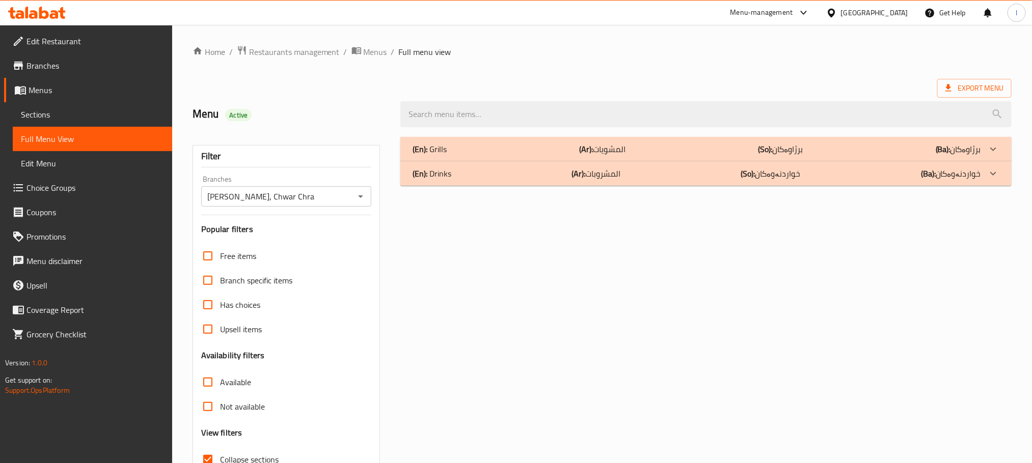
click at [443, 147] on p "(En): Grills" at bounding box center [430, 149] width 34 height 12
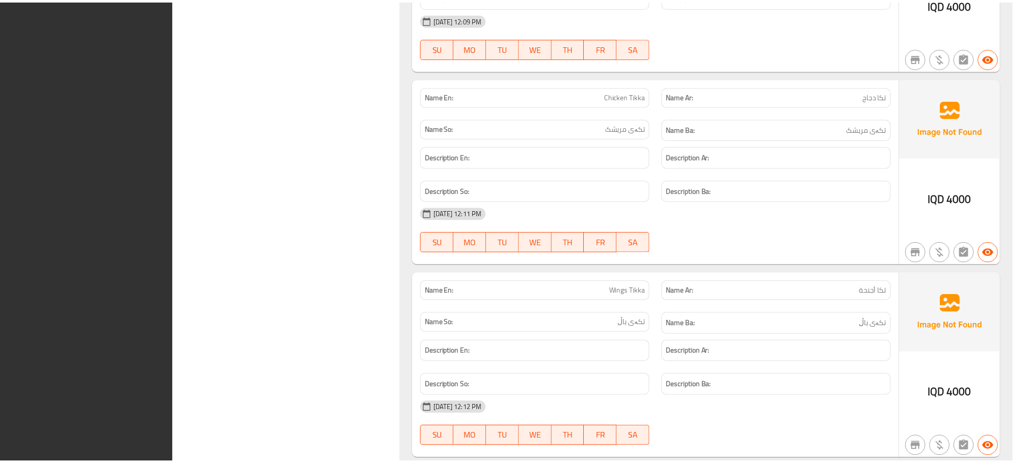
scroll to position [1362, 0]
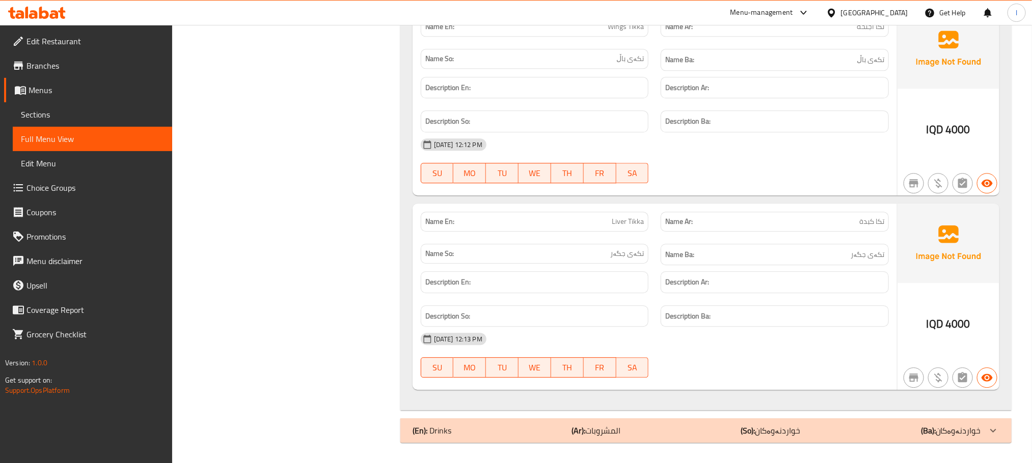
click at [57, 60] on span "Branches" at bounding box center [95, 66] width 138 height 12
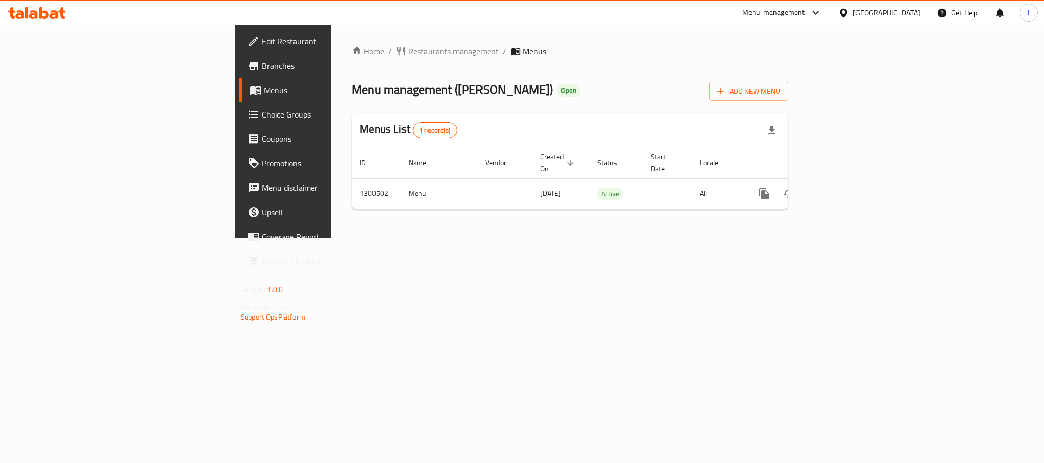
click at [41, 11] on icon at bounding box center [44, 13] width 10 height 12
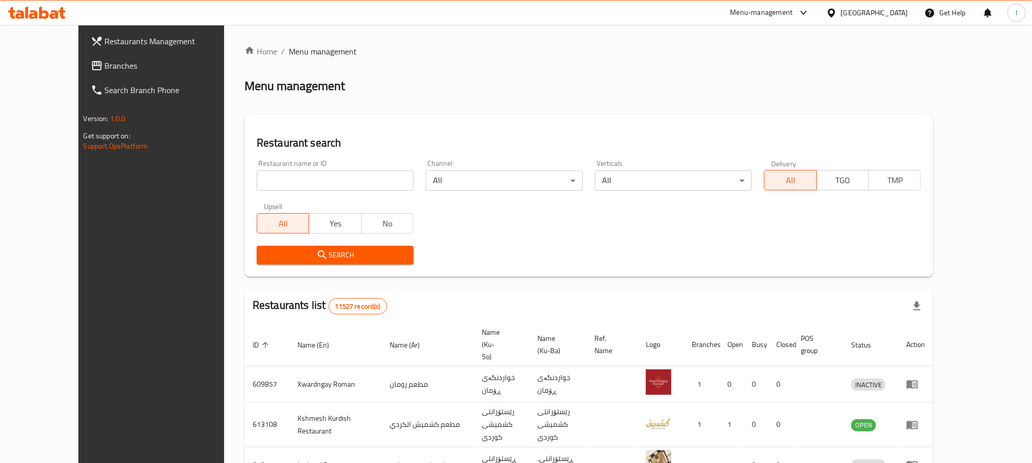
click at [257, 179] on input "search" at bounding box center [335, 181] width 157 height 20
paste input "692085"
type input "692085"
click button "Search" at bounding box center [335, 255] width 157 height 19
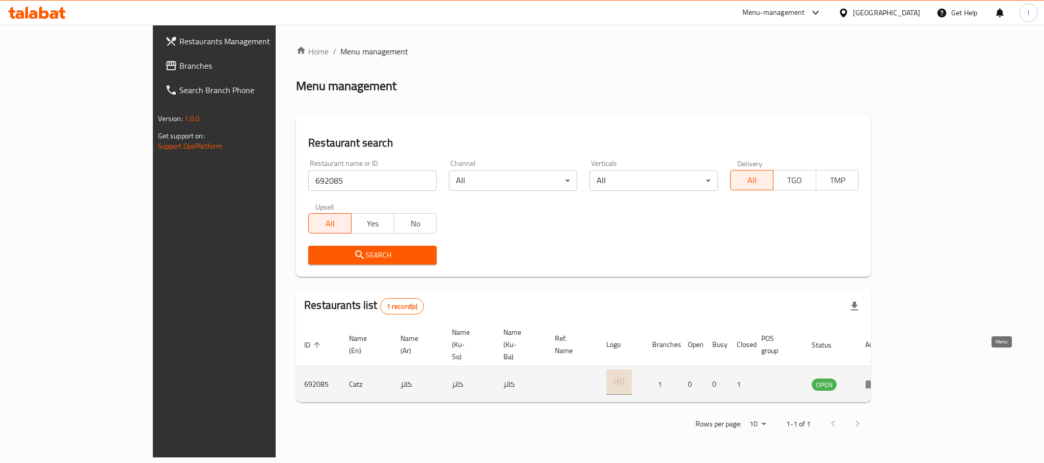
click at [877, 378] on icon "enhanced table" at bounding box center [871, 384] width 12 height 12
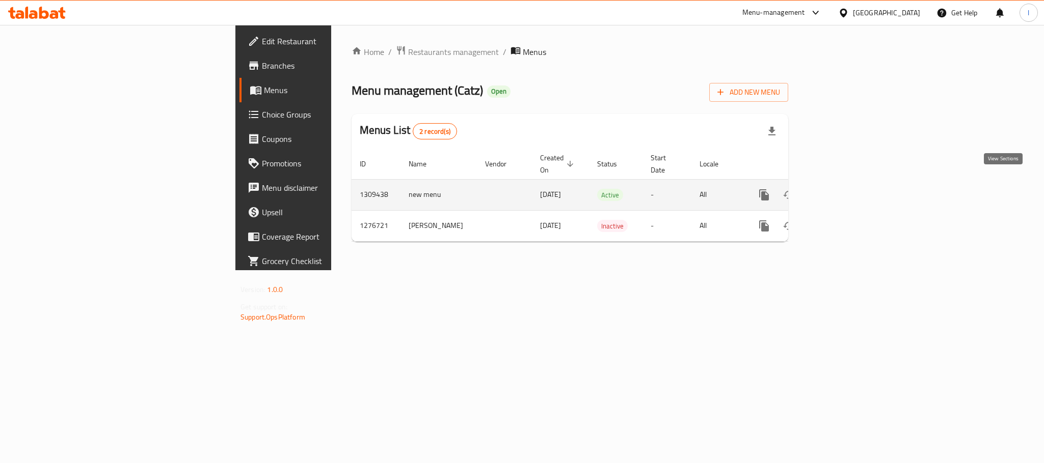
click at [850, 183] on link "enhanced table" at bounding box center [837, 195] width 24 height 24
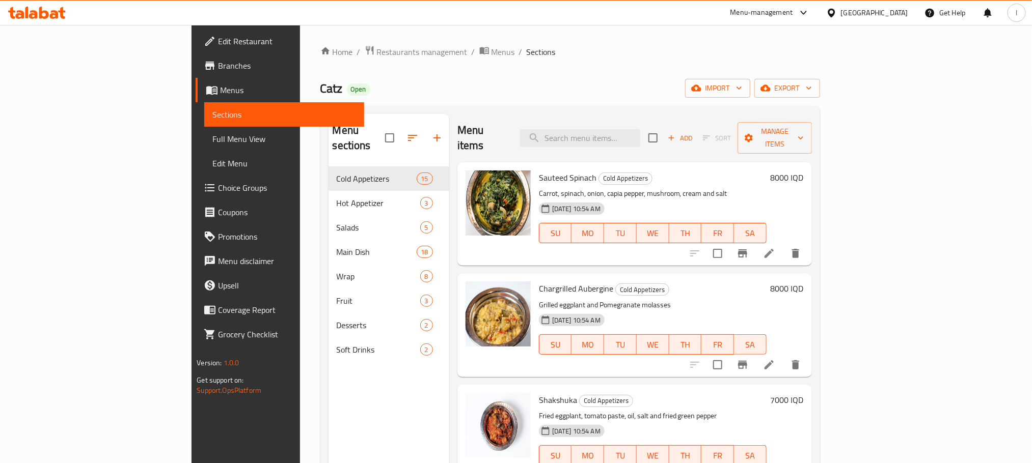
click at [642, 119] on div "Menu items Add Sort Manage items" at bounding box center [634, 138] width 354 height 48
click at [638, 129] on input "search" at bounding box center [580, 138] width 120 height 18
paste input "baklava"
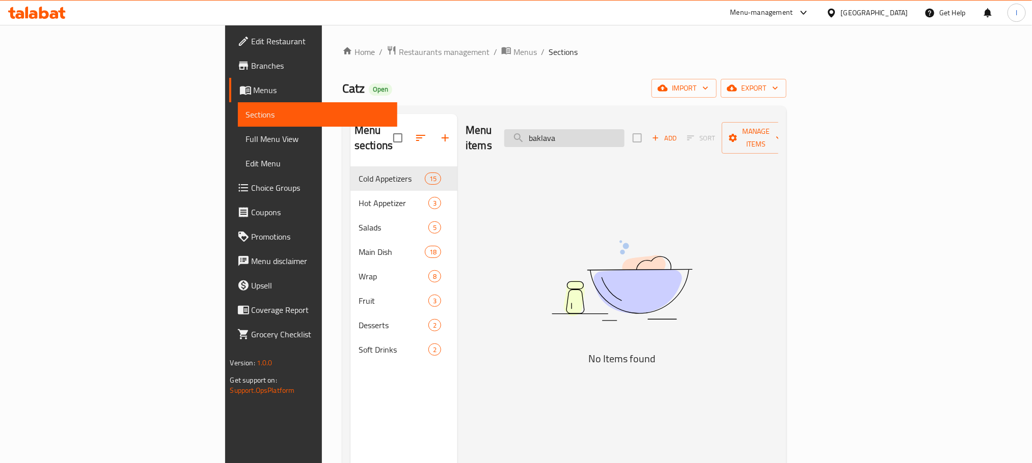
click at [616, 133] on input "baklava" at bounding box center [564, 138] width 120 height 18
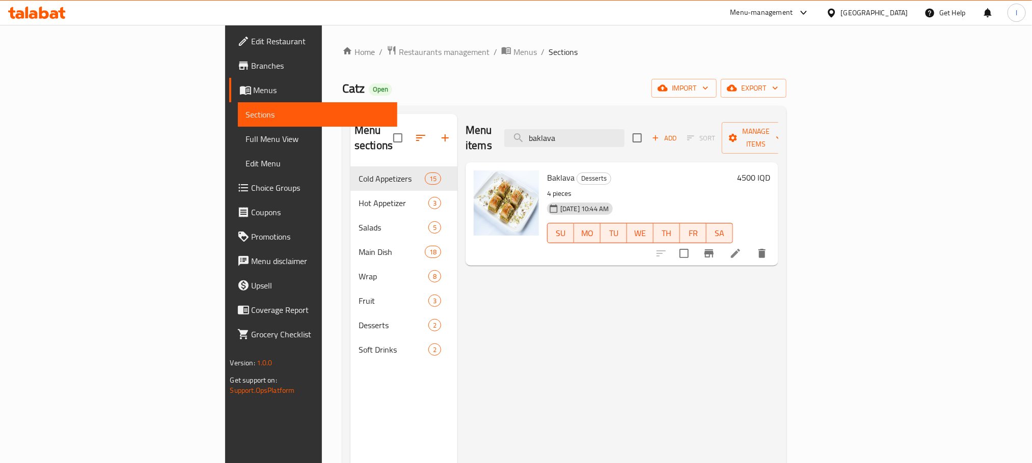
type input "baklava"
click at [715, 248] on icon "Branch-specific-item" at bounding box center [709, 254] width 12 height 12
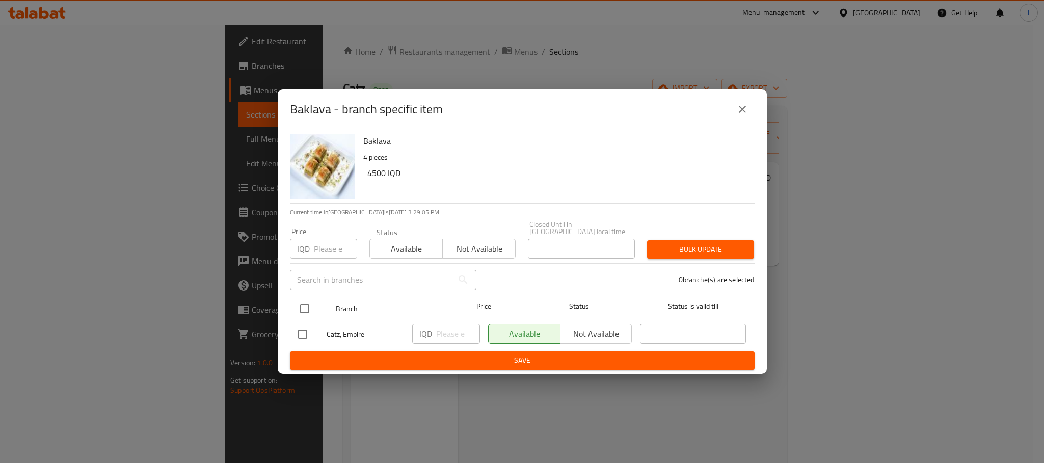
click at [309, 313] on input "checkbox" at bounding box center [304, 308] width 21 height 21
checkbox input "true"
click at [467, 341] on input "number" at bounding box center [458, 334] width 44 height 20
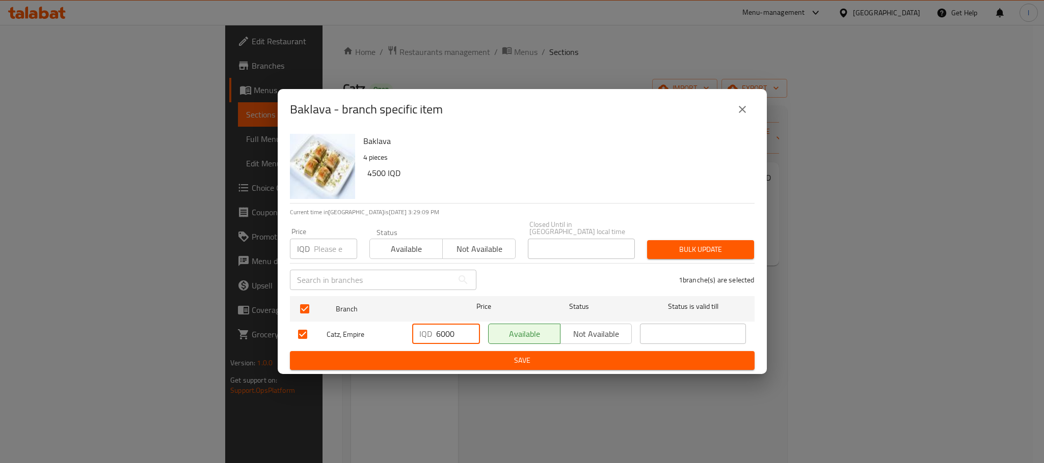
type input "6000"
click at [463, 359] on span "Save" at bounding box center [522, 360] width 448 height 13
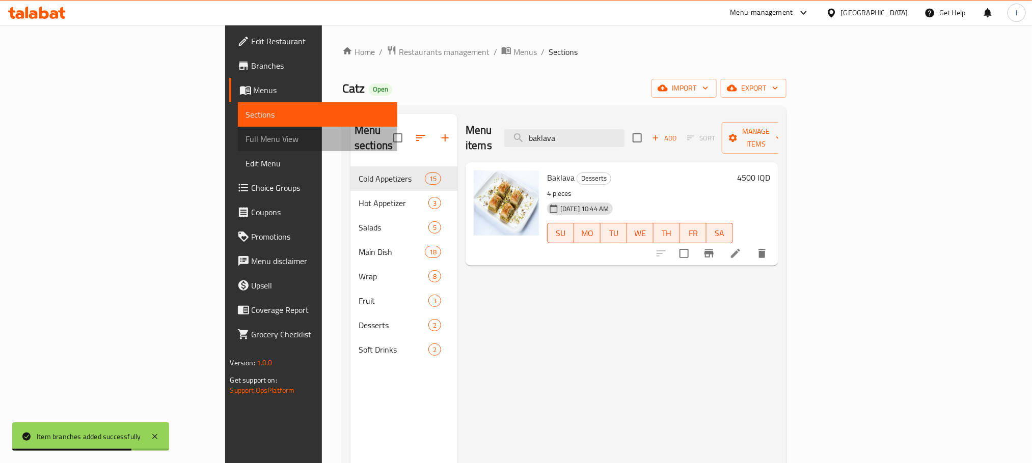
click at [246, 139] on span "Full Menu View" at bounding box center [317, 139] width 143 height 12
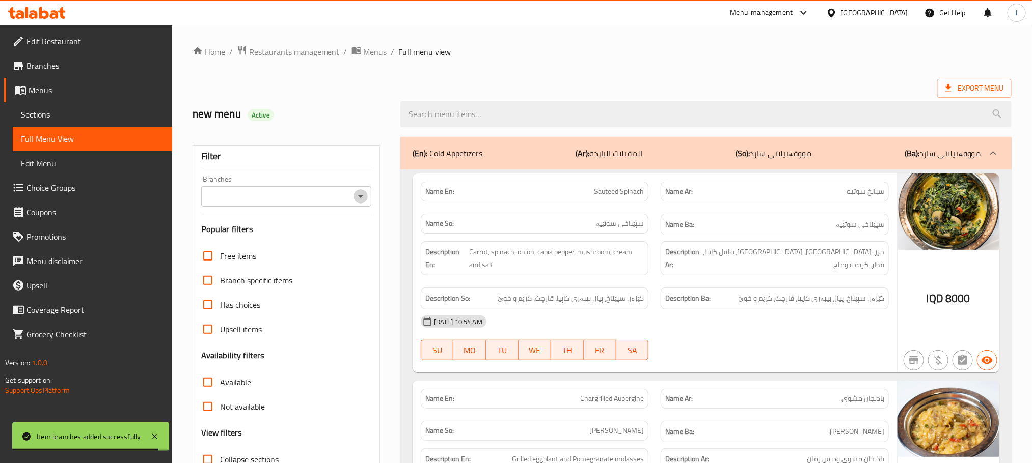
click at [358, 195] on icon "Open" at bounding box center [360, 196] width 12 height 12
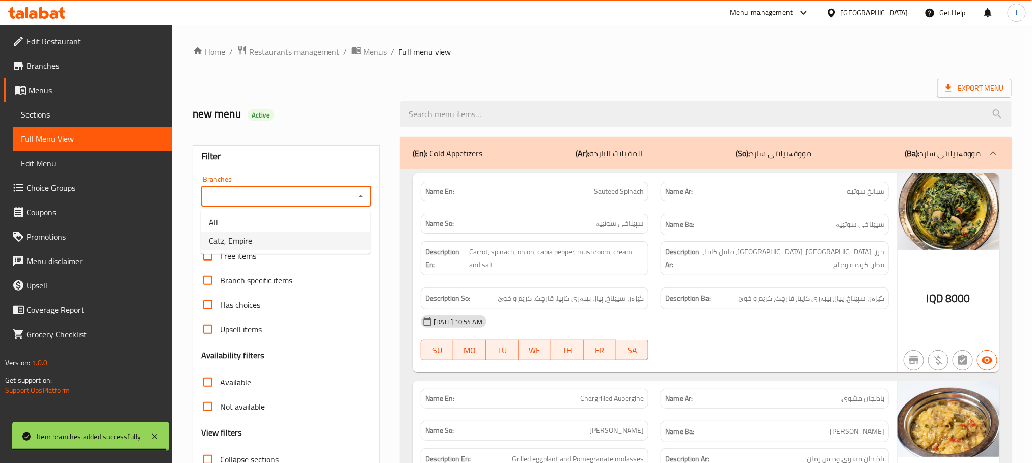
click at [295, 235] on li "Catz, Empire" at bounding box center [286, 241] width 170 height 18
type input "Catz, Empire"
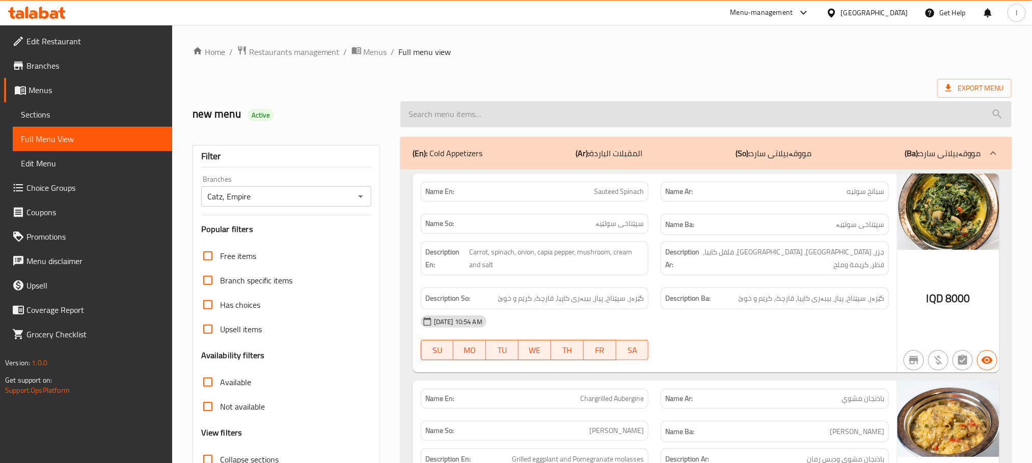
click at [451, 118] on input "search" at bounding box center [705, 114] width 611 height 26
paste input "baklava"
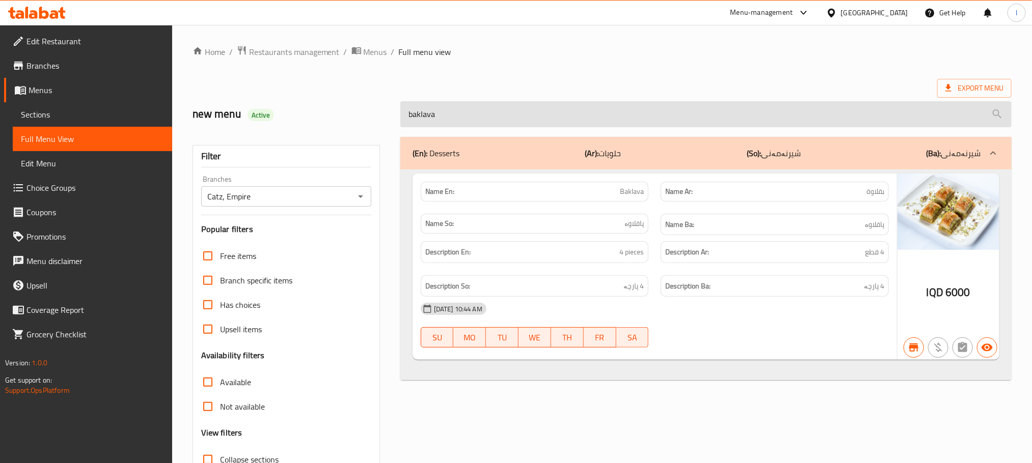
click at [410, 117] on input "baklava" at bounding box center [705, 114] width 611 height 26
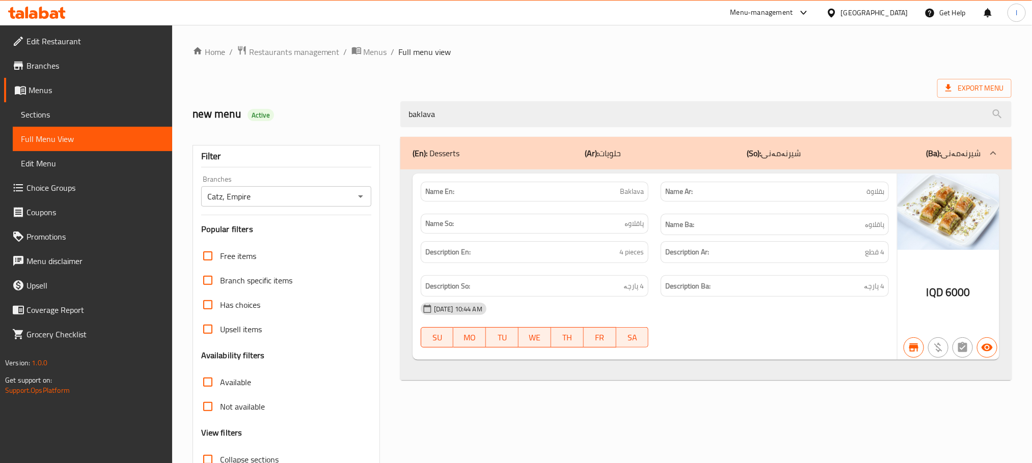
type input "baklava"
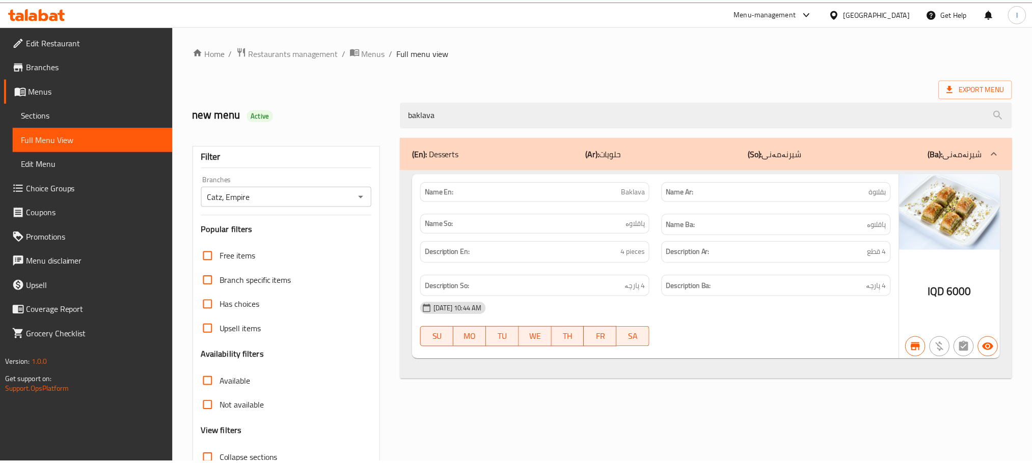
scroll to position [79, 0]
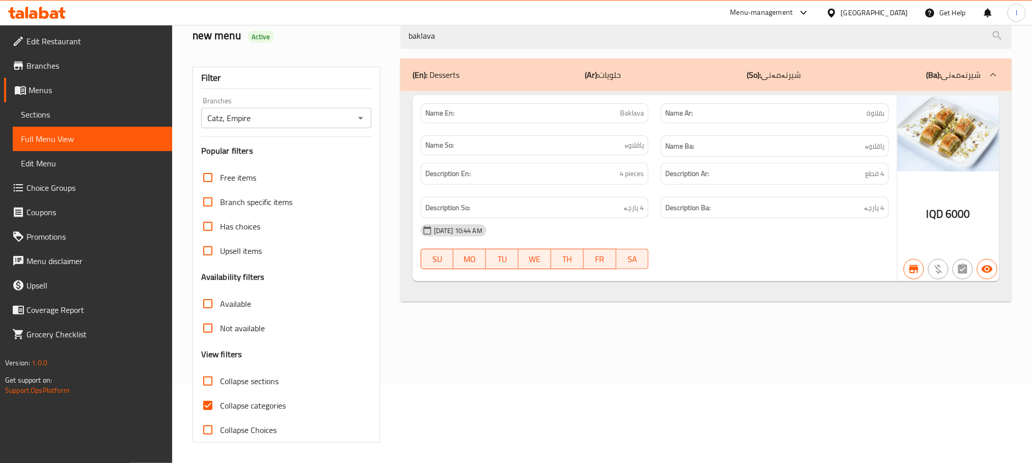
click at [49, 20] on div at bounding box center [37, 13] width 74 height 20
click at [49, 14] on icon at bounding box center [37, 13] width 58 height 12
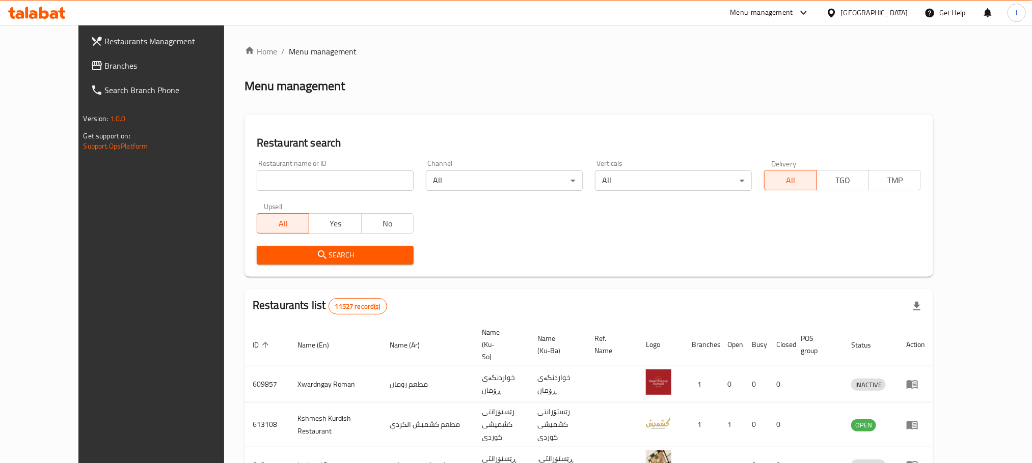
click at [257, 173] on input "search" at bounding box center [335, 181] width 157 height 20
paste input "757769"
type input "757769"
click button "Search" at bounding box center [335, 255] width 157 height 19
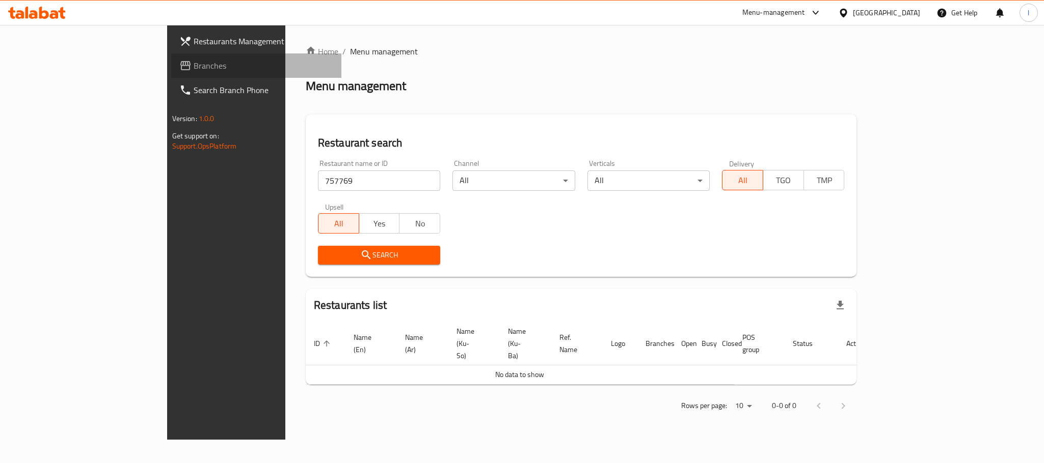
click at [194, 71] on span "Branches" at bounding box center [264, 66] width 140 height 12
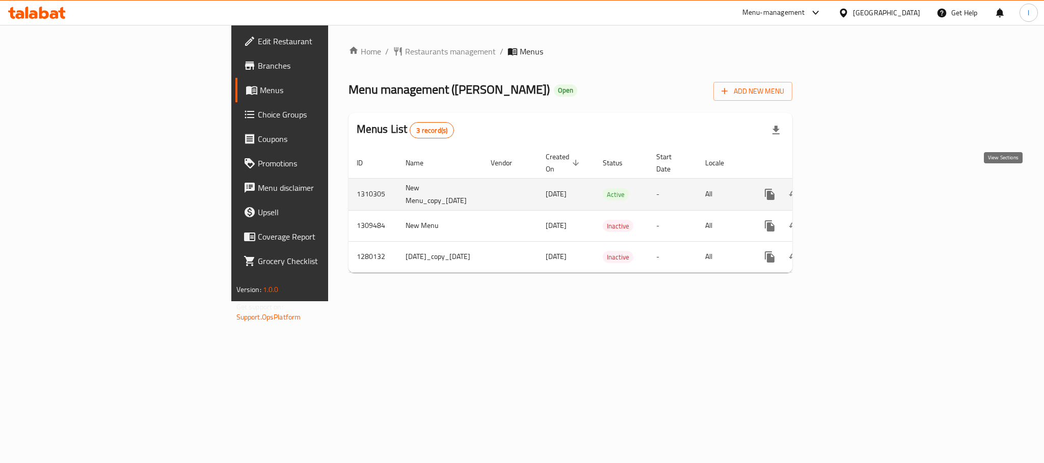
click at [849, 188] on icon "enhanced table" at bounding box center [843, 194] width 12 height 12
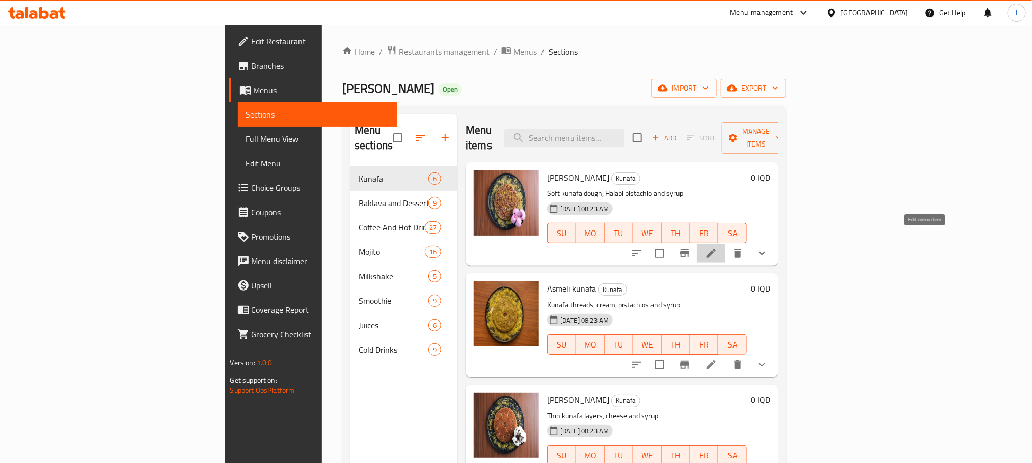
click at [717, 248] on icon at bounding box center [711, 254] width 12 height 12
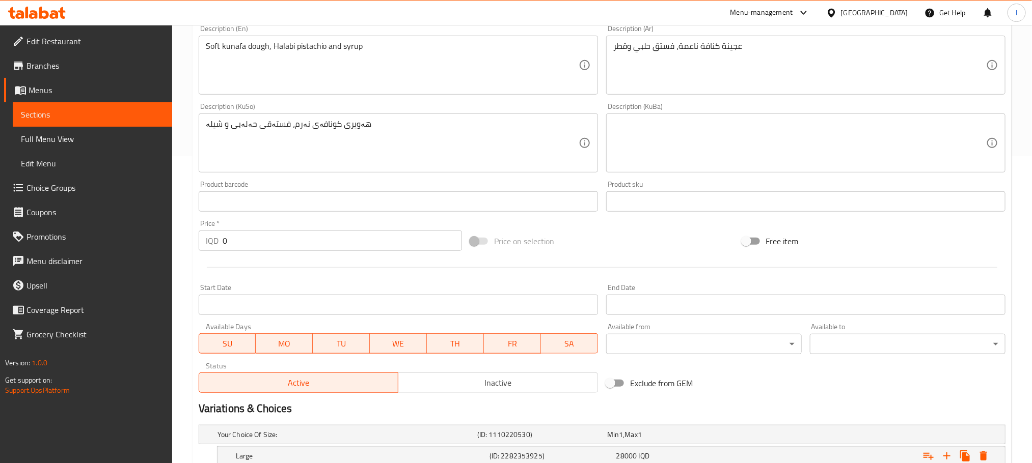
scroll to position [442, 0]
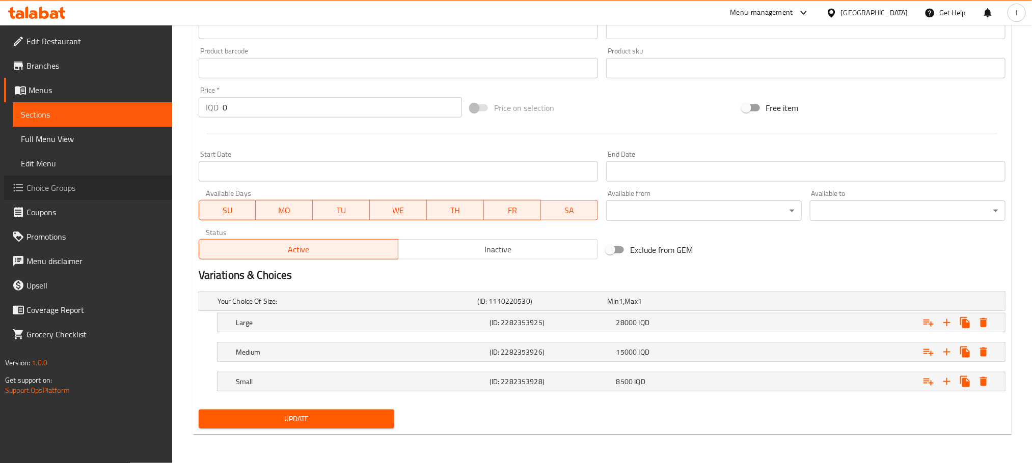
click at [78, 182] on span "Choice Groups" at bounding box center [95, 188] width 138 height 12
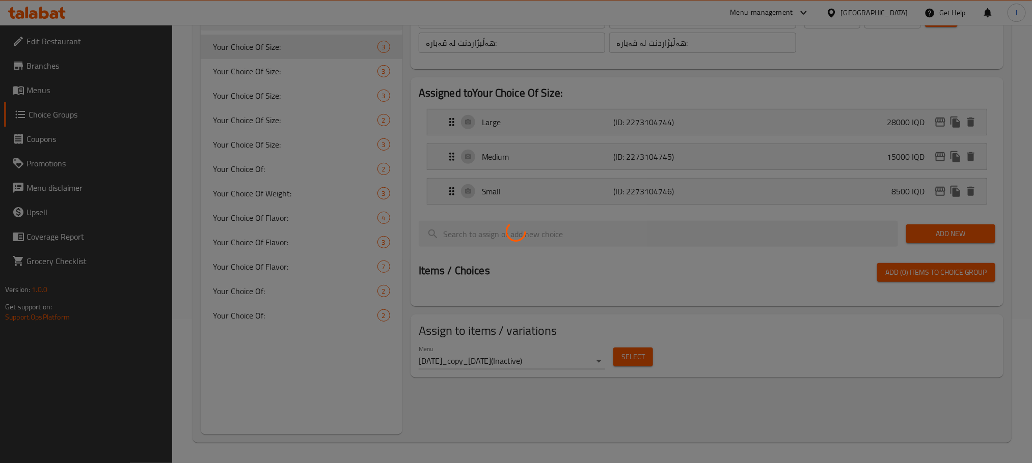
scroll to position [144, 0]
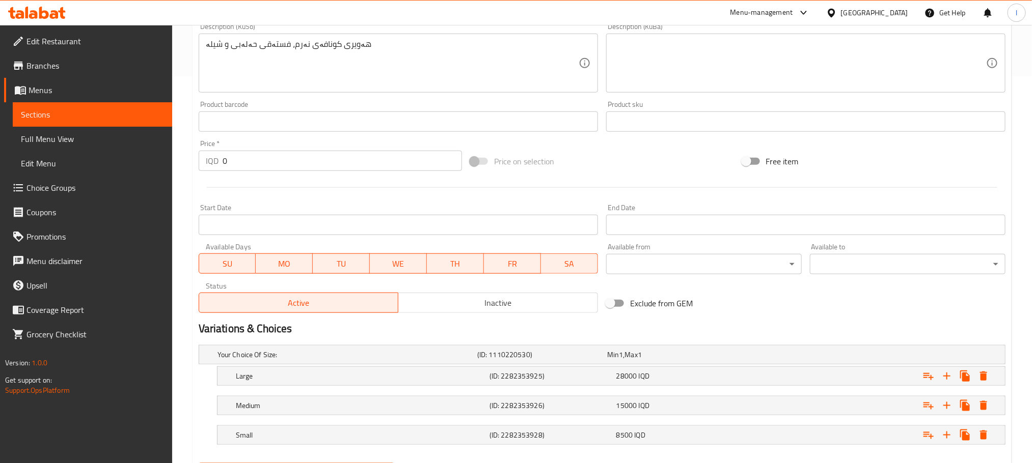
scroll to position [442, 0]
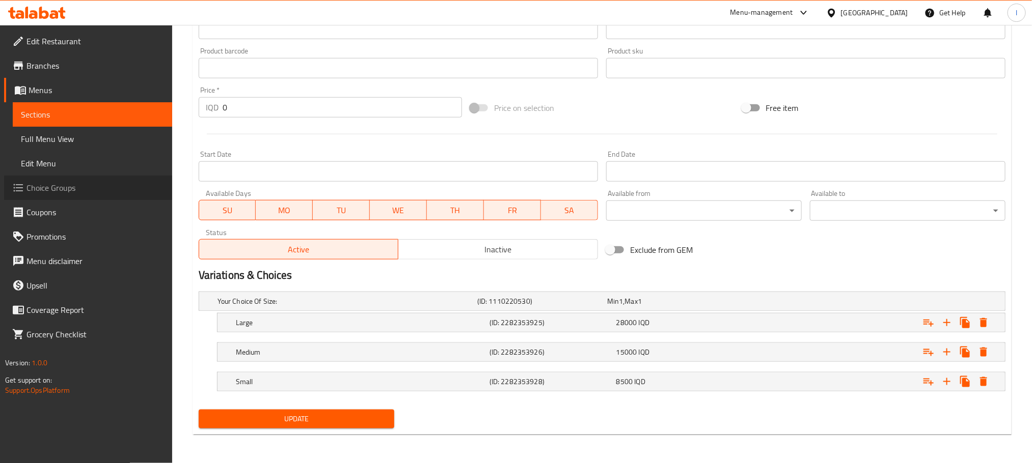
click at [61, 188] on span "Choice Groups" at bounding box center [95, 188] width 138 height 12
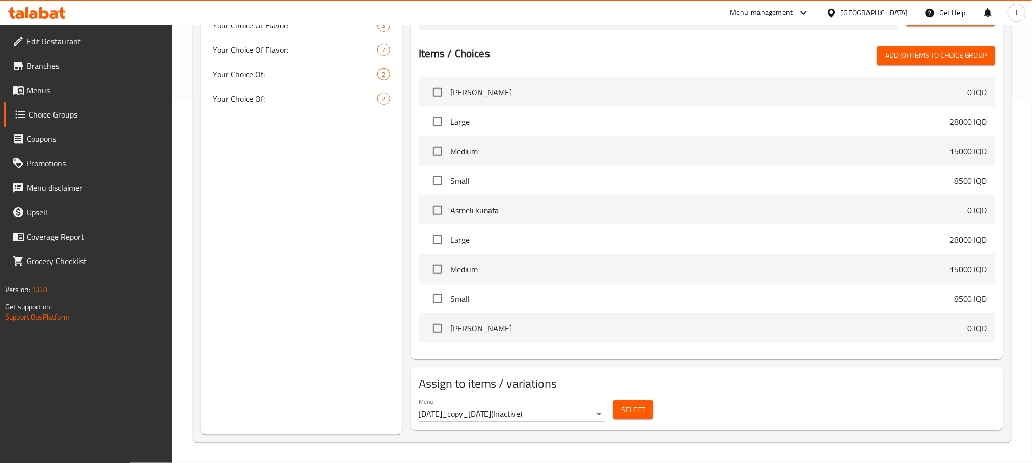
scroll to position [144, 0]
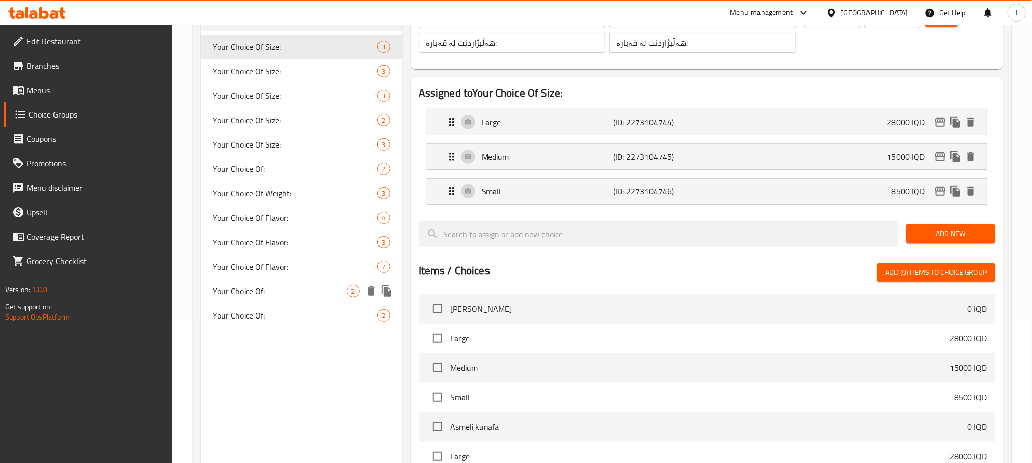
click at [283, 280] on div "Your Choice Of: 2" at bounding box center [302, 291] width 202 height 24
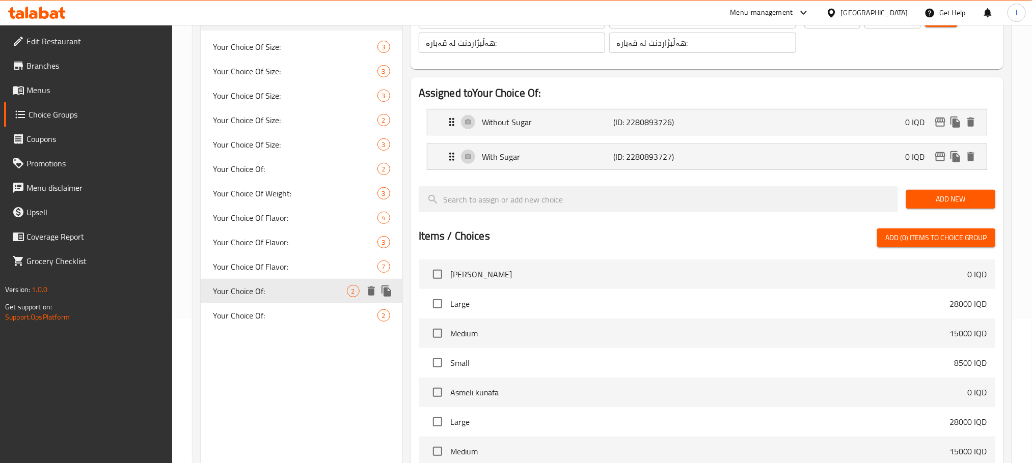
type input "Your Choice Of:"
type input "إختيارك من:"
type input "هەڵبژاردنت لە:"
click at [284, 306] on div "Your Choice Of: 2" at bounding box center [302, 316] width 202 height 24
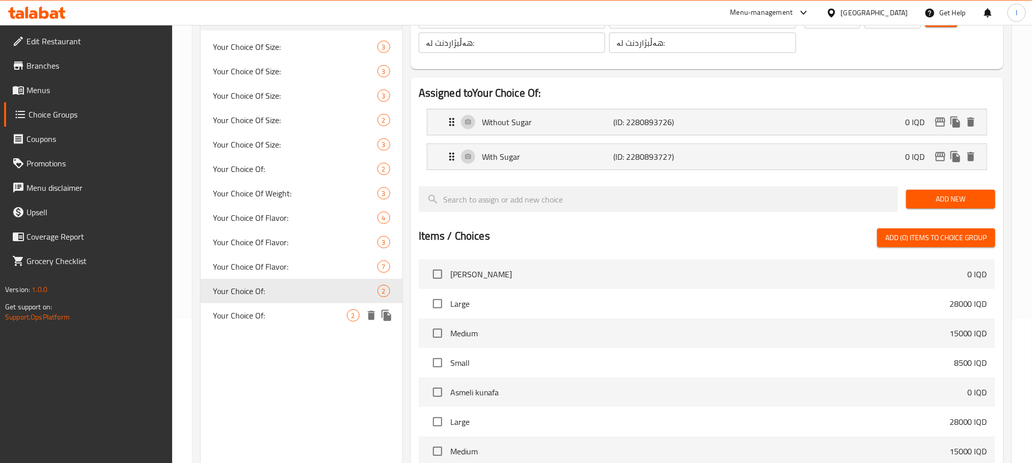
type input "Your Choice Of:"
type input "إختيارك من:"
type input "هەڵبژاردنت لە:"
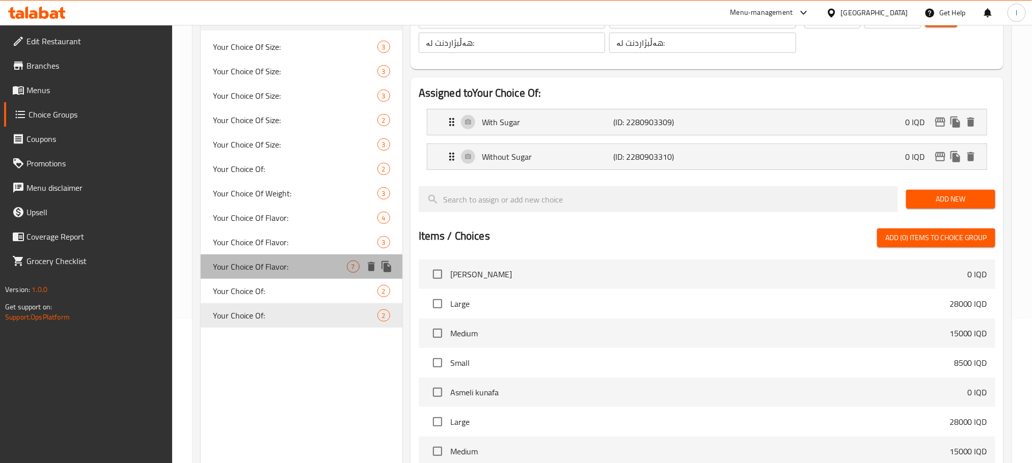
click at [289, 257] on div "Your Choice Of Flavor: 7" at bounding box center [302, 267] width 202 height 24
type input "Your Choice Of Flavor:"
type input "إختيارك من النكهة:"
type input "هەڵبژاردنت لە تام:"
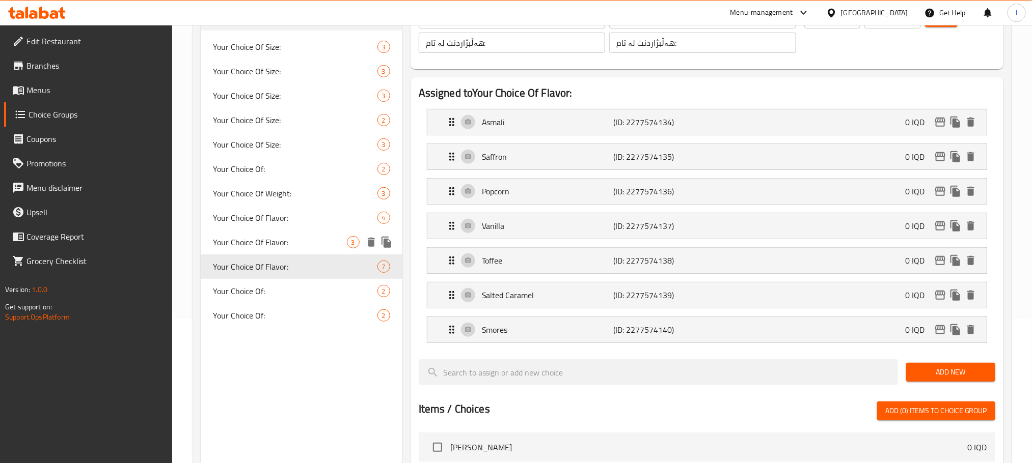
click at [290, 248] on span "Your Choice Of Flavor:" at bounding box center [280, 242] width 134 height 12
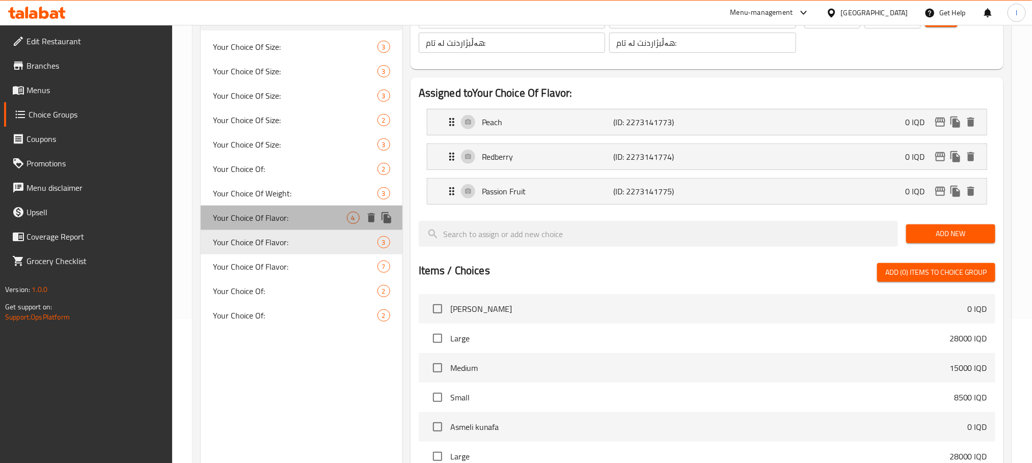
click at [292, 219] on span "Your Choice Of Flavor:" at bounding box center [280, 218] width 134 height 12
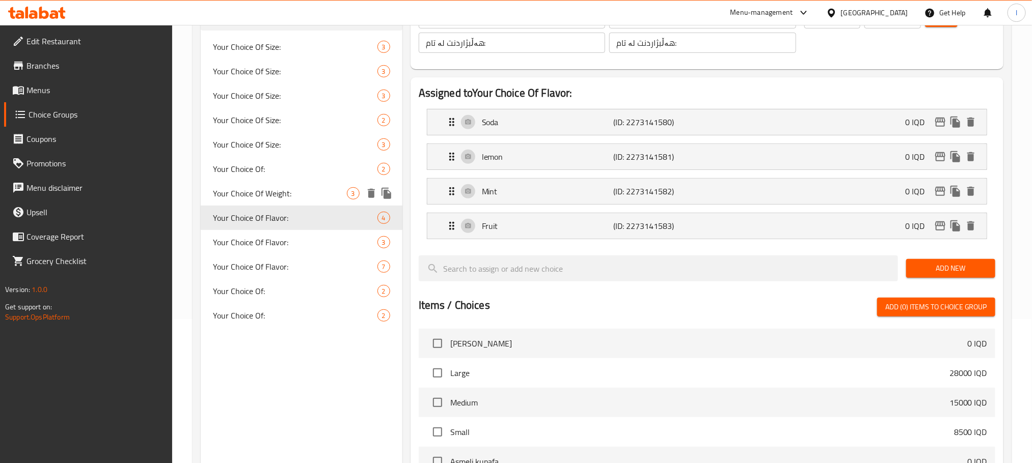
click at [296, 196] on span "Your Choice Of Weight:" at bounding box center [280, 193] width 134 height 12
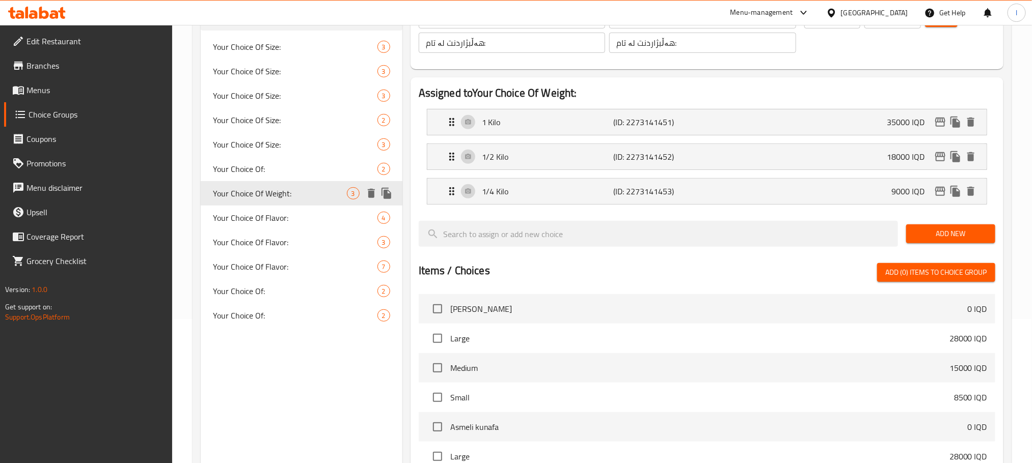
type input "Your Choice Of Weight:"
type input "إختيارك من الوزن:"
type input "هەڵبژاردنت لە کێش:"
click at [297, 175] on div "Your Choice Of: 2" at bounding box center [302, 169] width 202 height 24
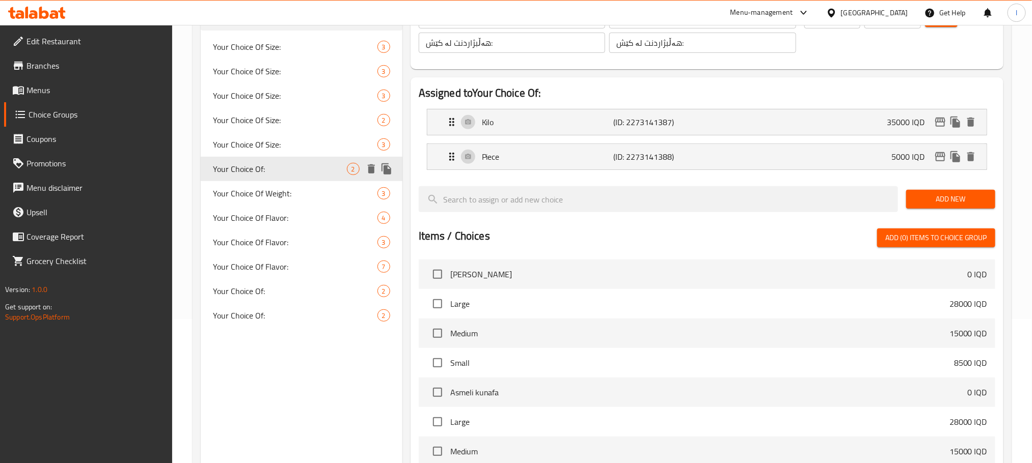
type input "Your Choice Of:"
type input "إختيارك من:"
type input "هەڵبژاردنت لە:"
click at [297, 147] on span "Your Choice Of Size:" at bounding box center [280, 145] width 134 height 12
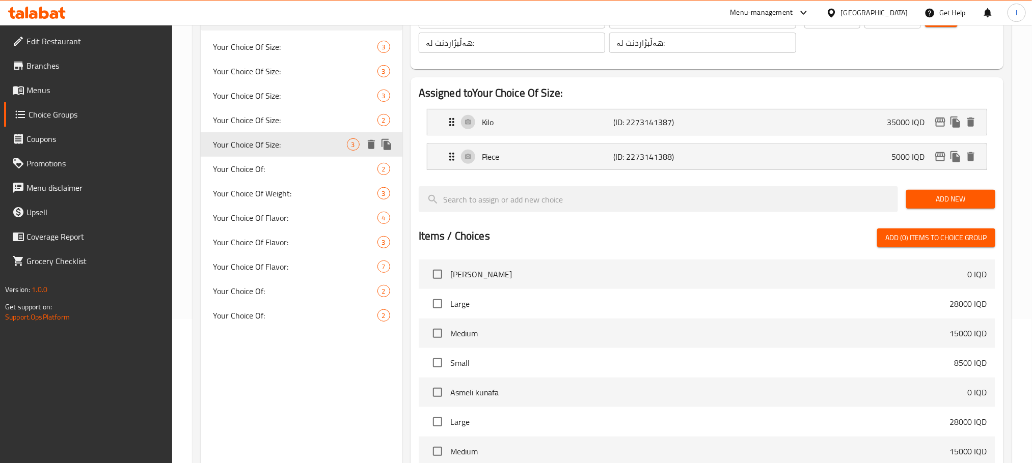
type input "Your Choice Of Size:"
type input "إختيارك من الحجم:"
type input "هەڵبژاردنت لە قەبارە:"
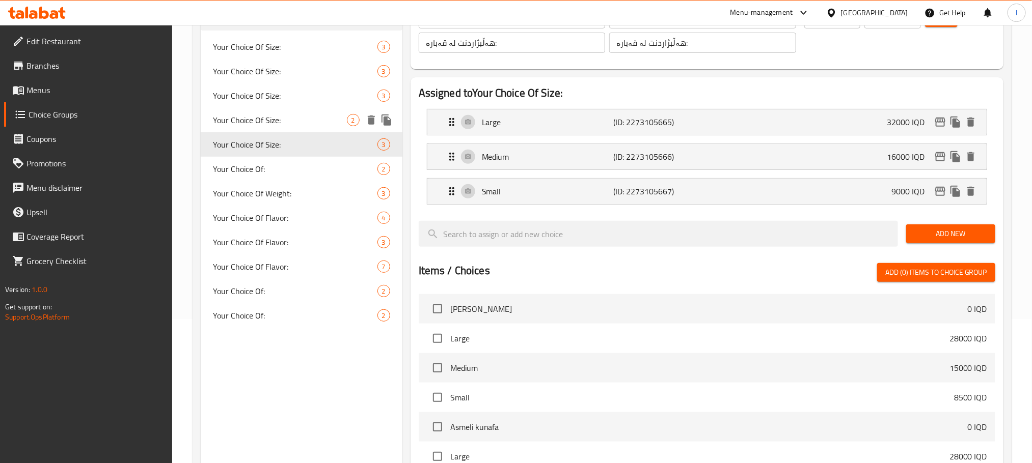
click at [297, 124] on span "Your Choice Of Size:" at bounding box center [280, 120] width 134 height 12
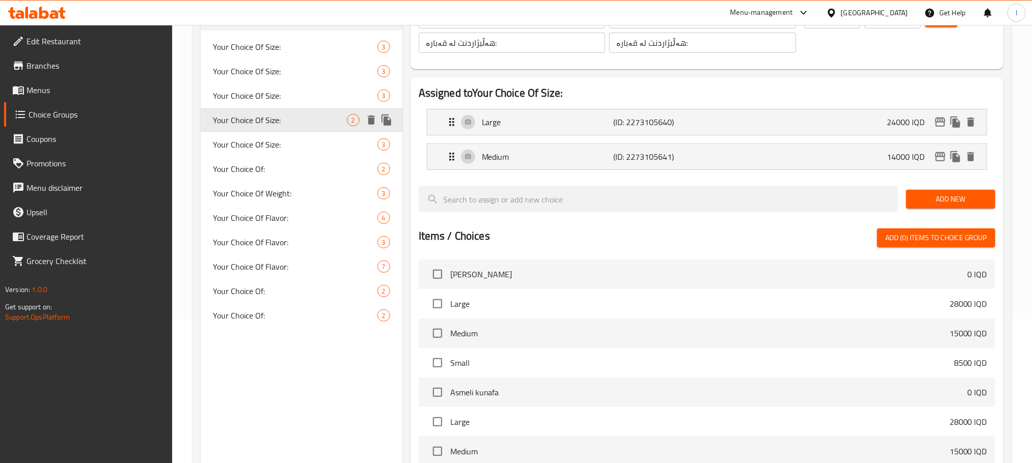
scroll to position [0, 0]
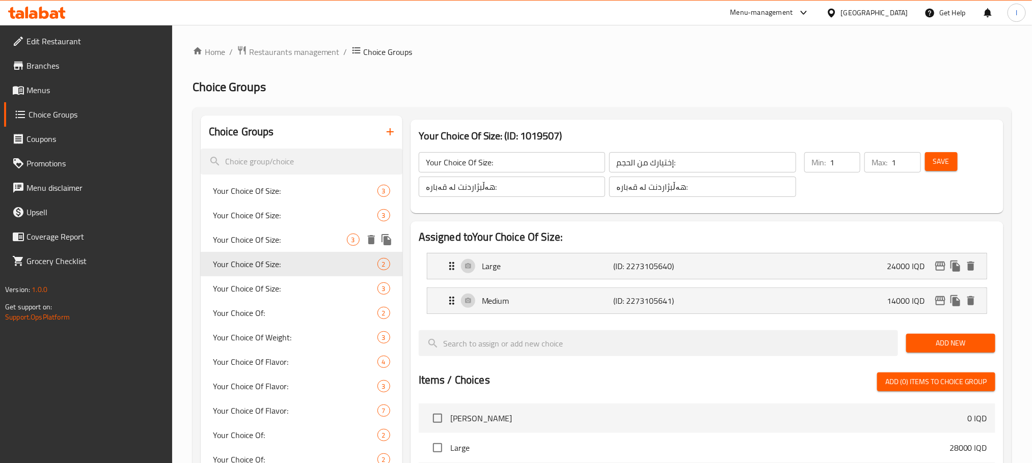
click at [283, 231] on div "Your Choice Of Size: 3" at bounding box center [302, 240] width 202 height 24
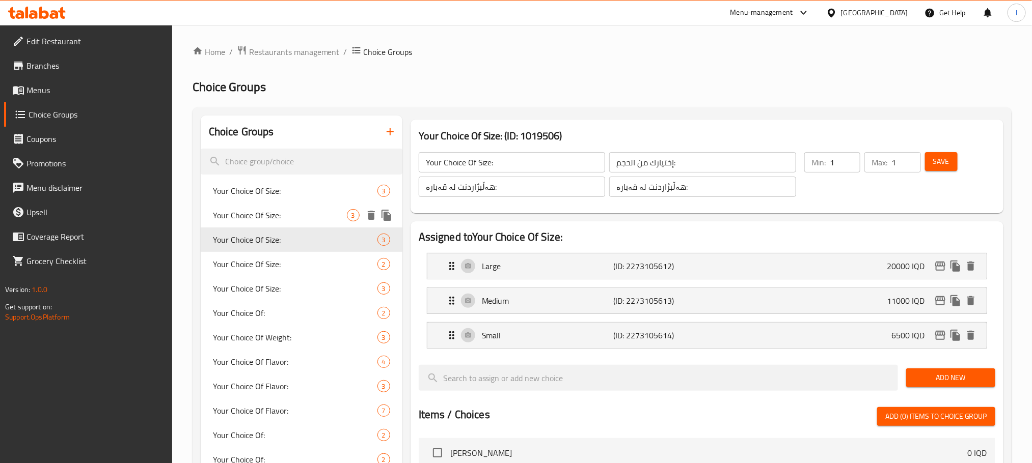
click at [279, 209] on span "Your Choice Of Size:" at bounding box center [280, 215] width 134 height 12
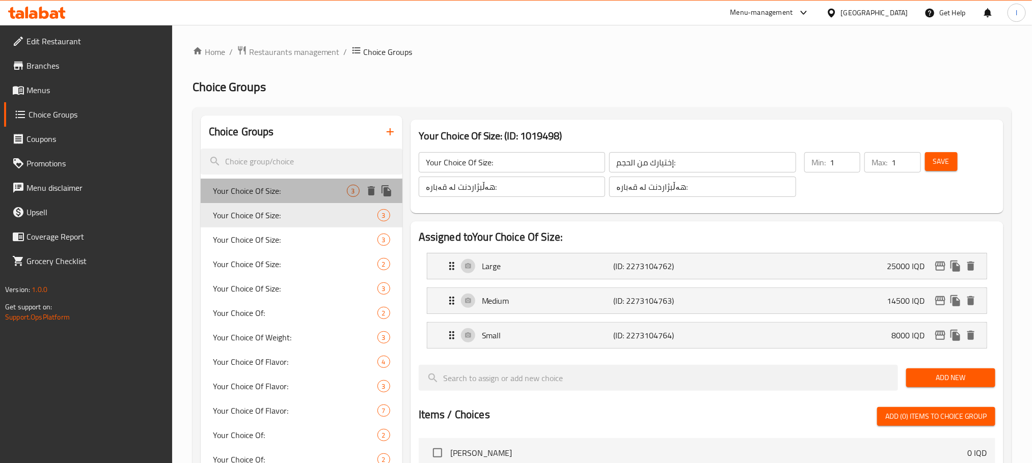
click at [280, 189] on span "Your Choice Of Size:" at bounding box center [280, 191] width 134 height 12
type input "Your Choice Of Size:"
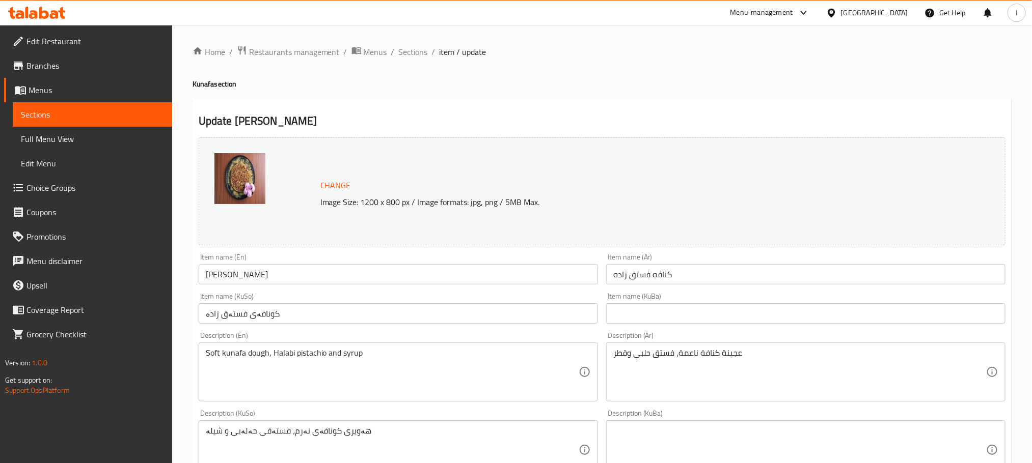
click at [411, 42] on div "Home / Restaurants management / Menus / Sections / item / update Kunafa section…" at bounding box center [602, 464] width 860 height 879
click at [411, 47] on span "Sections" at bounding box center [413, 52] width 29 height 12
